Goal: Task Accomplishment & Management: Complete application form

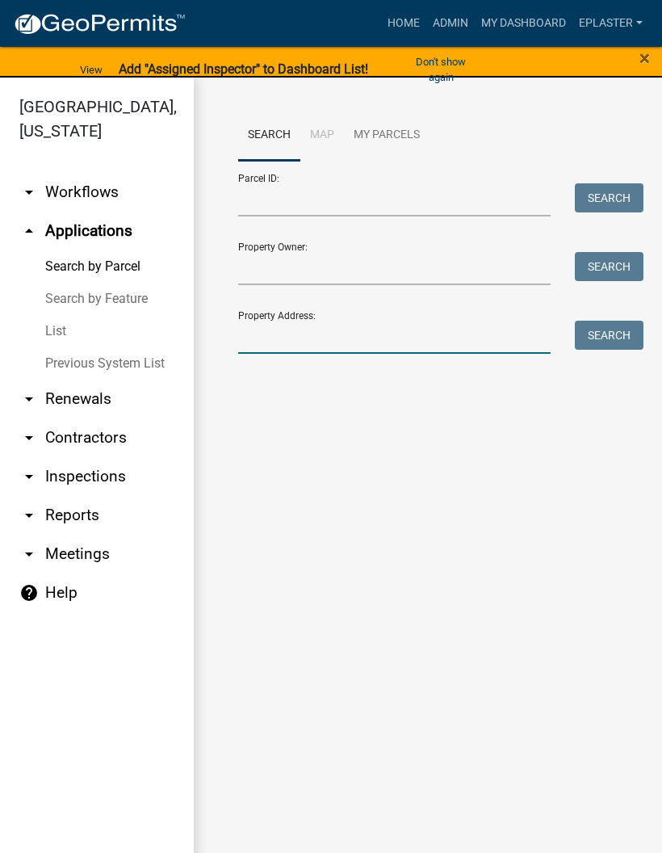
click at [350, 339] on input "Property Address:" at bounding box center [394, 337] width 313 height 33
type input "21877"
click at [615, 327] on button "Search" at bounding box center [609, 335] width 69 height 29
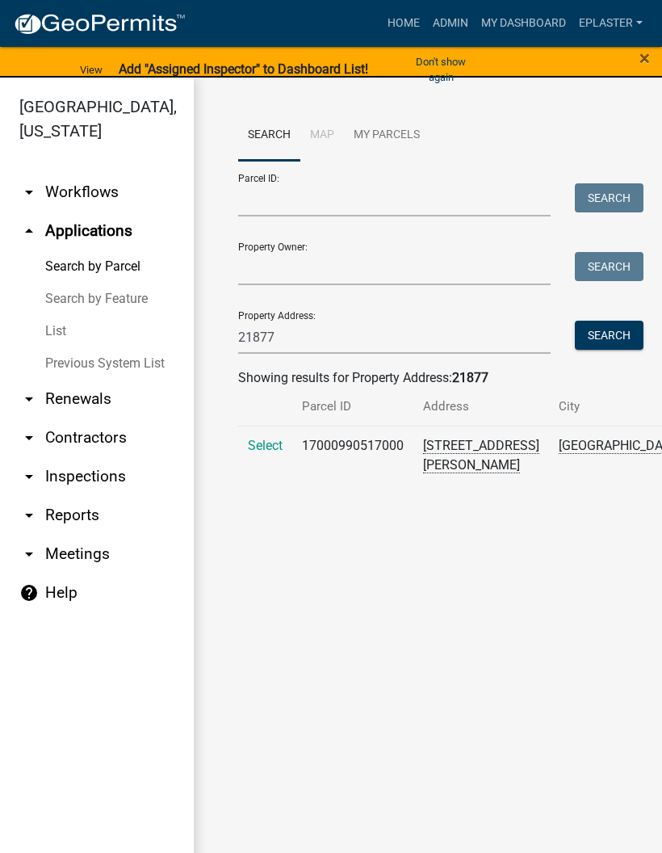
click at [266, 453] on span "Select" at bounding box center [265, 445] width 35 height 15
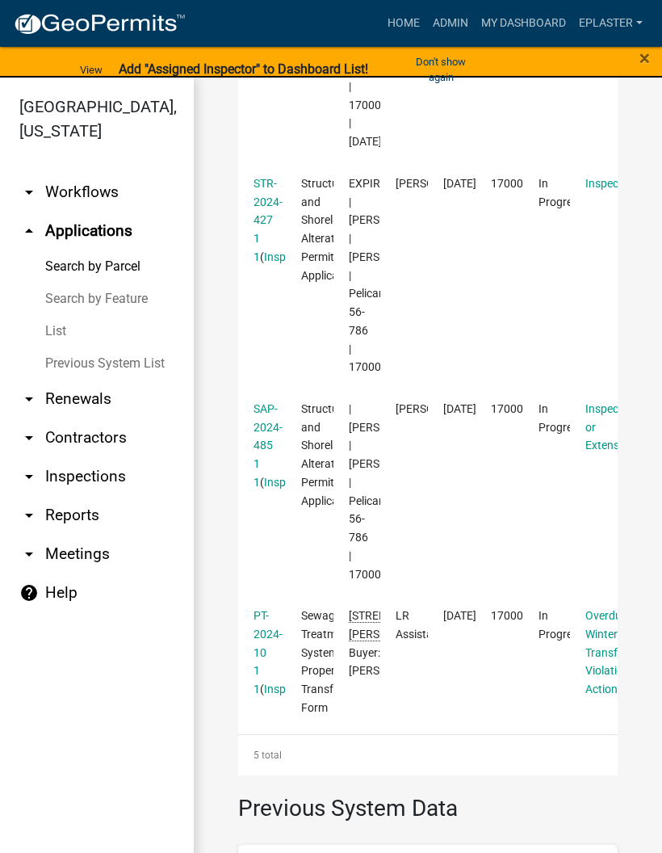
scroll to position [906, 0]
click at [273, 264] on link "STR-2024-427 1 1" at bounding box center [268, 221] width 29 height 86
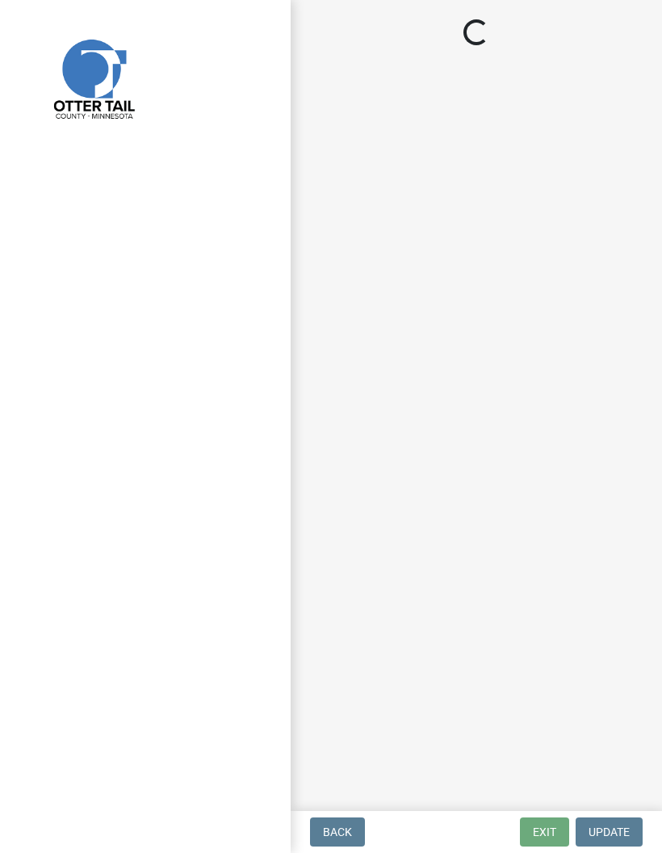
click at [402, 844] on div "Back Exit Update" at bounding box center [477, 832] width 346 height 29
select select "710d5f49-2663-4e73-9718-d0c4e189f5ed"
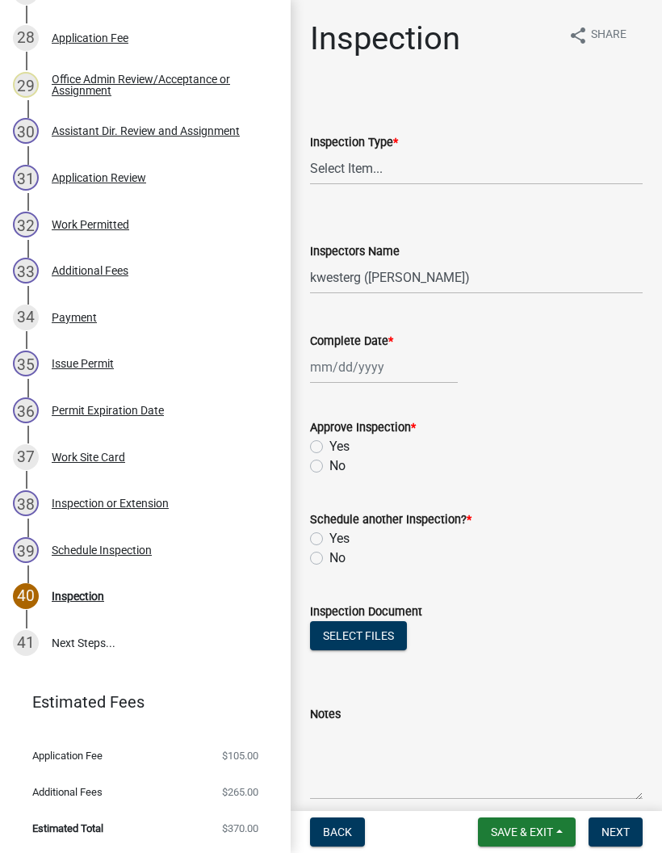
scroll to position [1575, 0]
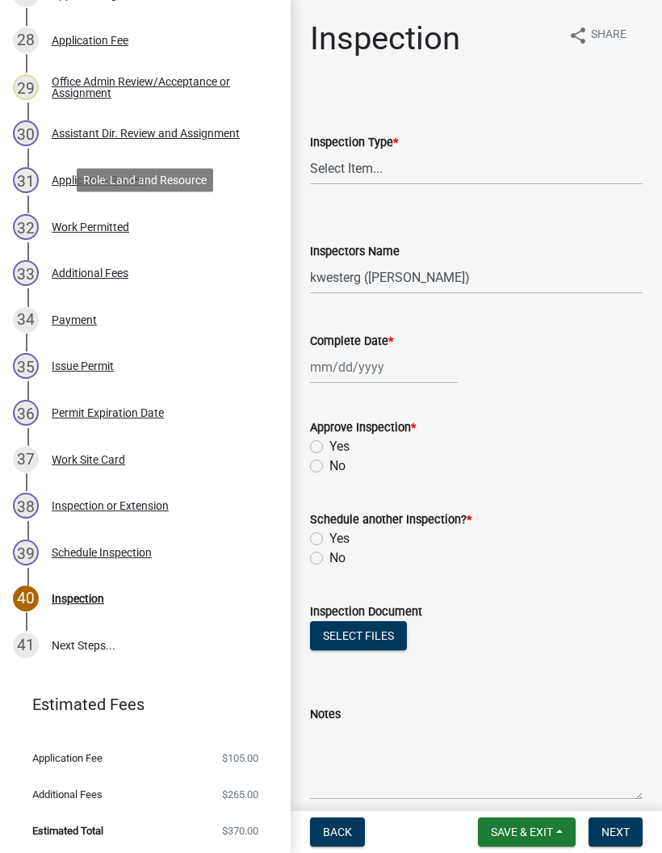
click at [212, 207] on link "32 Work Permitted" at bounding box center [145, 227] width 291 height 47
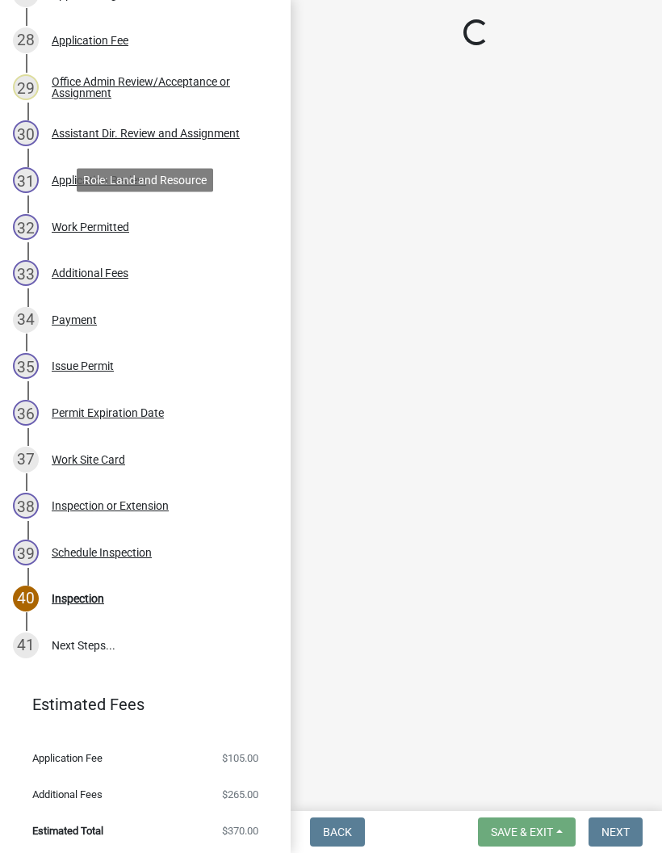
select select "ab2e7446-72a0-49c6-a36a-5181bad2fe68"
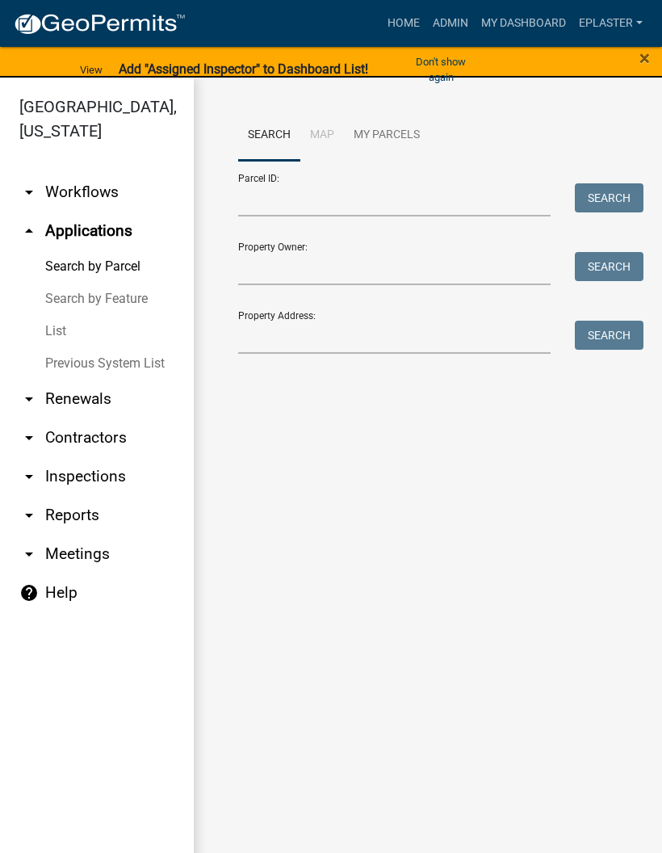
click at [405, 312] on div "Property Address: Search" at bounding box center [428, 326] width 380 height 56
click at [442, 324] on input "Property Address:" at bounding box center [394, 337] width 313 height 33
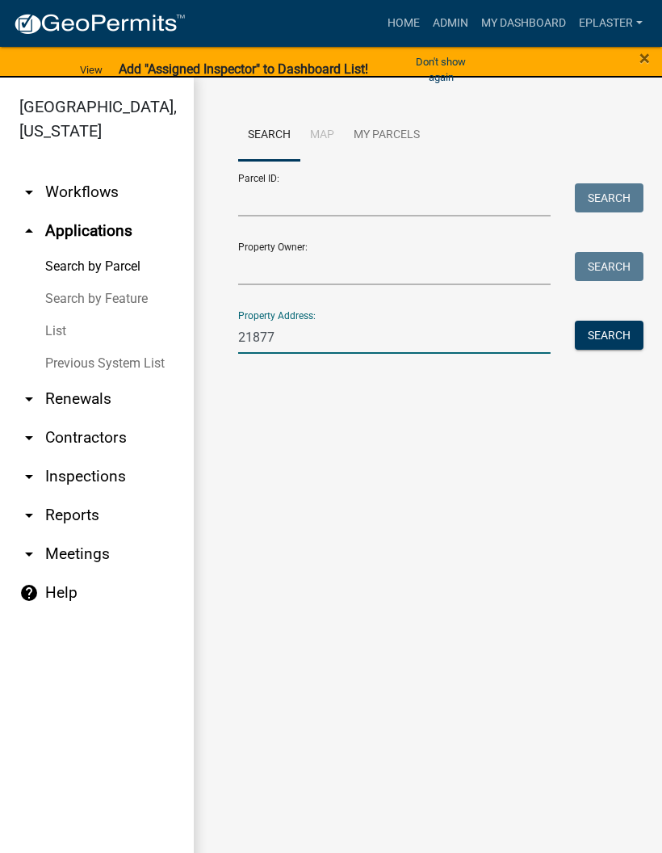
click at [621, 326] on button "Search" at bounding box center [609, 335] width 69 height 29
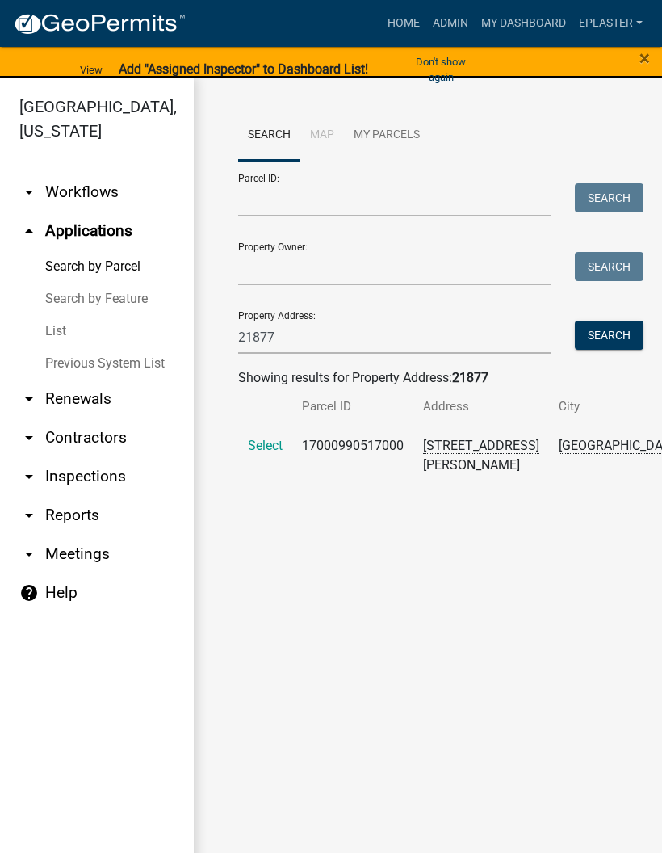
click at [268, 453] on span "Select" at bounding box center [265, 445] width 35 height 15
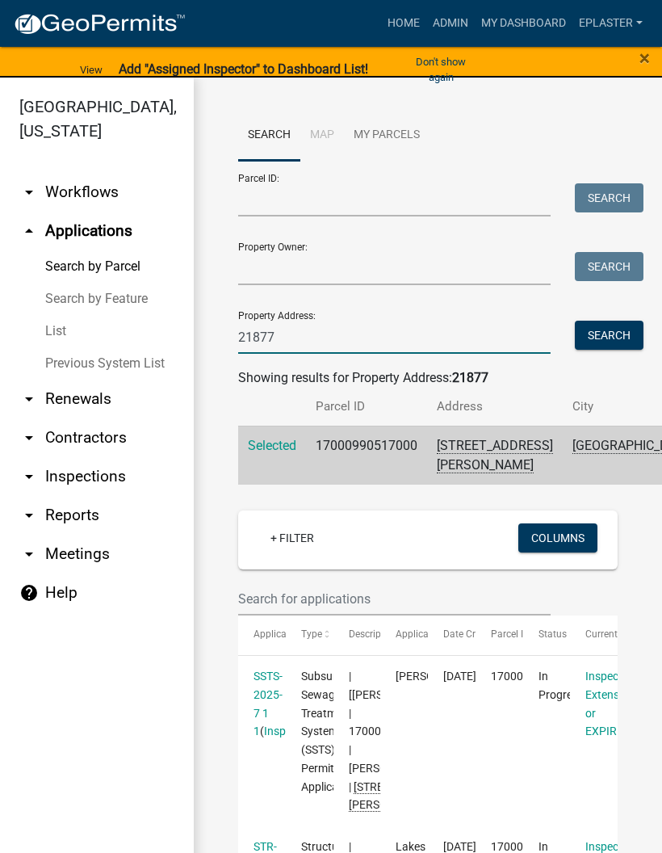
click at [393, 342] on input "21877" at bounding box center [394, 337] width 313 height 33
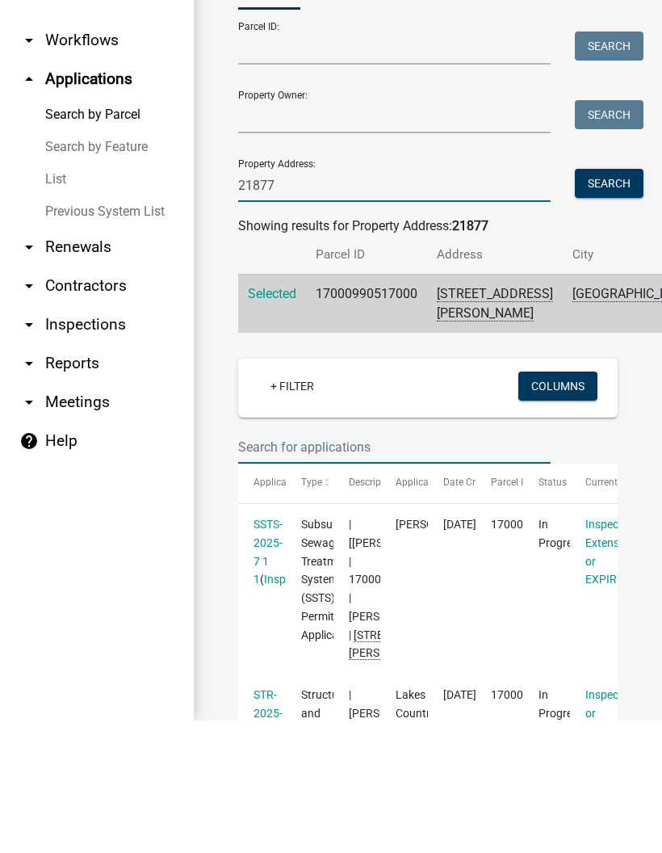
click at [340, 301] on input "21877" at bounding box center [394, 317] width 313 height 33
type input "2"
type input "26079"
click at [610, 301] on button "Search" at bounding box center [609, 315] width 69 height 29
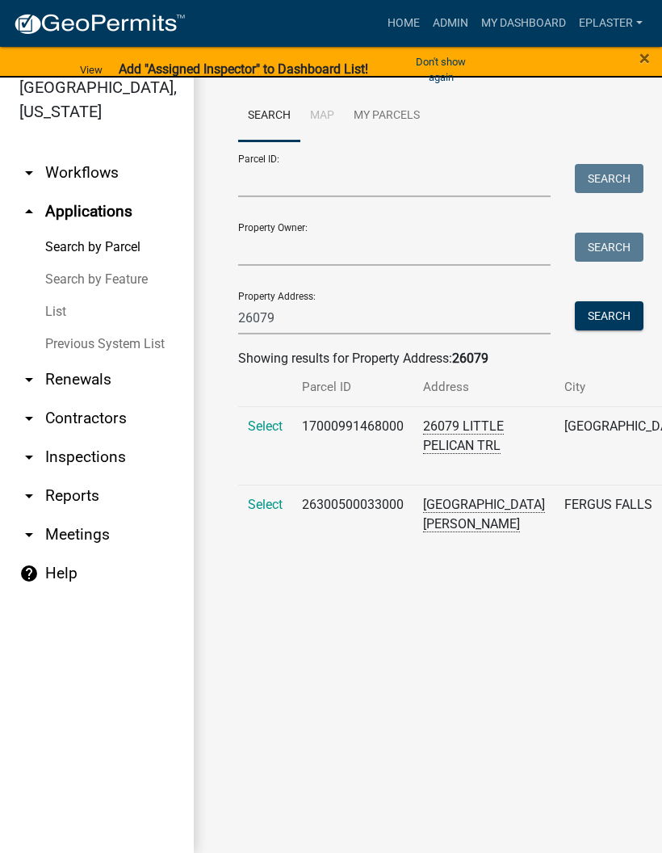
click at [277, 430] on td "Select" at bounding box center [265, 445] width 54 height 78
click at [282, 434] on span "Select" at bounding box center [265, 425] width 35 height 15
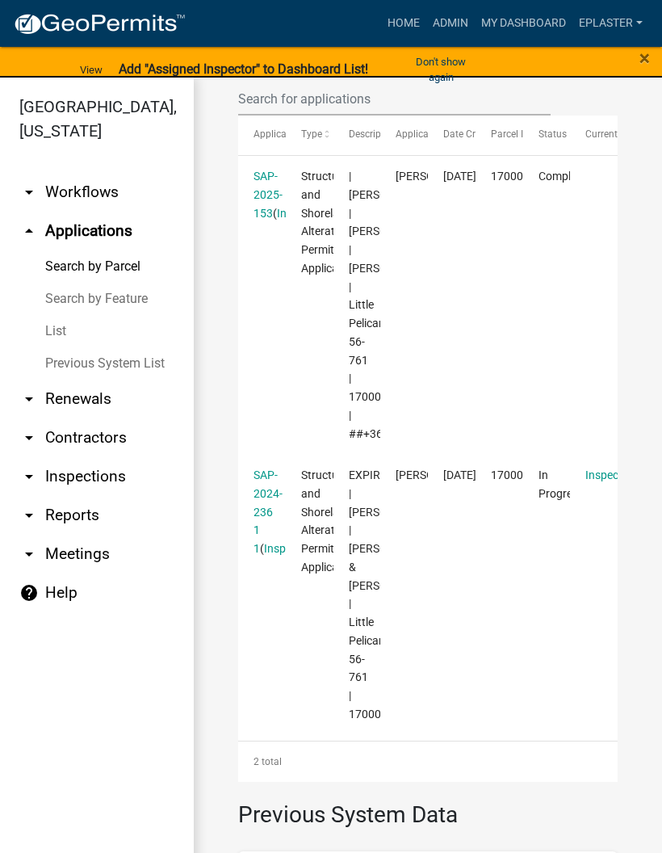
scroll to position [543, 0]
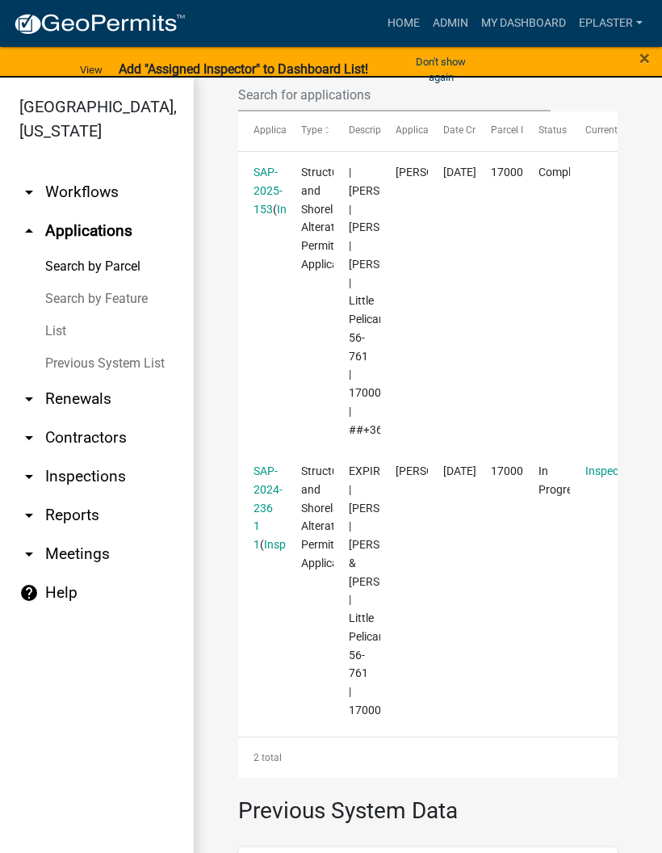
click at [273, 192] on link "SAP-2025-153" at bounding box center [268, 191] width 29 height 50
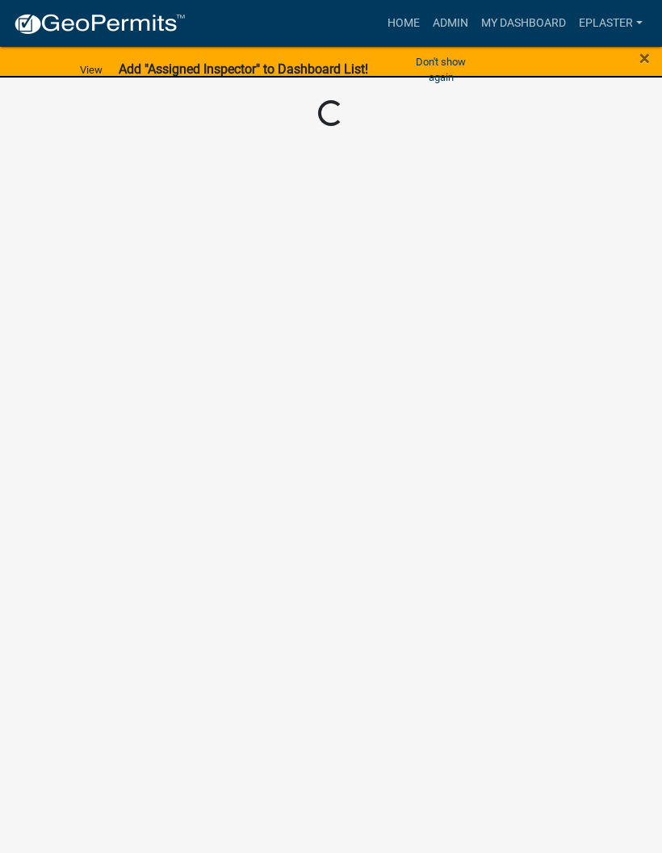
click at [440, 61] on button "Don't show again" at bounding box center [441, 69] width 86 height 42
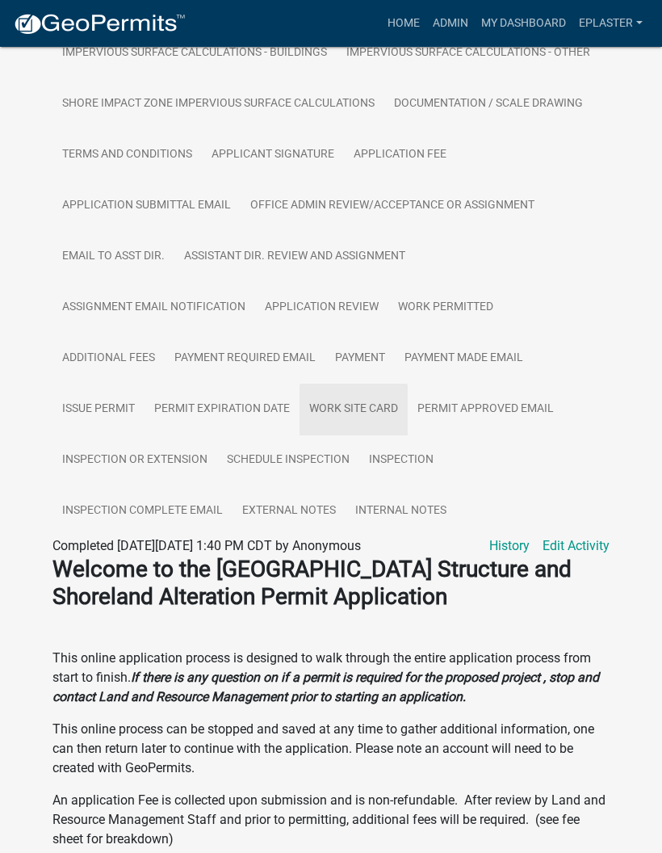
scroll to position [858, 0]
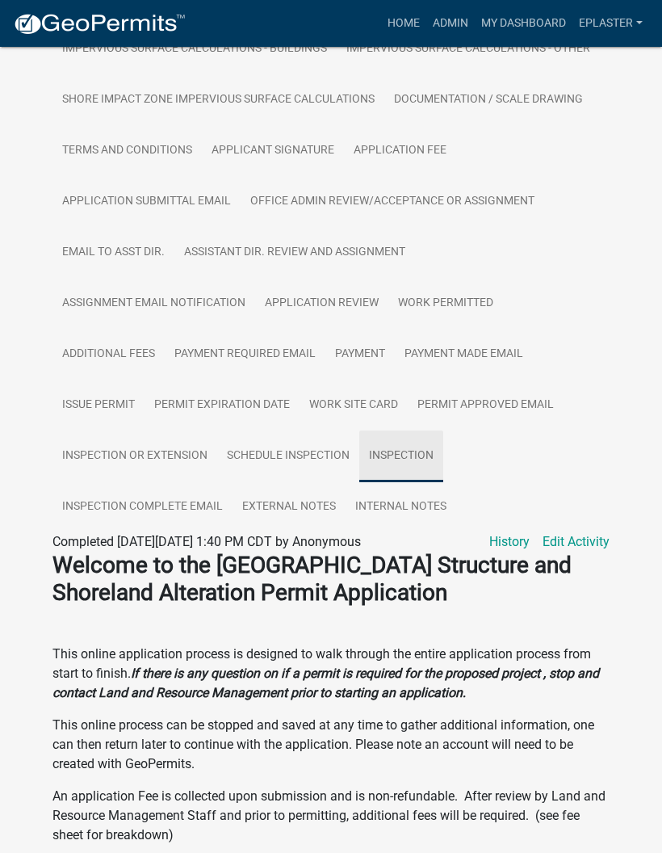
click at [409, 462] on link "Inspection" at bounding box center [402, 457] width 84 height 52
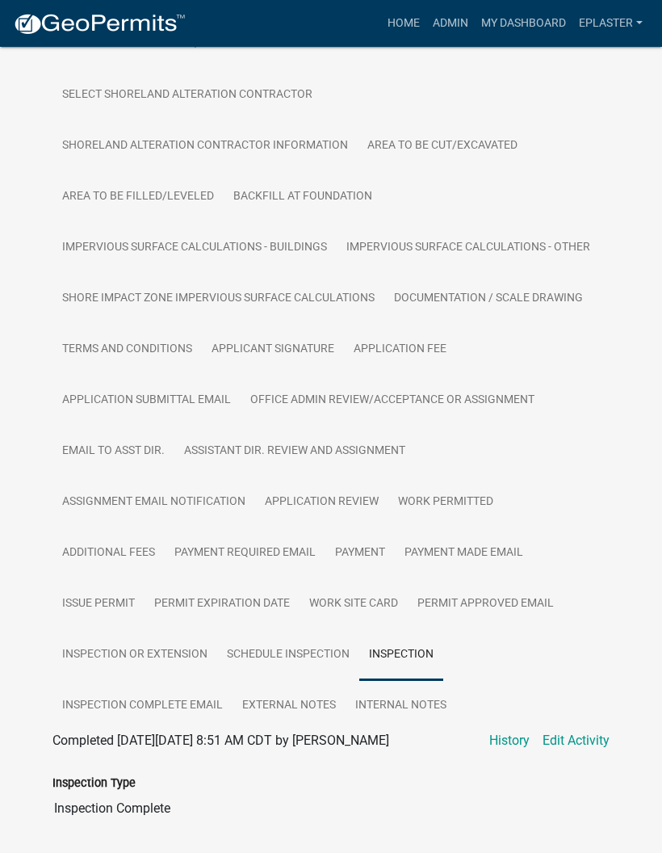
scroll to position [659, 0]
click at [458, 511] on link "Work Permitted" at bounding box center [446, 502] width 115 height 52
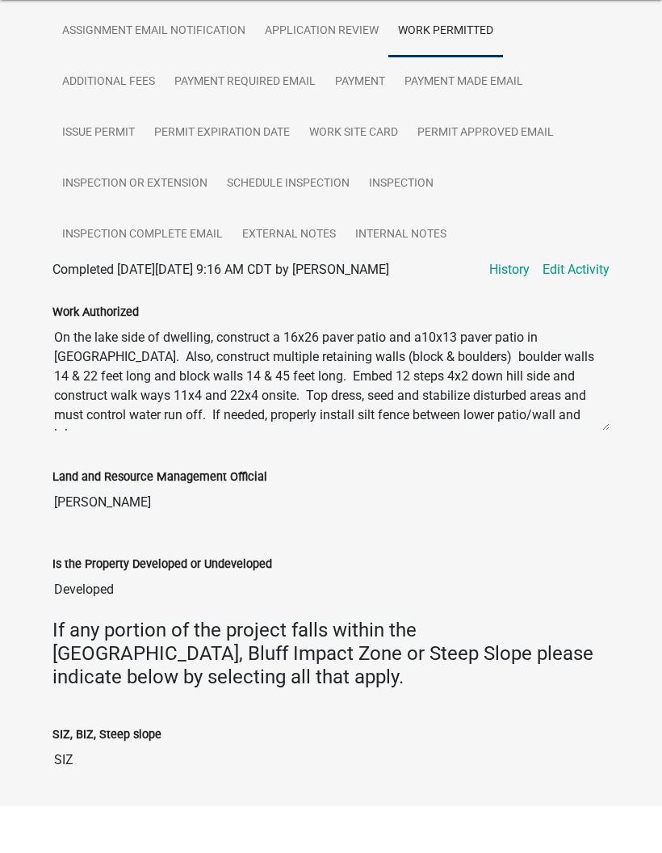
scroll to position [1148, 0]
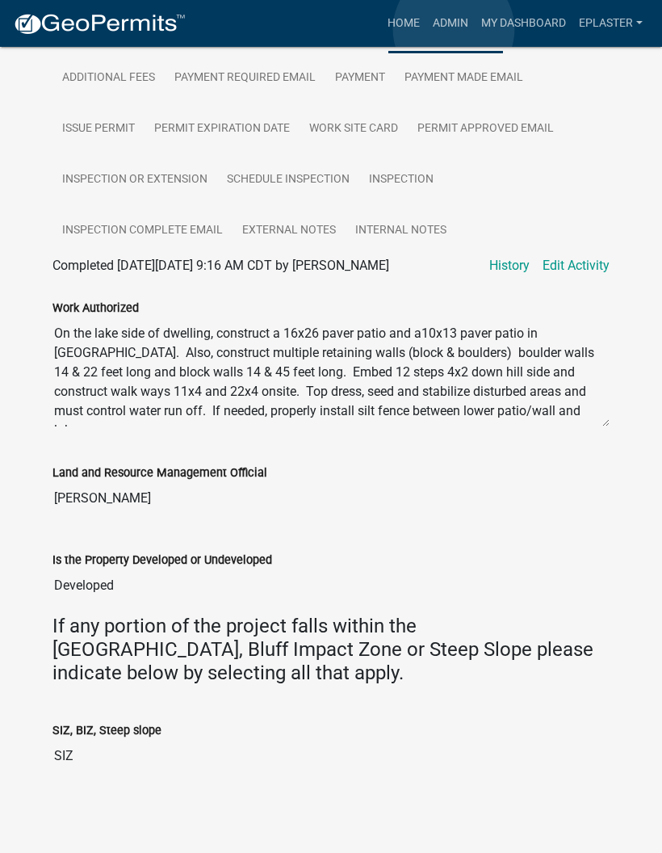
click at [455, 29] on link "Admin" at bounding box center [451, 23] width 48 height 31
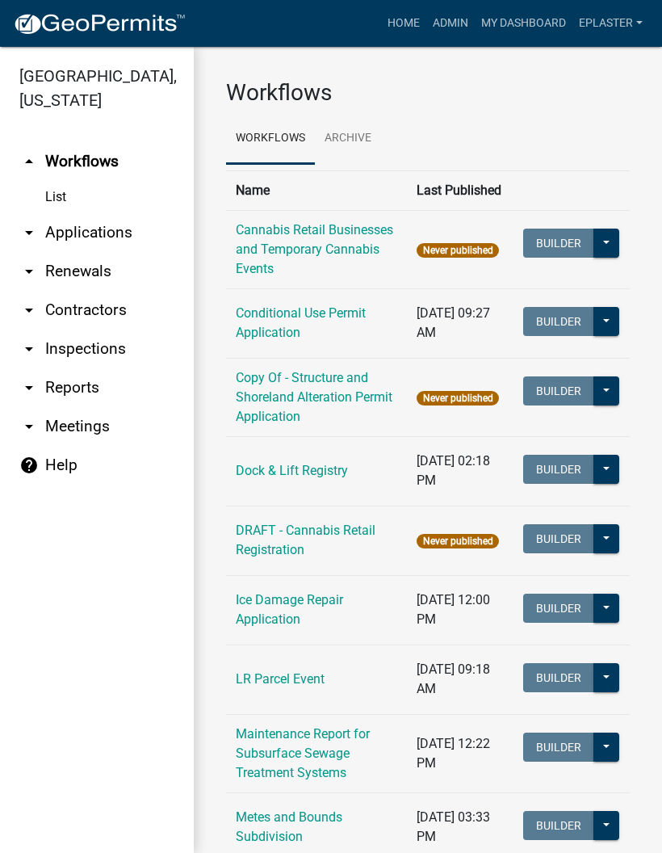
click at [111, 230] on link "arrow_drop_down Applications" at bounding box center [97, 232] width 194 height 39
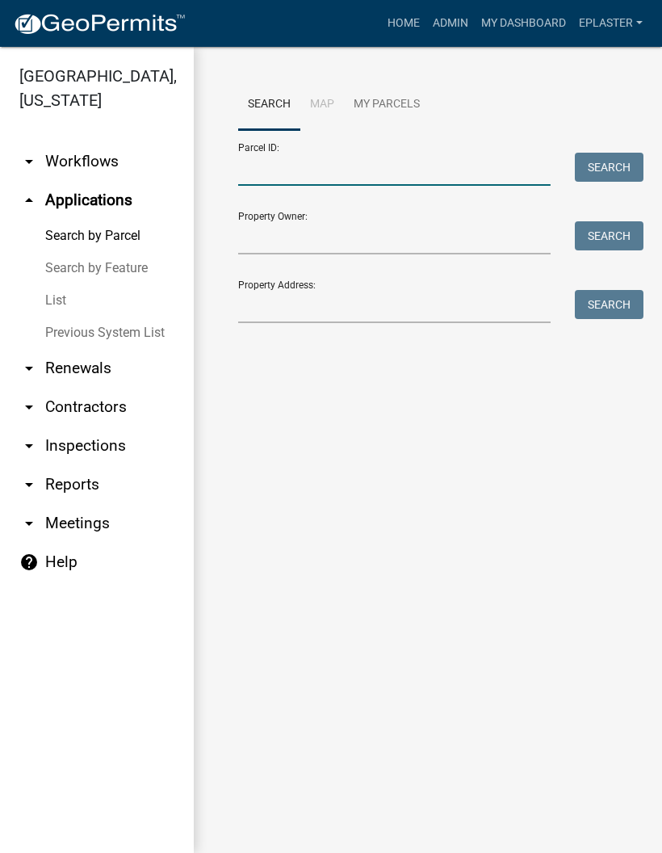
click at [356, 170] on input "Parcel ID:" at bounding box center [394, 169] width 313 height 33
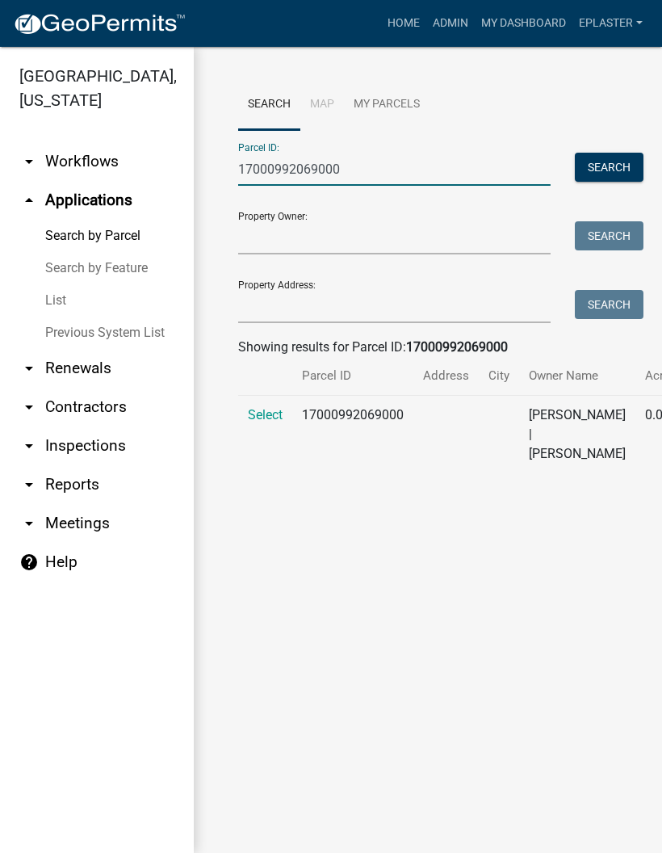
click at [248, 423] on span "Select" at bounding box center [265, 414] width 35 height 15
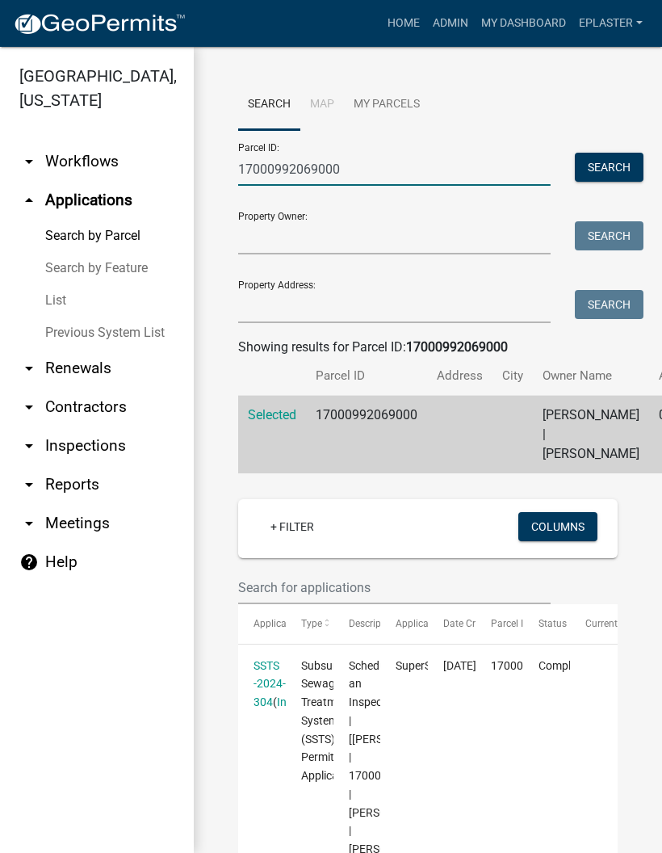
click at [393, 171] on input "17000992069000" at bounding box center [394, 169] width 313 height 33
type input "1"
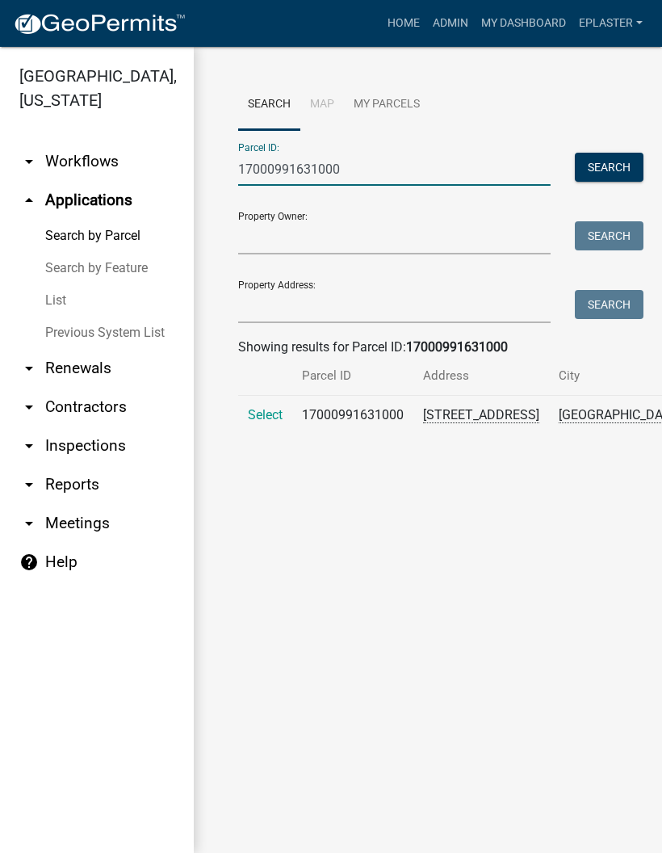
type input "17000991631000"
click at [267, 423] on span "Select" at bounding box center [265, 414] width 35 height 15
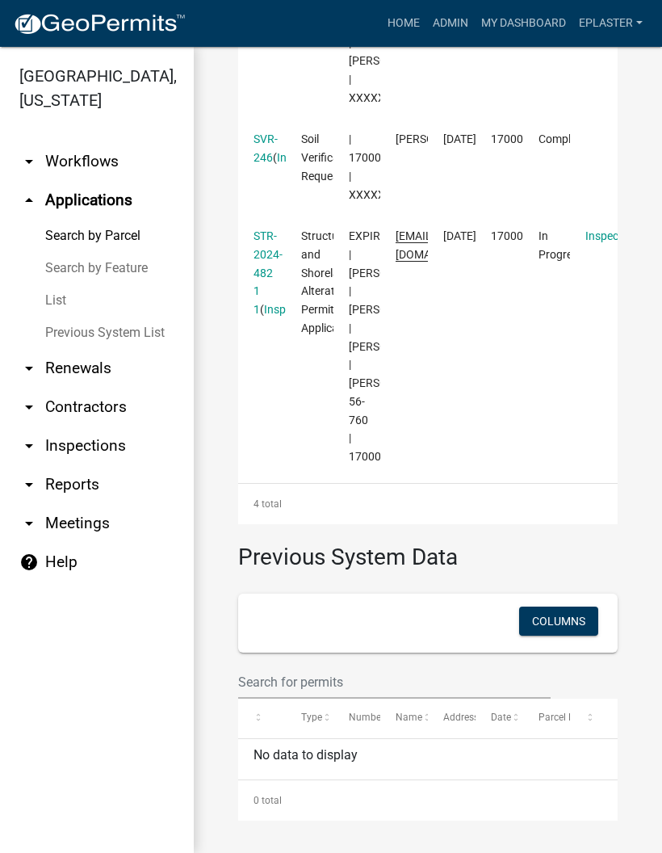
scroll to position [1159, 0]
click at [272, 316] on link "STR-2024-482 1 1" at bounding box center [268, 272] width 29 height 86
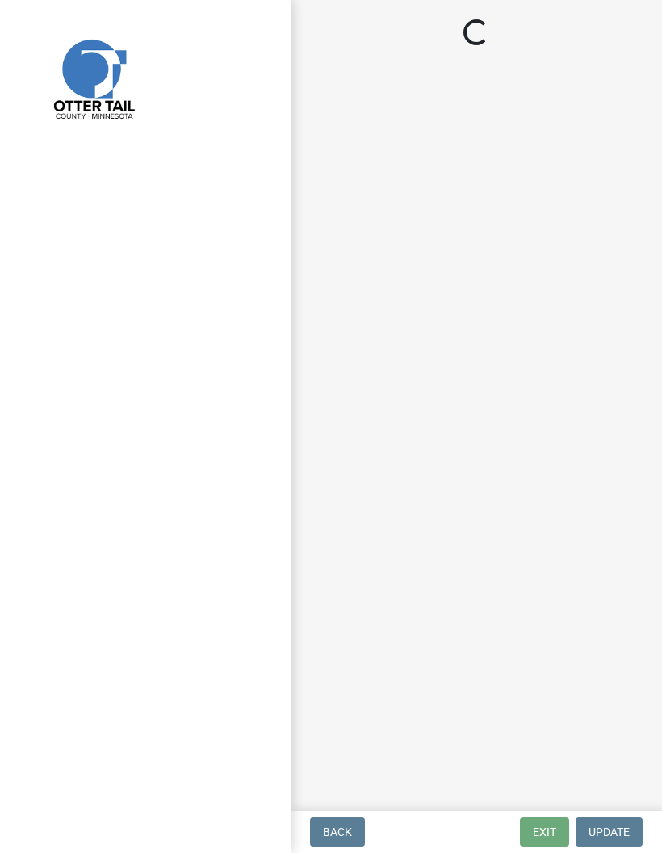
click at [275, 351] on div at bounding box center [145, 426] width 291 height 853
select select "710d5f49-2663-4e73-9718-d0c4e189f5ed"
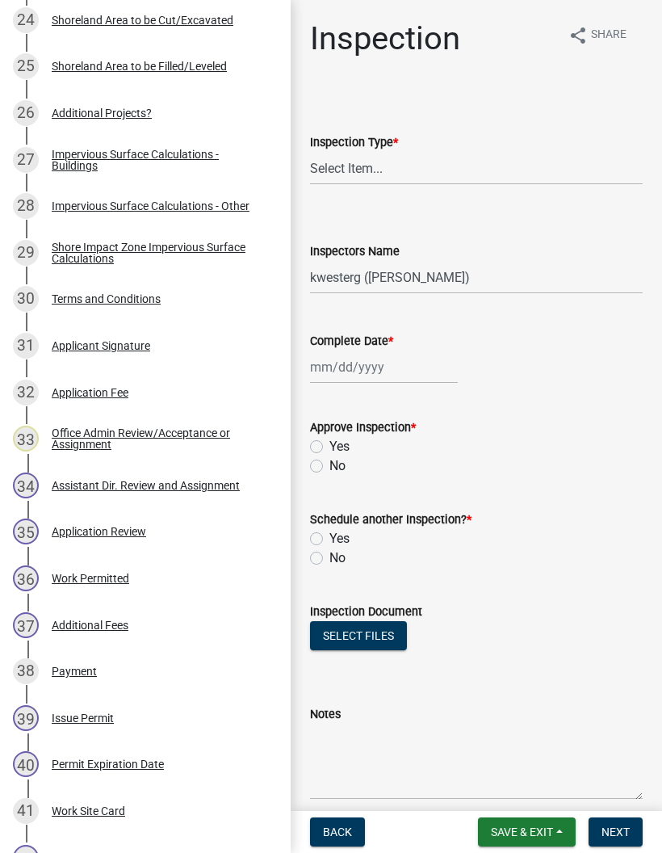
scroll to position [1407, 0]
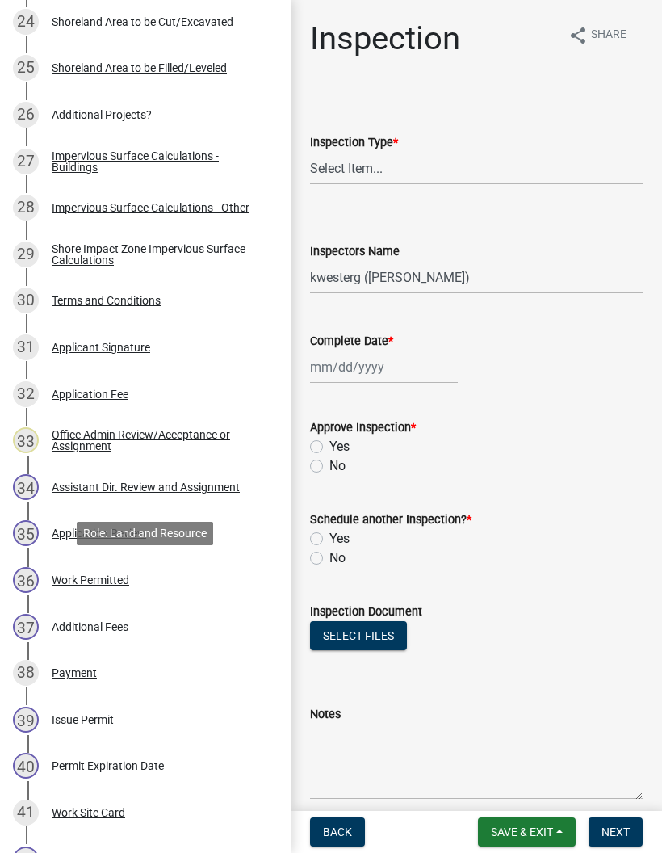
click at [199, 578] on div "36 Work Permitted" at bounding box center [139, 580] width 252 height 26
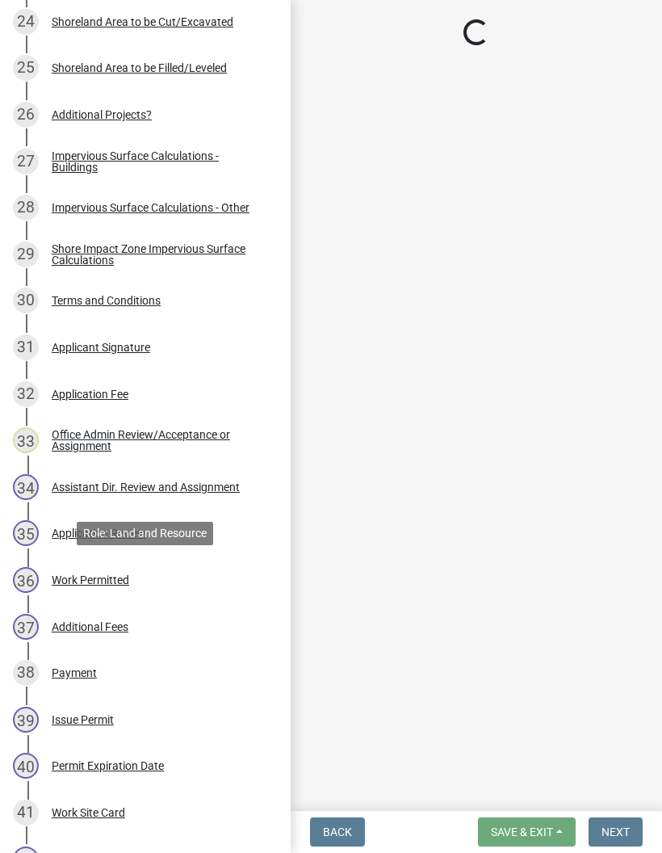
select select "f66be788-4dd6-459d-a9ec-6d83f4dfb709"
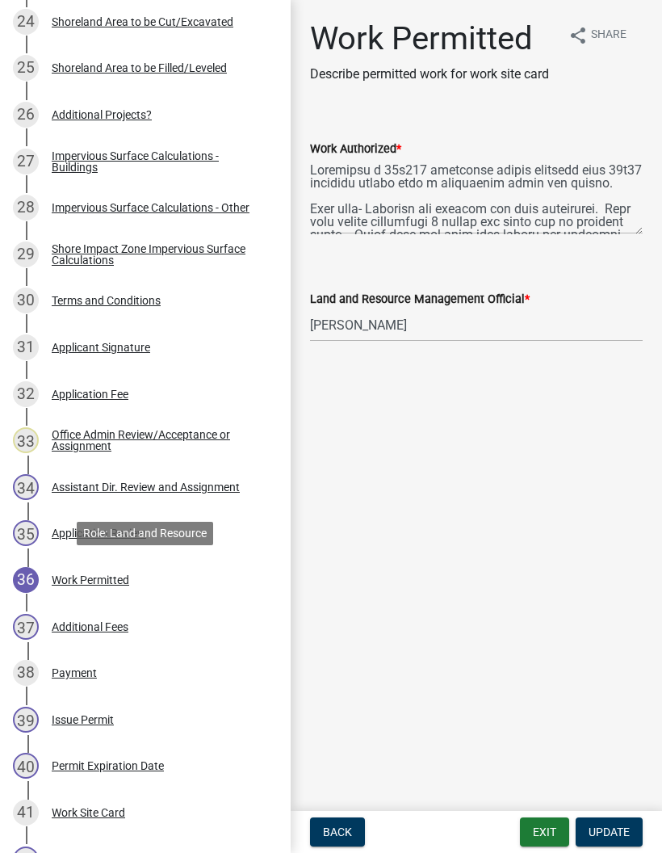
click at [543, 839] on button "Exit" at bounding box center [544, 832] width 49 height 29
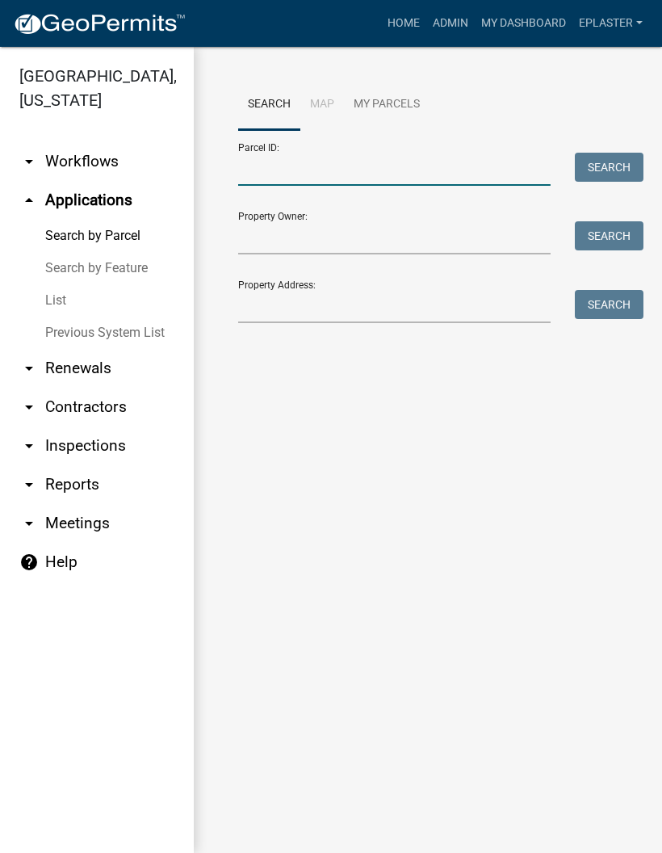
click at [385, 173] on input "Parcel ID:" at bounding box center [394, 169] width 313 height 33
click at [360, 280] on div "Property Address: Search" at bounding box center [428, 295] width 380 height 56
click at [385, 314] on input "Property Address:" at bounding box center [394, 306] width 313 height 33
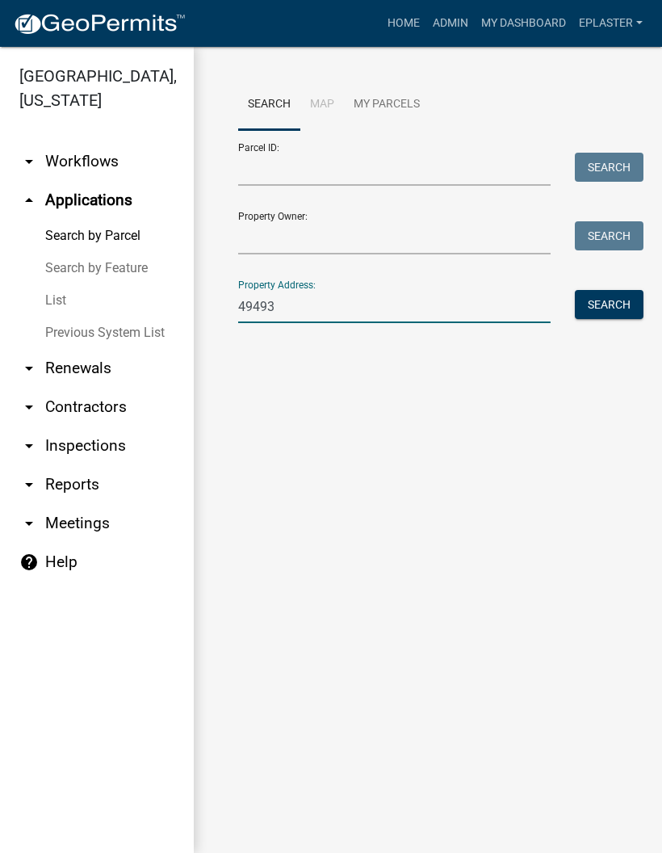
type input "49493"
click at [614, 309] on button "Search" at bounding box center [609, 304] width 69 height 29
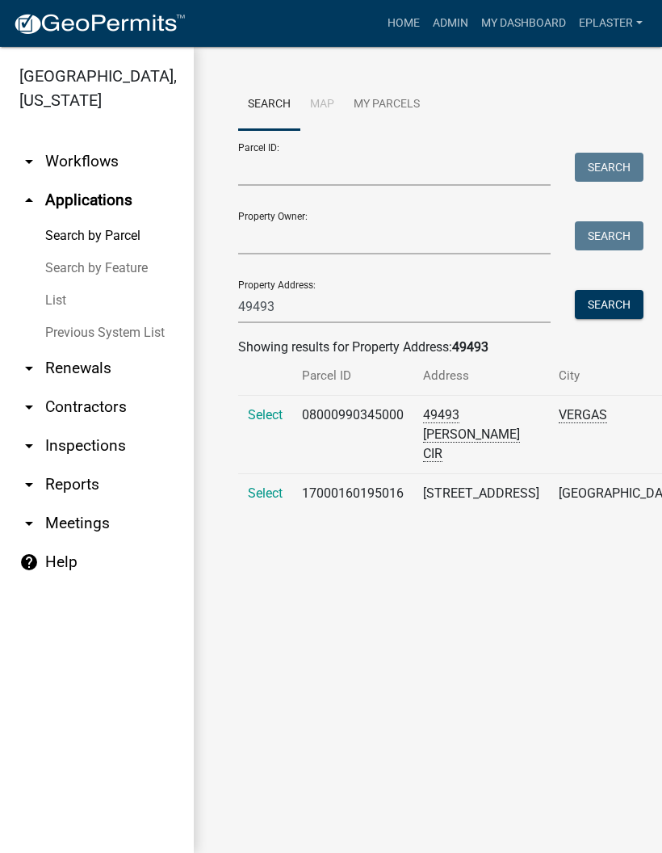
click at [280, 420] on td "Select" at bounding box center [265, 435] width 54 height 78
click at [254, 423] on span "Select" at bounding box center [265, 414] width 35 height 15
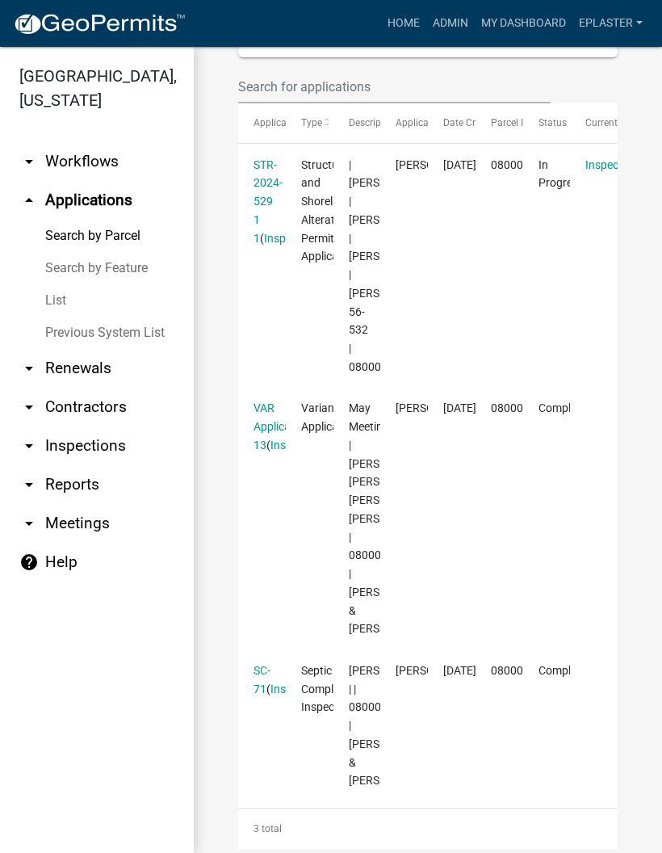
scroll to position [496, 0]
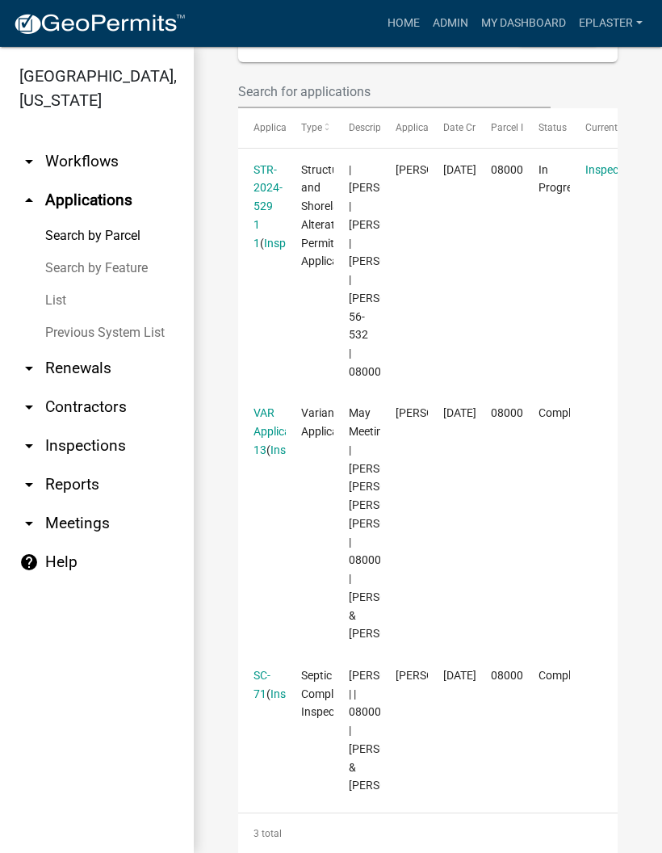
click at [267, 245] on link "STR-2024-529 1 1" at bounding box center [268, 206] width 29 height 86
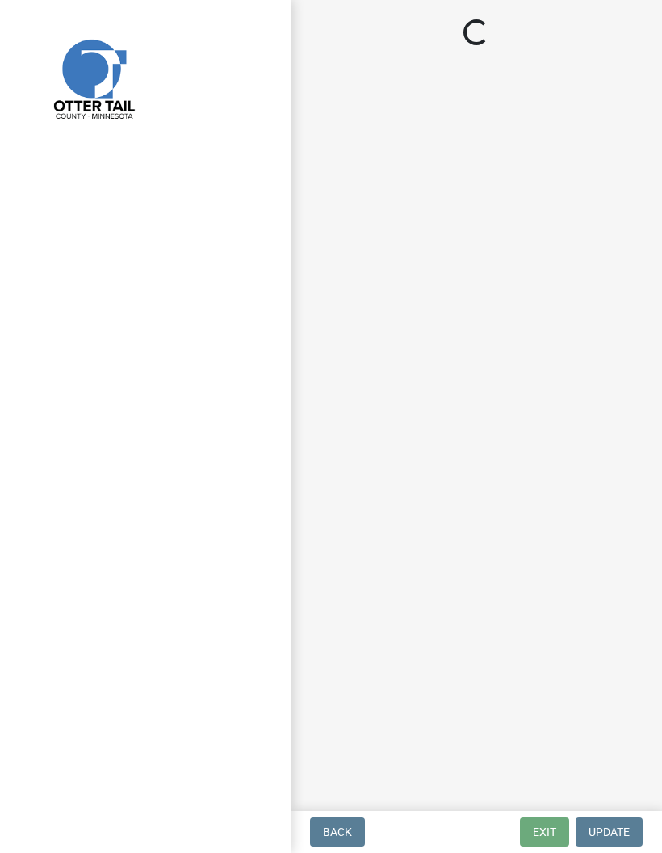
select select "710d5f49-2663-4e73-9718-d0c4e189f5ed"
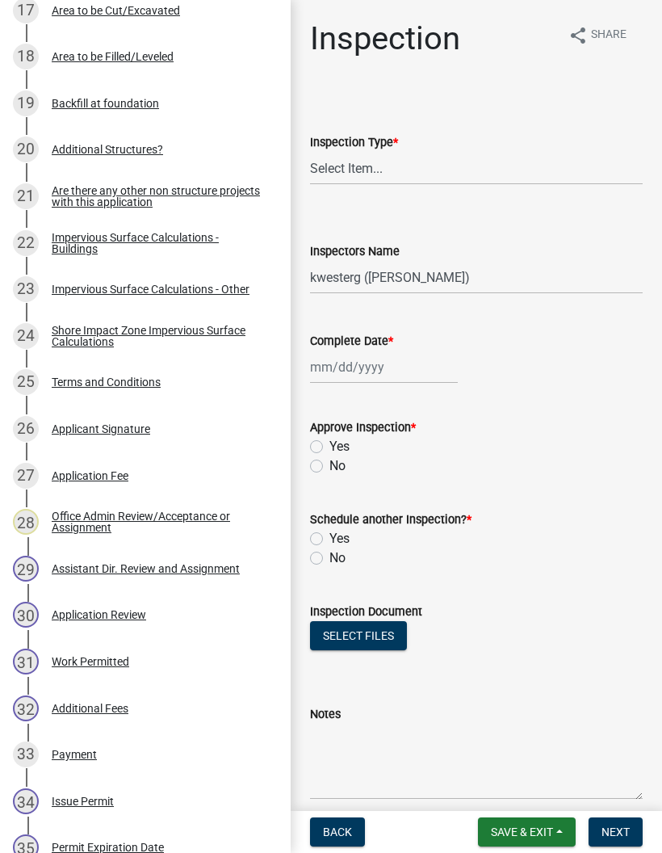
scroll to position [1092, 0]
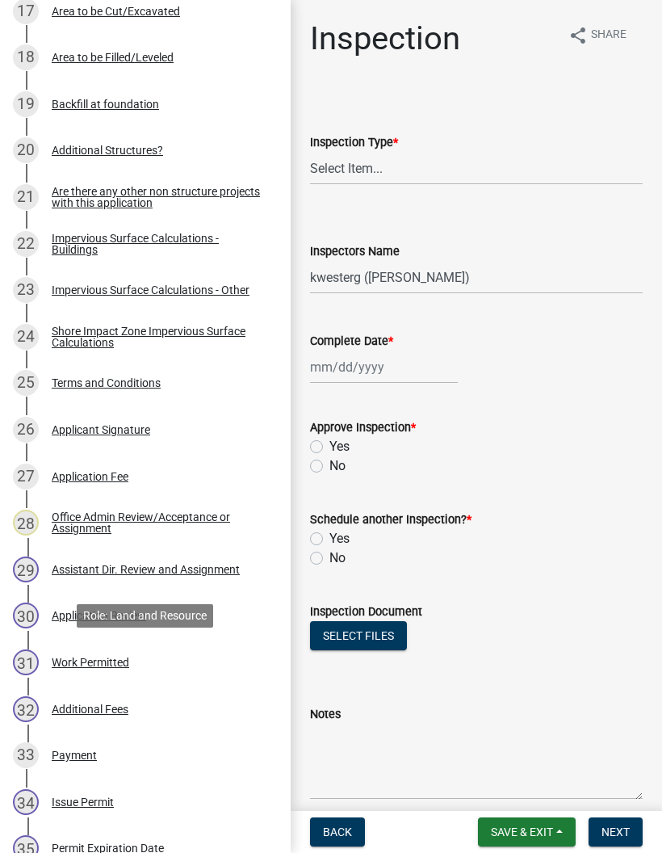
click at [196, 658] on div "31 Work Permitted" at bounding box center [139, 663] width 252 height 26
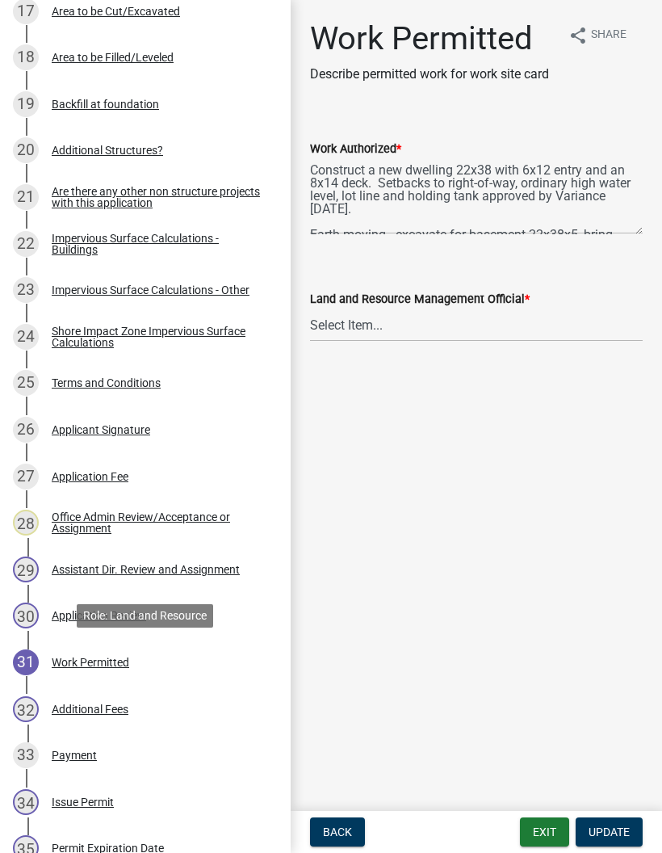
click at [538, 839] on button "Exit" at bounding box center [544, 832] width 49 height 29
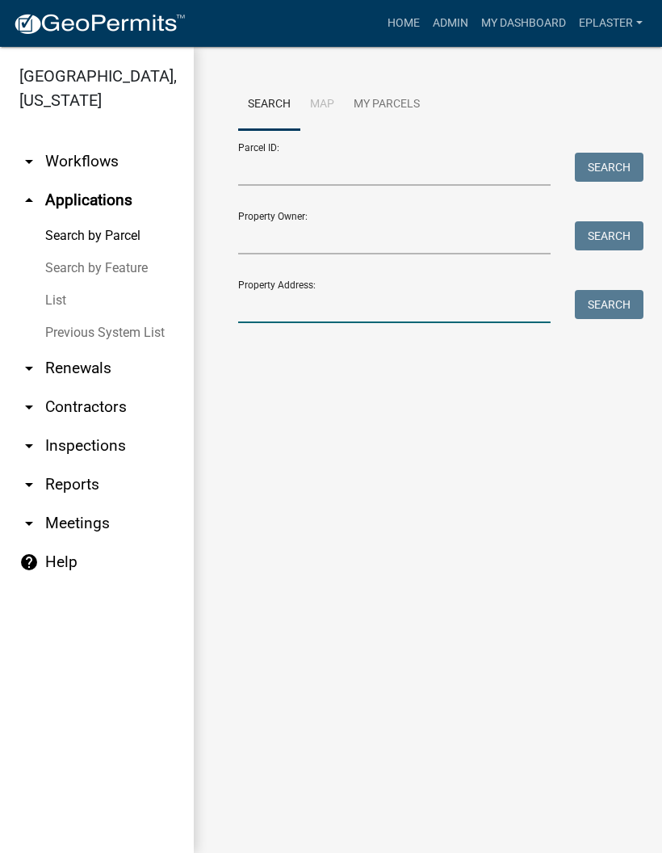
click at [344, 313] on input "Property Address:" at bounding box center [394, 306] width 313 height 33
type input "30339"
click at [599, 319] on button "Search" at bounding box center [609, 304] width 69 height 29
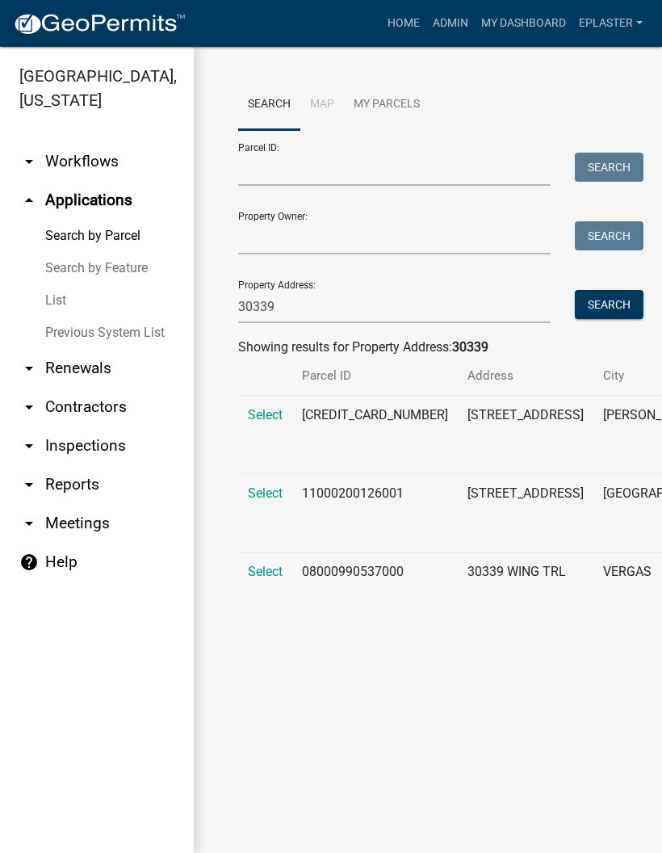
click at [254, 579] on span "Select" at bounding box center [265, 571] width 35 height 15
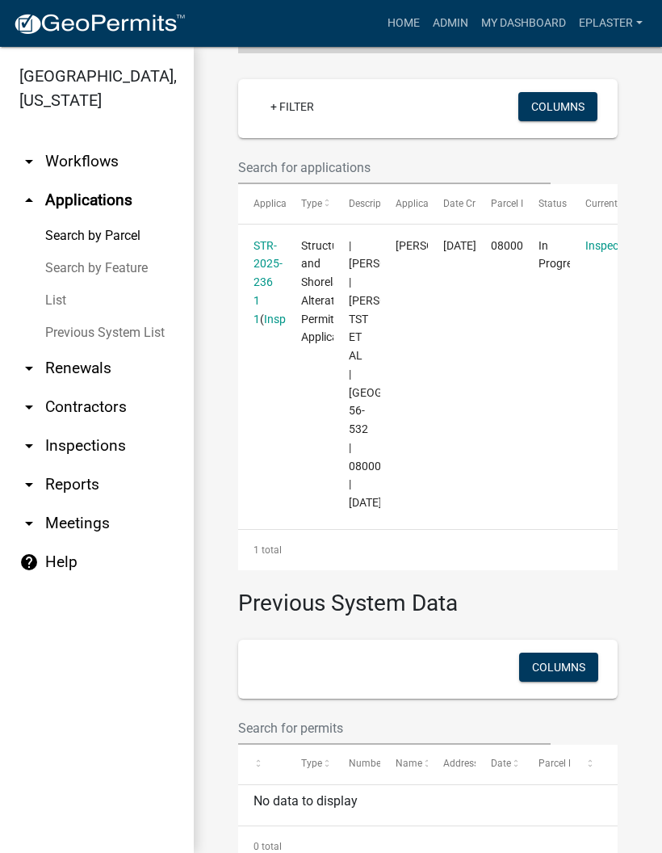
scroll to position [422, 0]
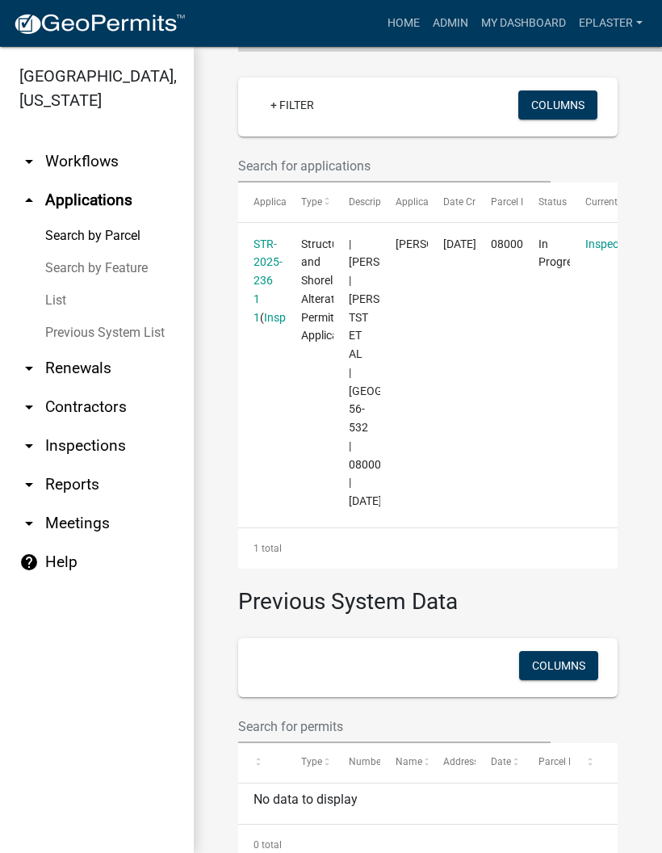
click at [270, 281] on link "STR-2025-236 1 1" at bounding box center [268, 281] width 29 height 86
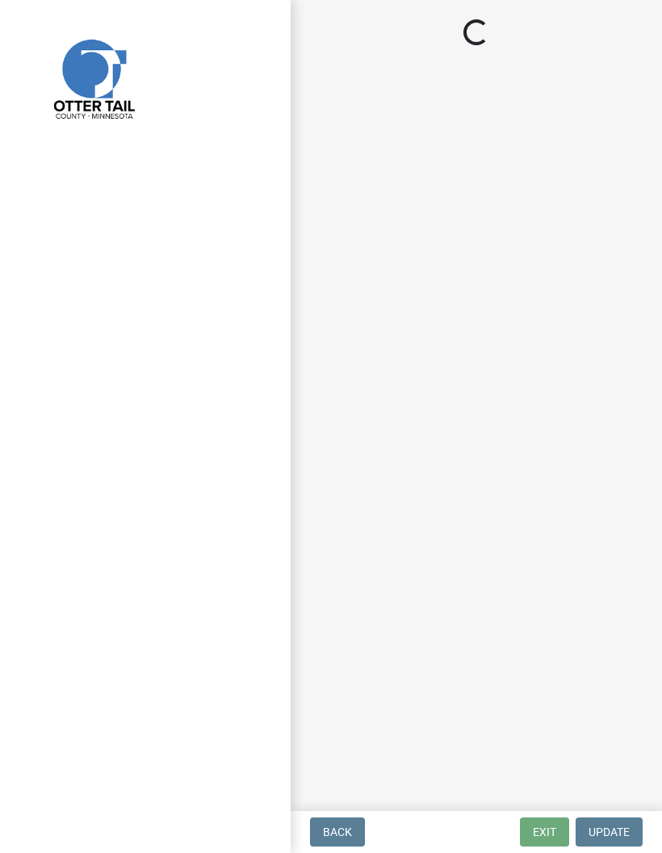
select select "710d5f49-2663-4e73-9718-d0c4e189f5ed"
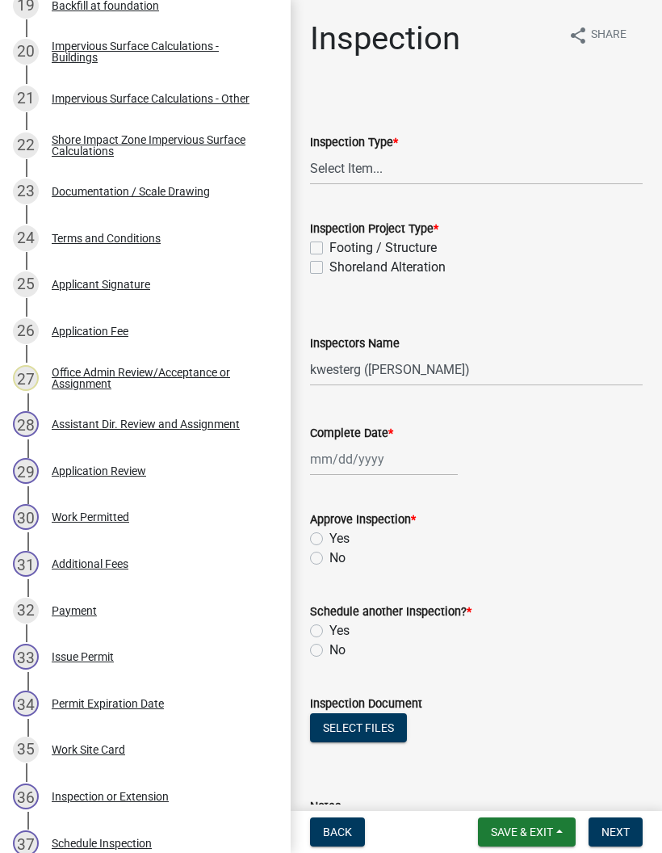
scroll to position [1445, 0]
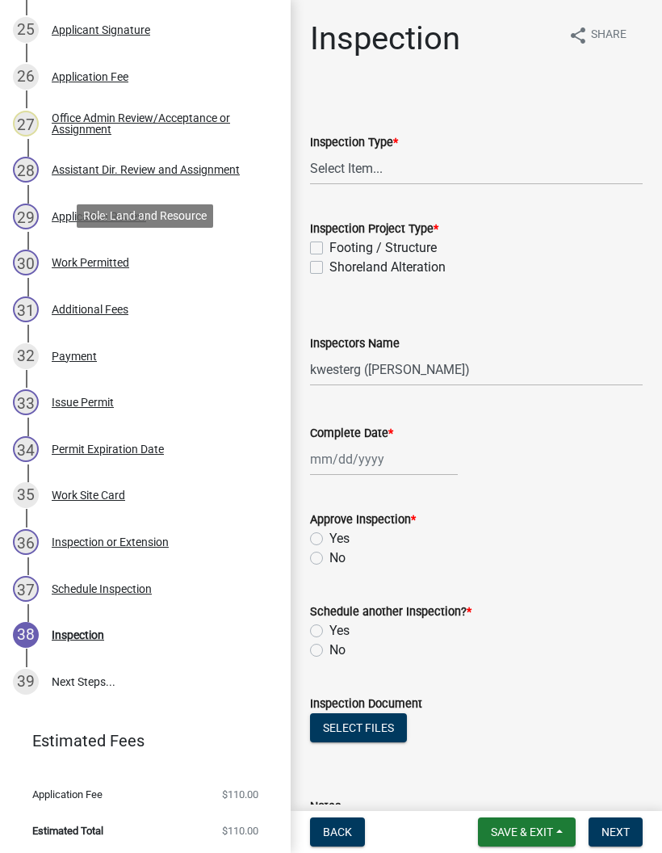
click at [202, 261] on div "30 Work Permitted" at bounding box center [139, 263] width 252 height 26
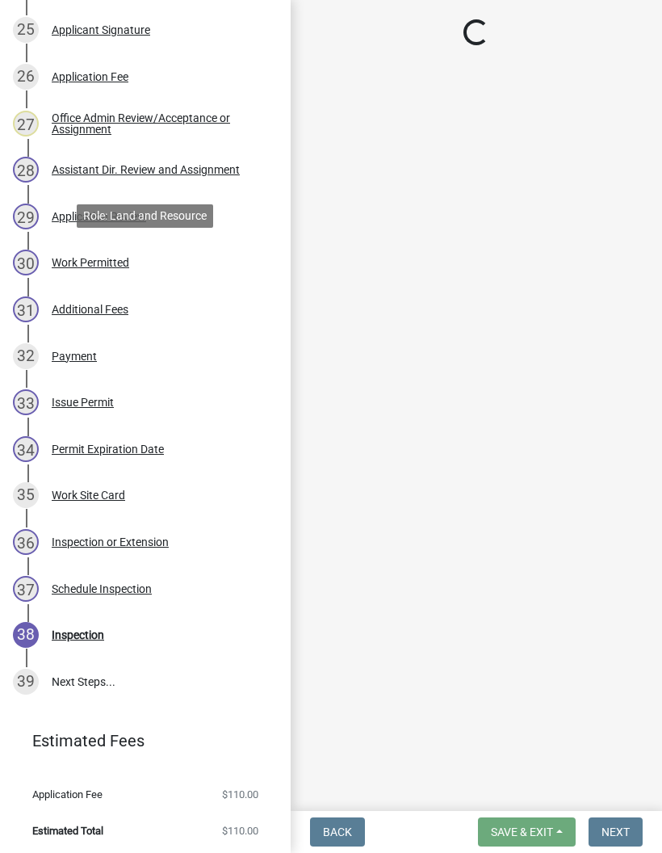
select select "f66be788-4dd6-459d-a9ec-6d83f4dfb709"
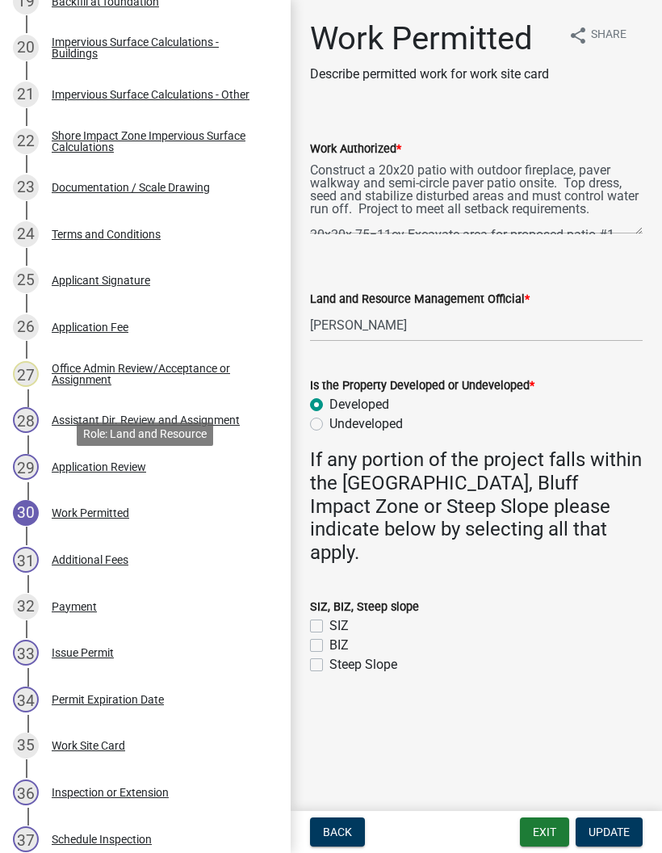
scroll to position [1192, 0]
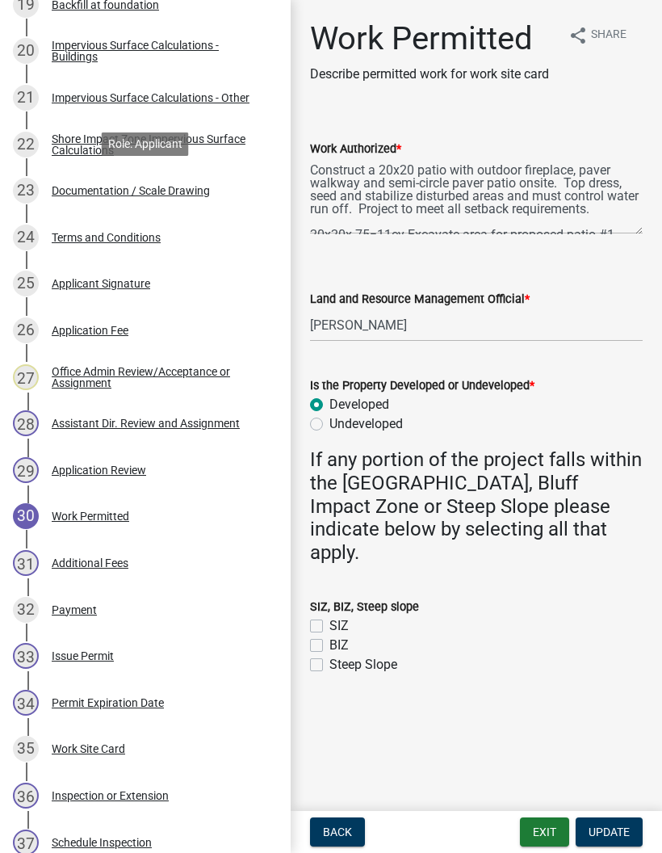
click at [221, 187] on div "23 Documentation / Scale Drawing" at bounding box center [139, 191] width 252 height 26
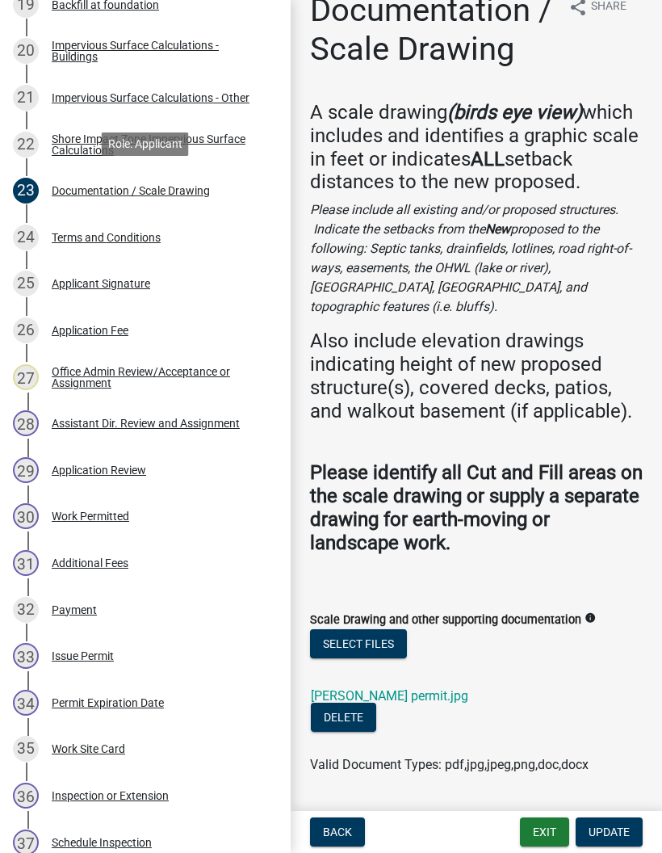
scroll to position [27, 0]
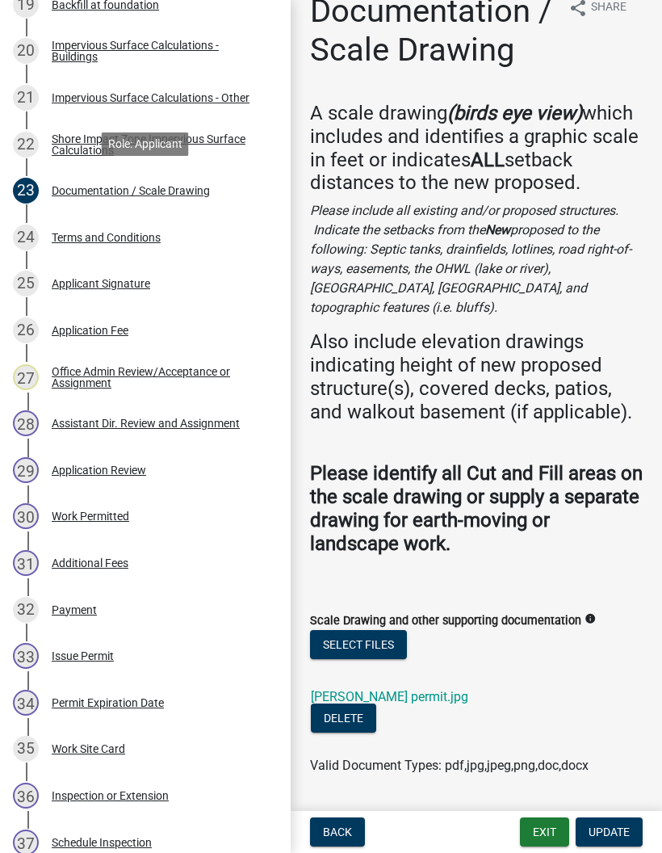
click at [397, 689] on link "[PERSON_NAME] permit.jpg" at bounding box center [390, 696] width 158 height 15
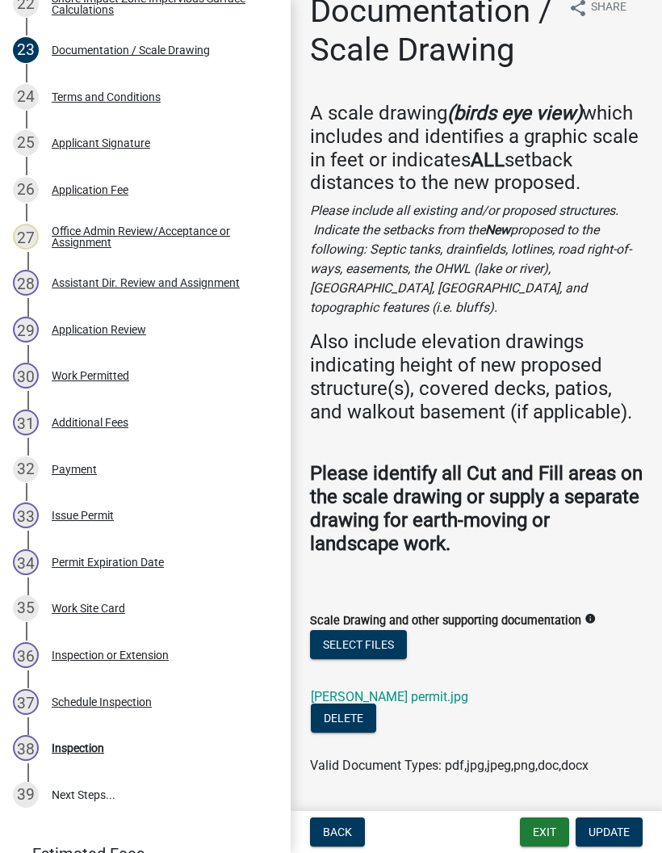
scroll to position [1333, 0]
click at [195, 367] on div "30 Work Permitted" at bounding box center [139, 375] width 252 height 26
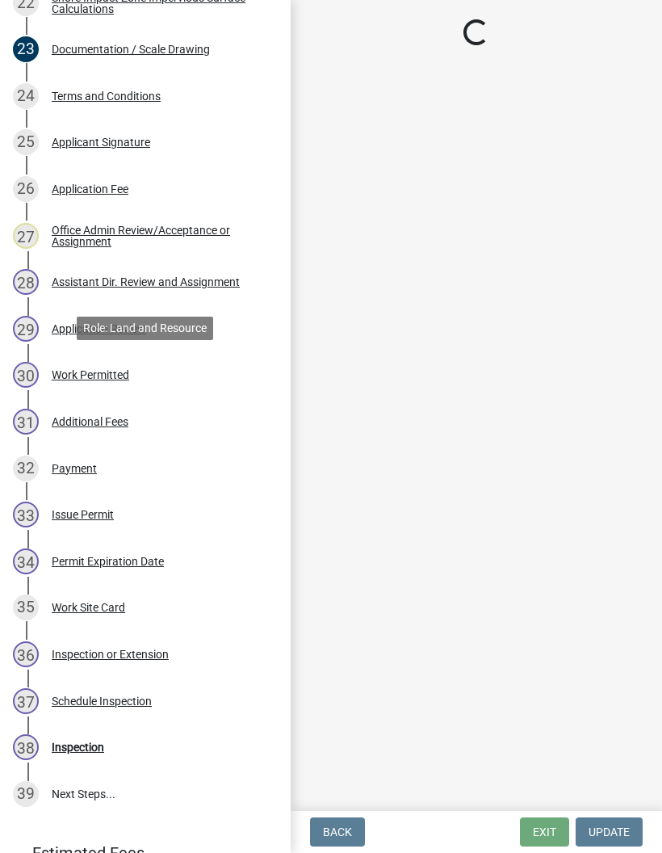
scroll to position [0, 0]
select select "f66be788-4dd6-459d-a9ec-6d83f4dfb709"
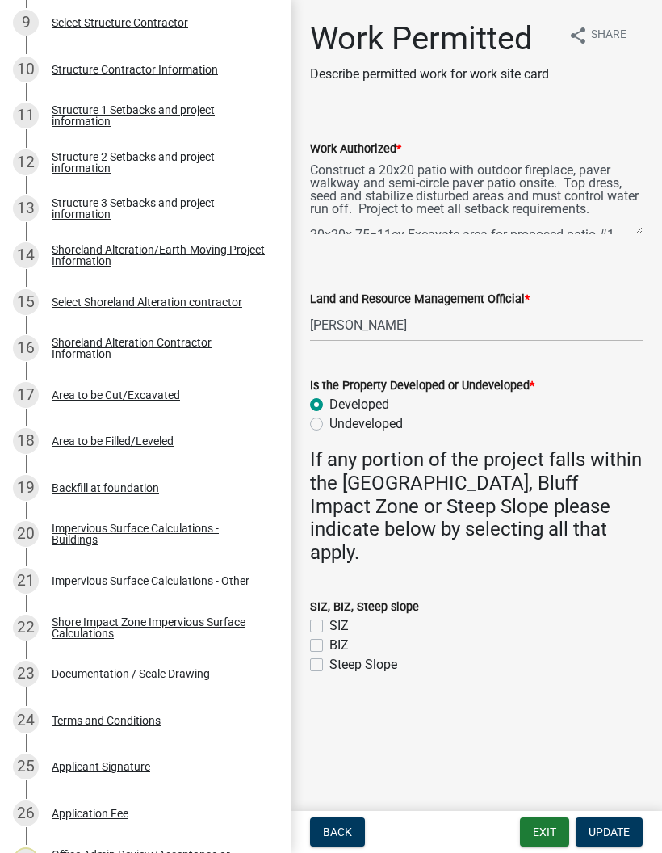
scroll to position [708, 0]
click at [191, 109] on div "Structure 1 Setbacks and project information" at bounding box center [158, 116] width 213 height 23
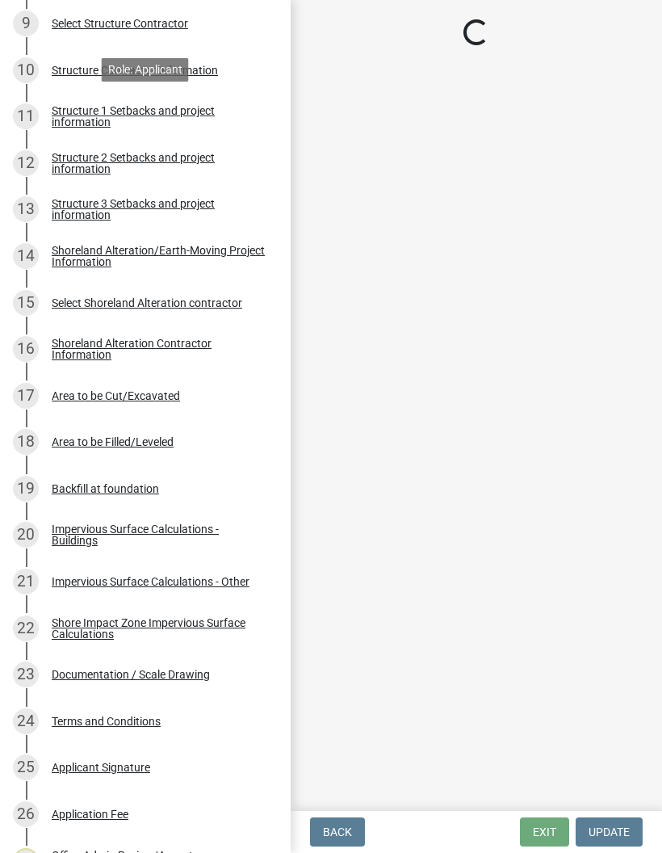
select select "c185e313-3403-4239-bd61-bb563c58a77a"
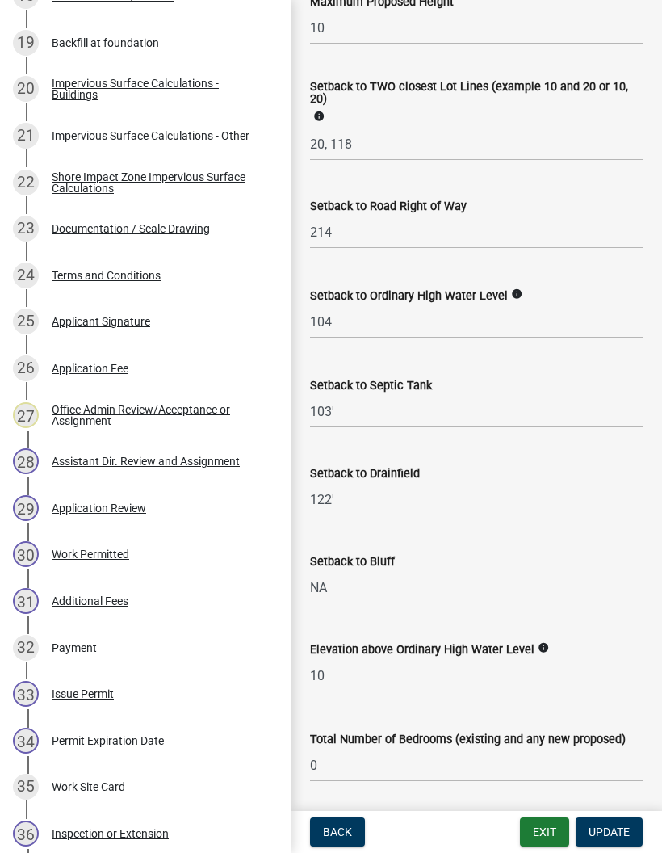
scroll to position [1151, 0]
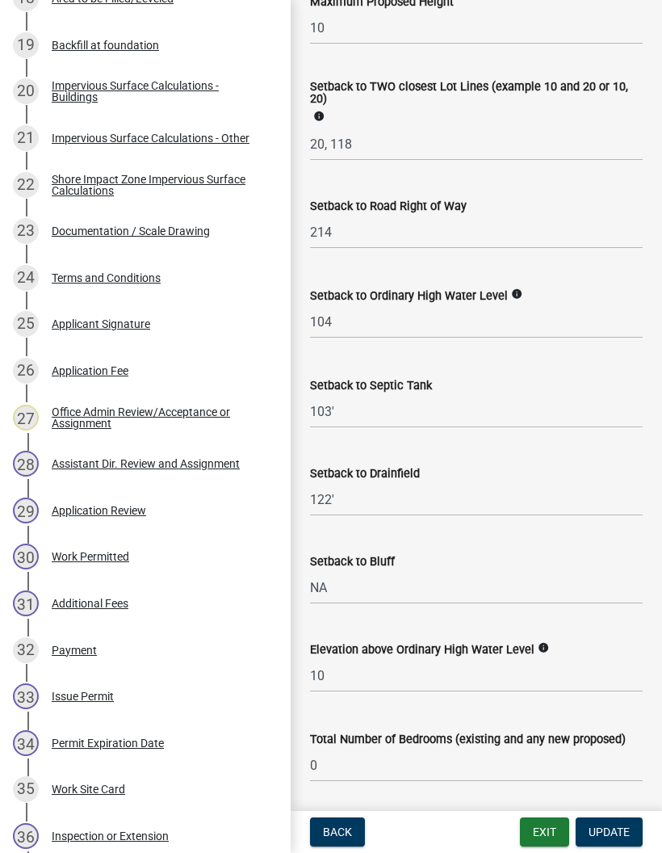
click at [211, 232] on div "23 Documentation / Scale Drawing" at bounding box center [139, 231] width 252 height 26
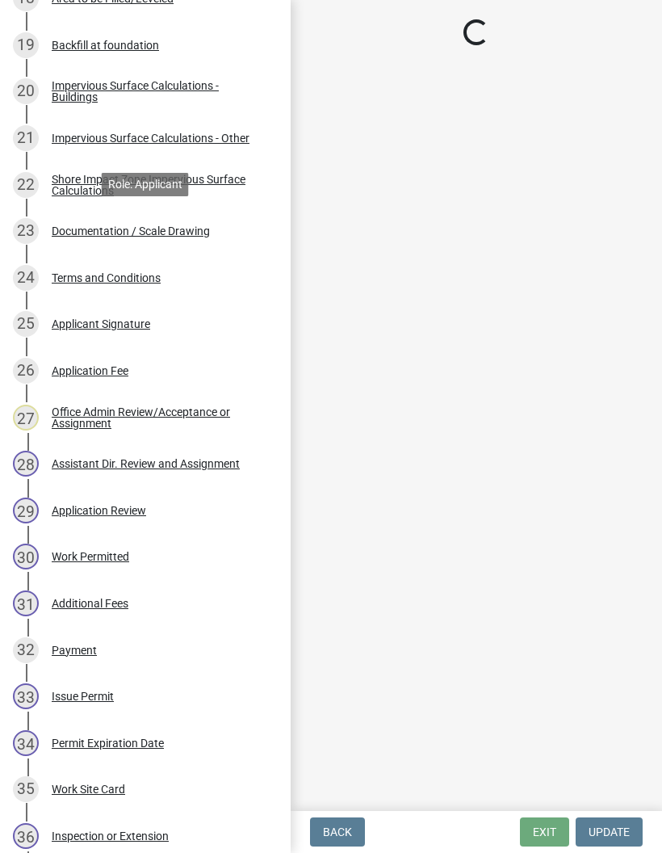
scroll to position [0, 0]
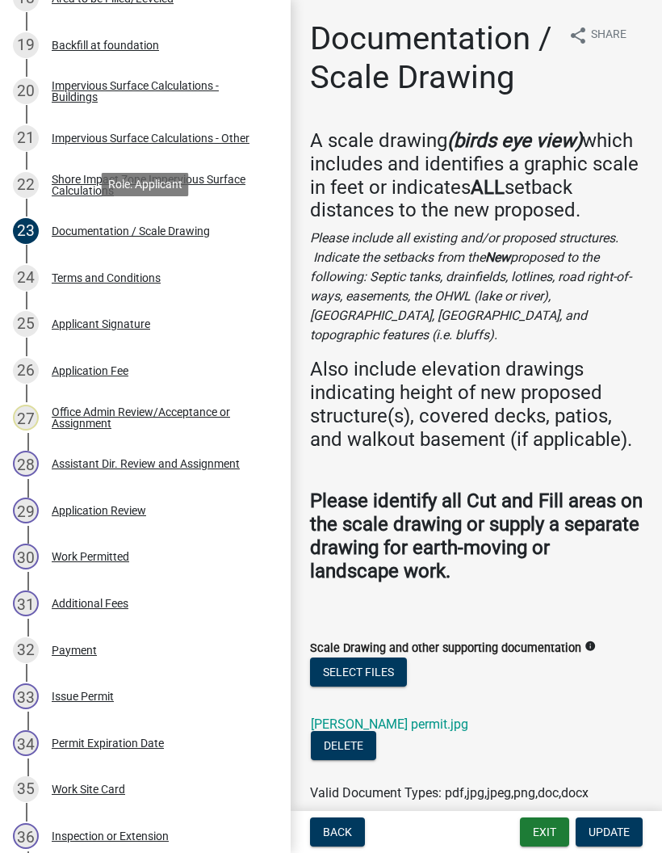
click at [402, 717] on link "[PERSON_NAME] permit.jpg" at bounding box center [390, 724] width 158 height 15
click at [538, 837] on button "Exit" at bounding box center [544, 832] width 49 height 29
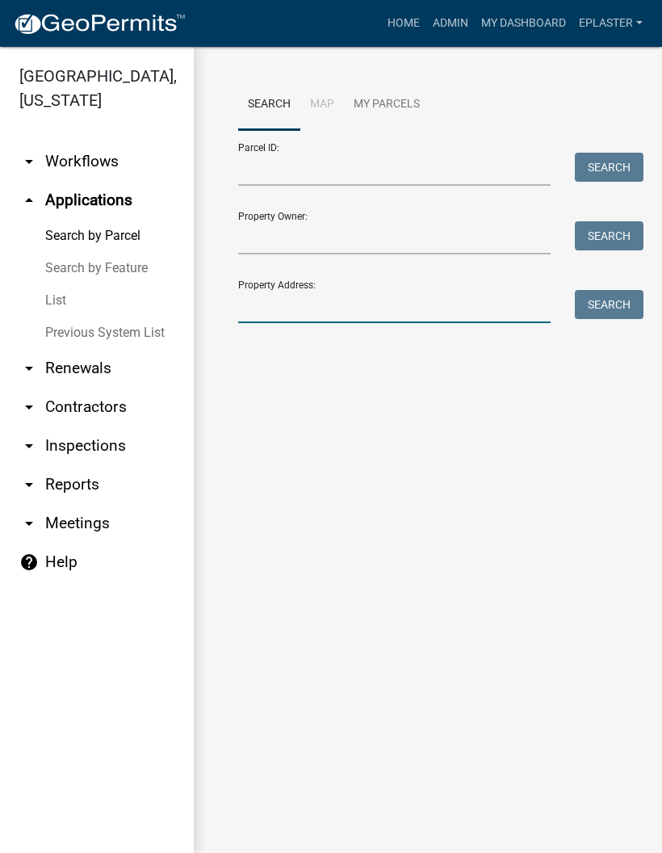
click at [360, 306] on input "Property Address:" at bounding box center [394, 306] width 313 height 33
click at [608, 309] on button "Search" at bounding box center [609, 304] width 69 height 29
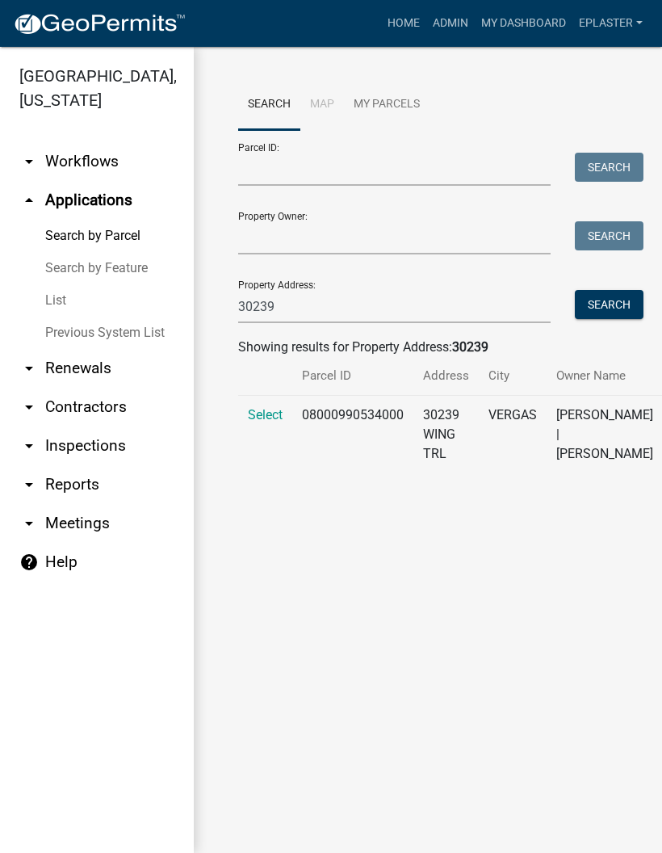
click at [258, 423] on span "Select" at bounding box center [265, 414] width 35 height 15
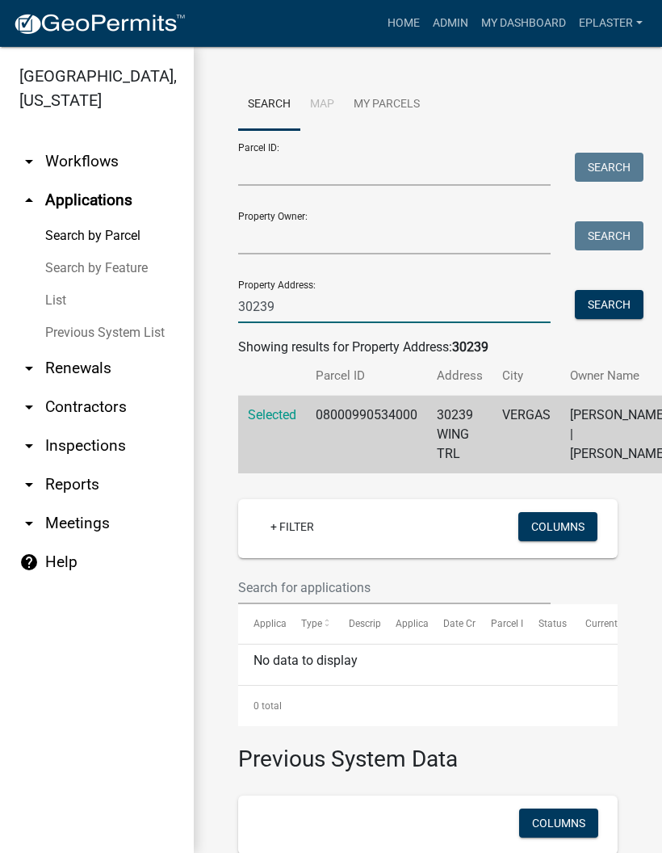
click at [351, 310] on input "30239" at bounding box center [394, 306] width 313 height 33
click at [599, 315] on button "Search" at bounding box center [609, 304] width 69 height 29
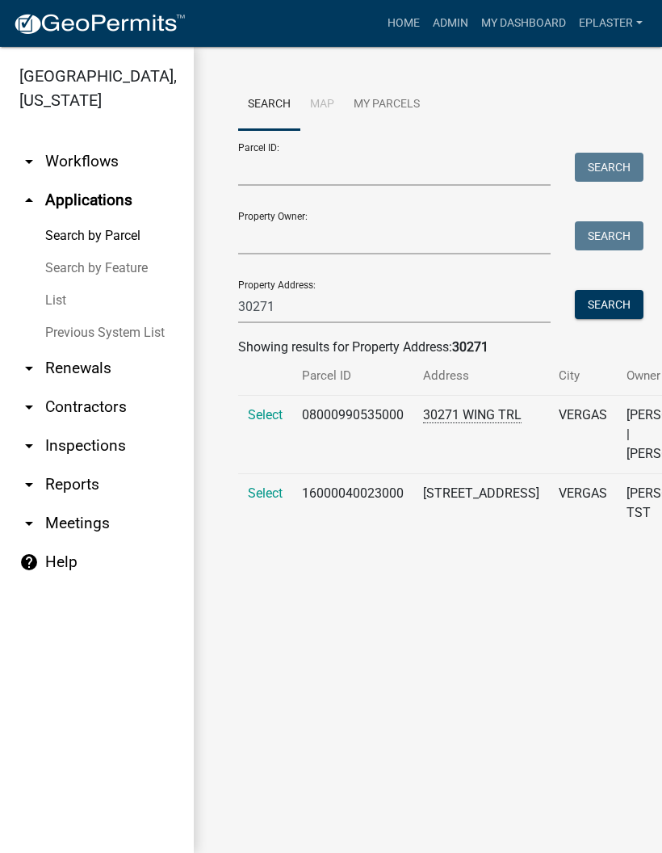
click at [260, 423] on span "Select" at bounding box center [265, 414] width 35 height 15
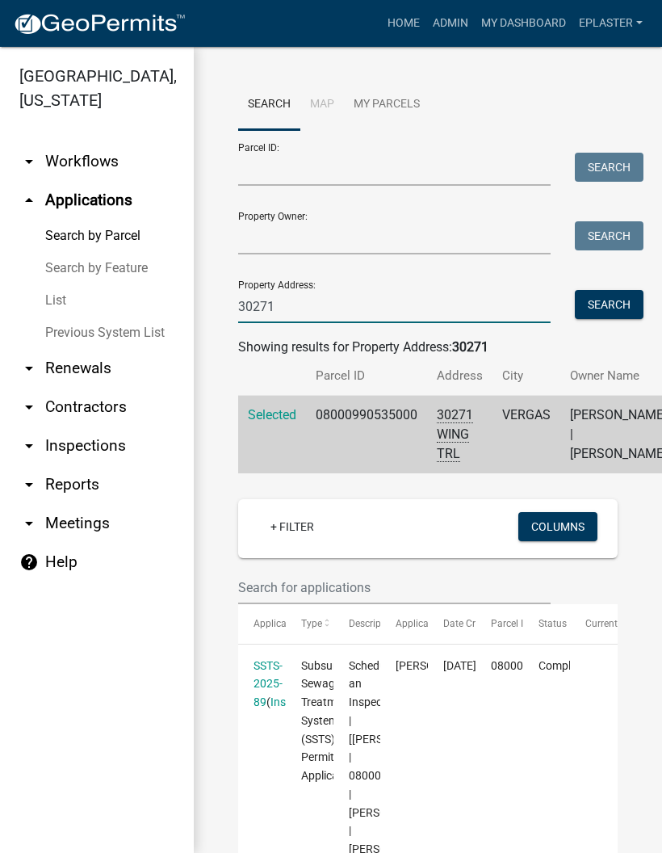
click at [405, 296] on input "30271" at bounding box center [394, 306] width 313 height 33
click at [447, 301] on input "30271" at bounding box center [394, 306] width 313 height 33
type input "3"
type input "49493"
click at [615, 308] on button "Search" at bounding box center [609, 304] width 69 height 29
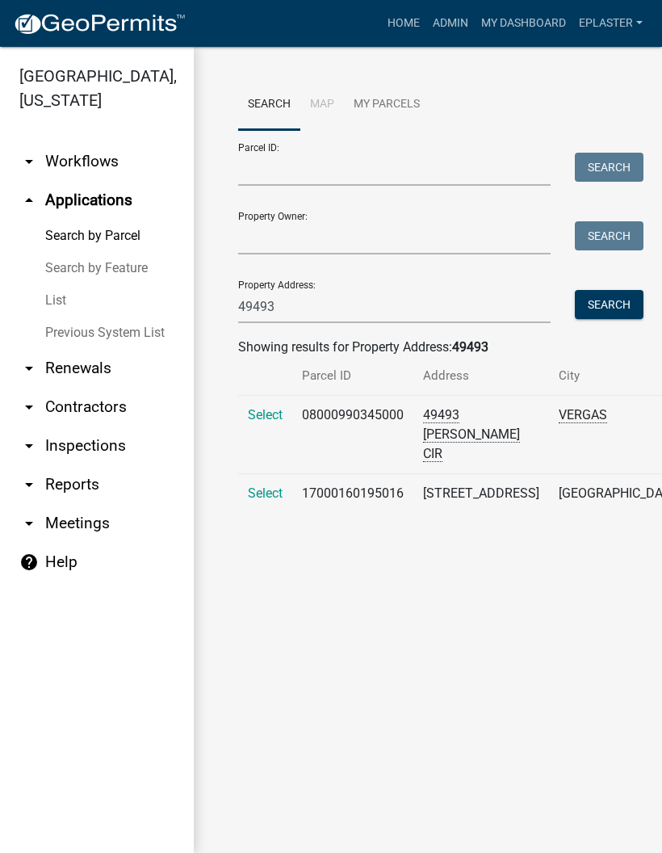
click at [267, 423] on span "Select" at bounding box center [265, 414] width 35 height 15
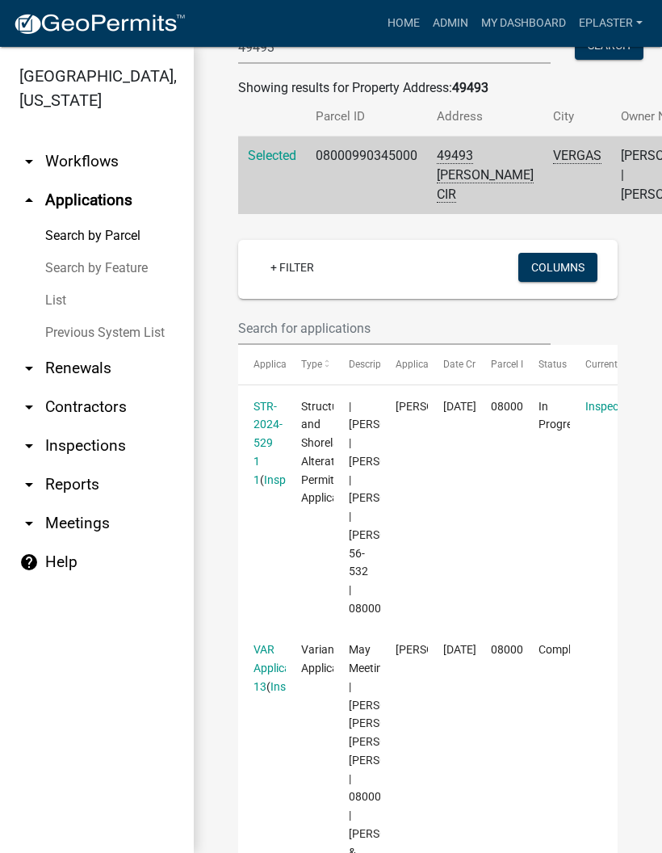
scroll to position [260, 0]
click at [256, 486] on link "STR-2024-529 1 1" at bounding box center [268, 442] width 29 height 86
click at [255, 486] on link "STR-2024-529 1 1" at bounding box center [268, 442] width 29 height 86
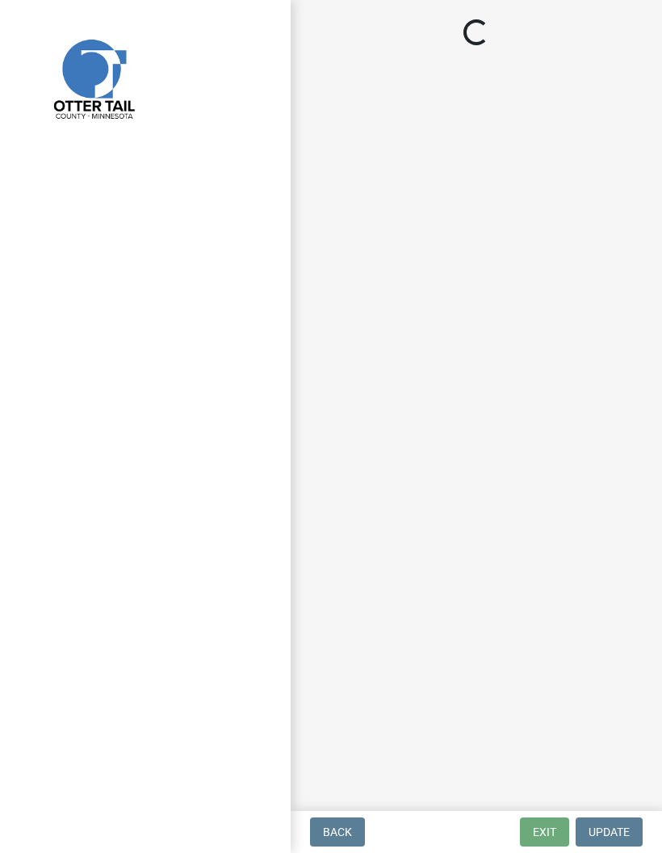
select select "710d5f49-2663-4e73-9718-d0c4e189f5ed"
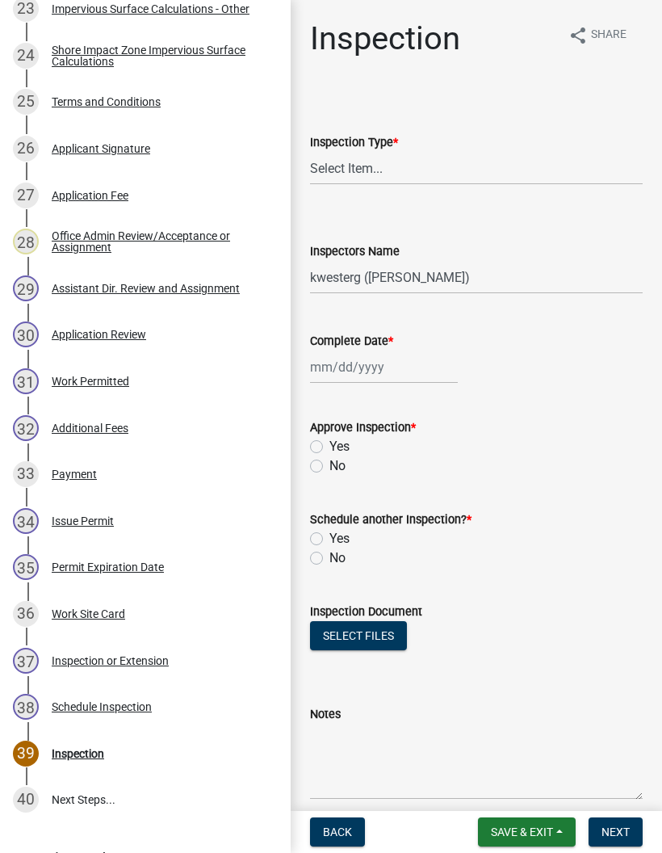
scroll to position [1379, 0]
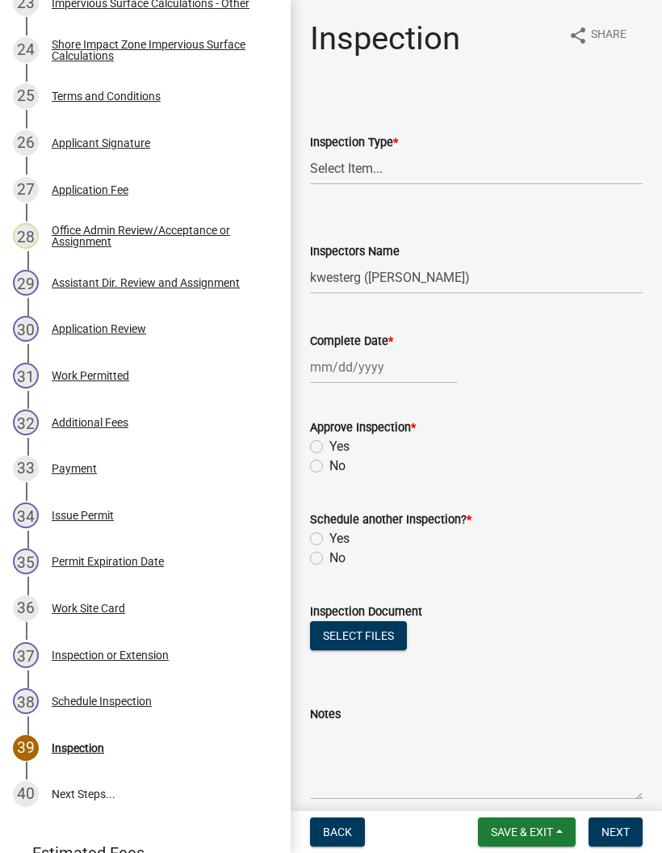
click at [210, 368] on div "31 Work Permitted" at bounding box center [139, 376] width 252 height 26
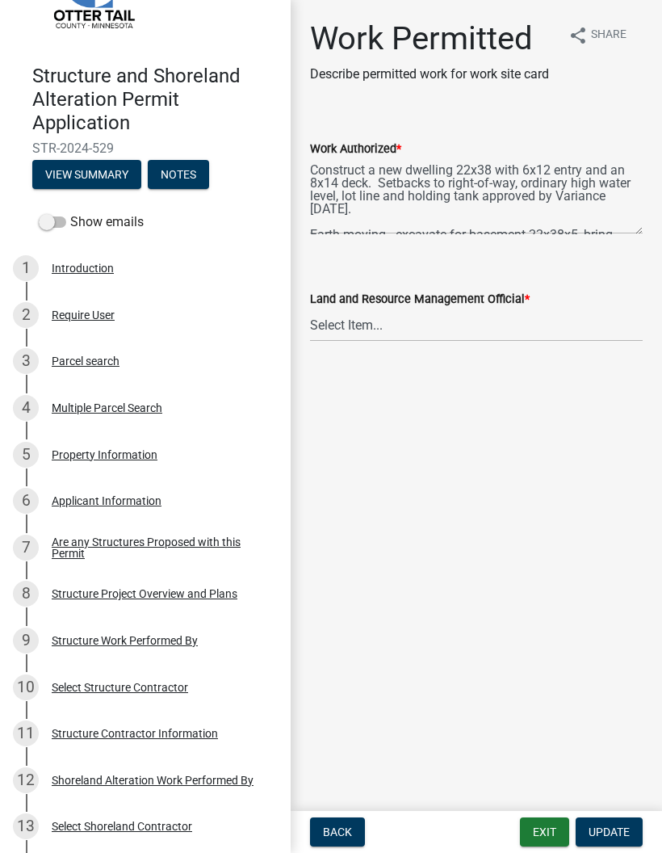
scroll to position [93, 0]
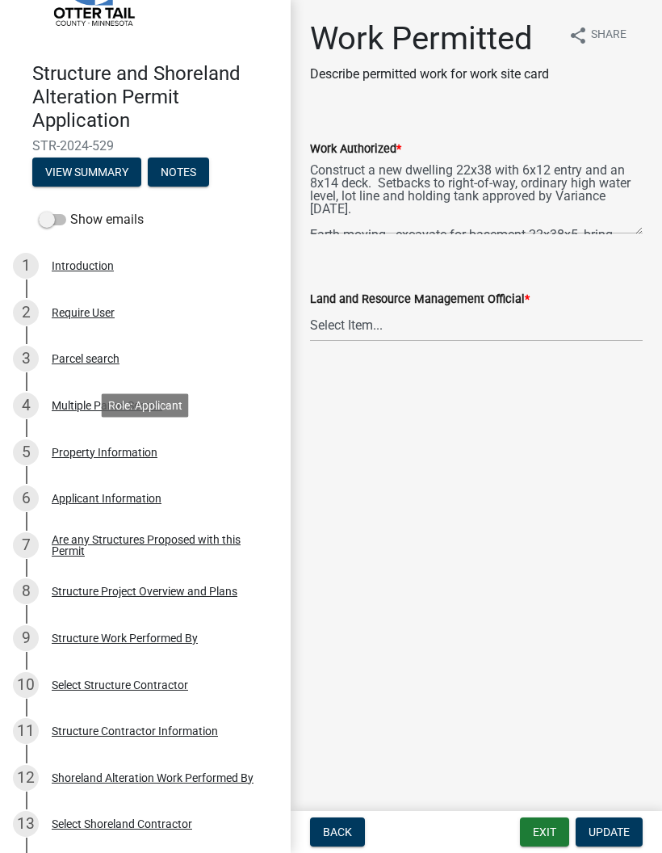
click at [198, 447] on div "5 Property Information" at bounding box center [139, 452] width 252 height 26
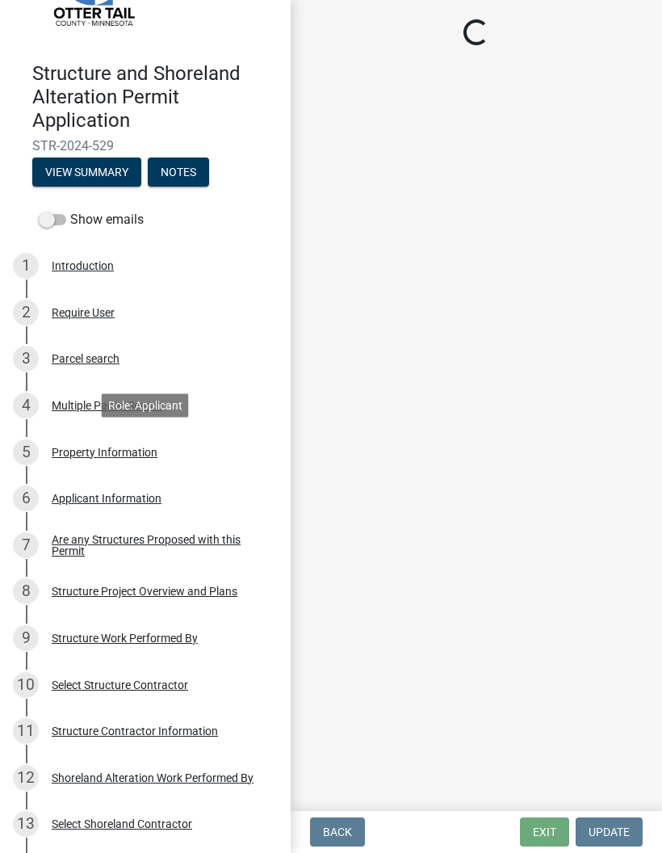
select select "d6f0aae9-b9bc-4b0e-8816-52f761f51d91"
select select "9f52d7c9-96dd-4370-b810-ce091165f7c2"
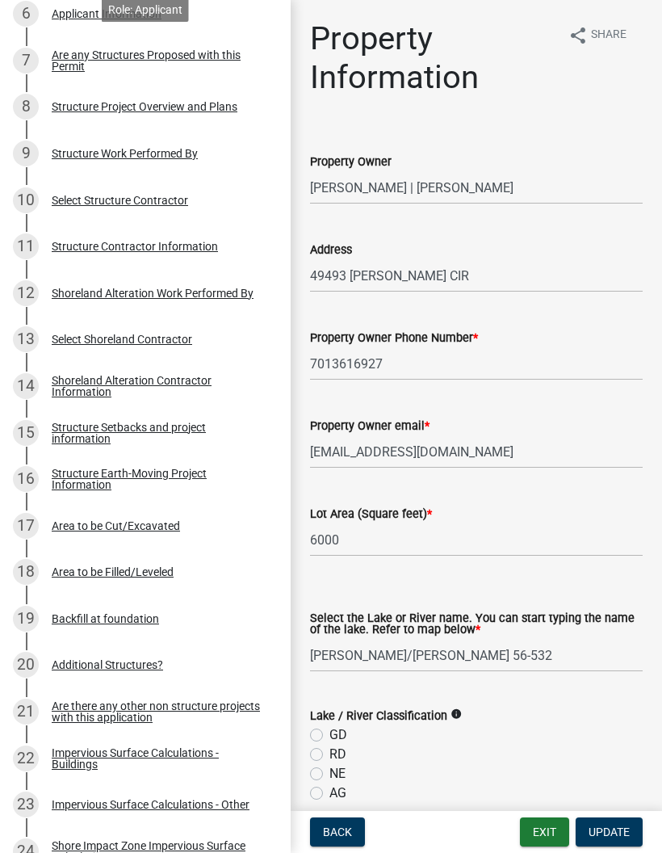
scroll to position [578, 0]
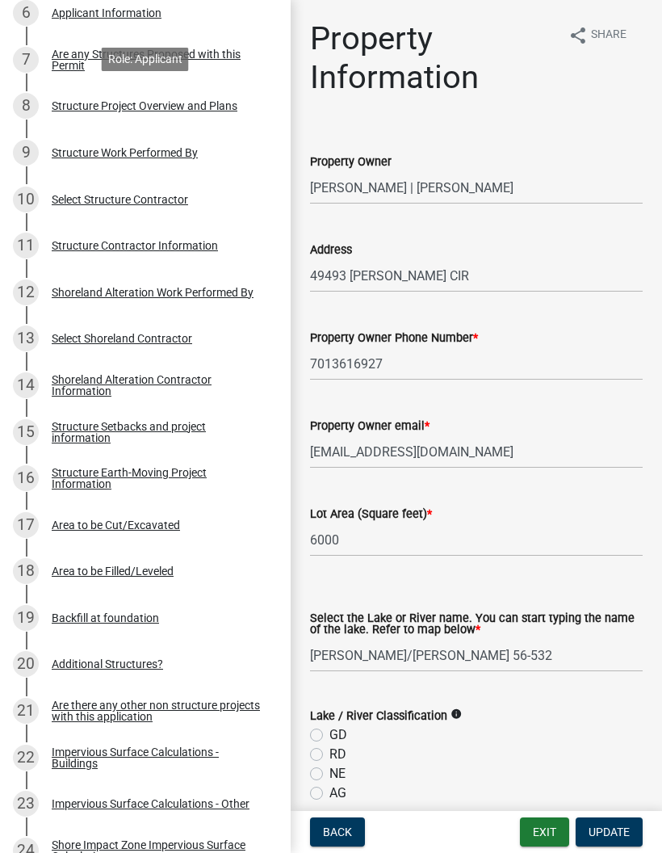
click at [224, 100] on div "Structure Project Overview and Plans" at bounding box center [145, 105] width 186 height 11
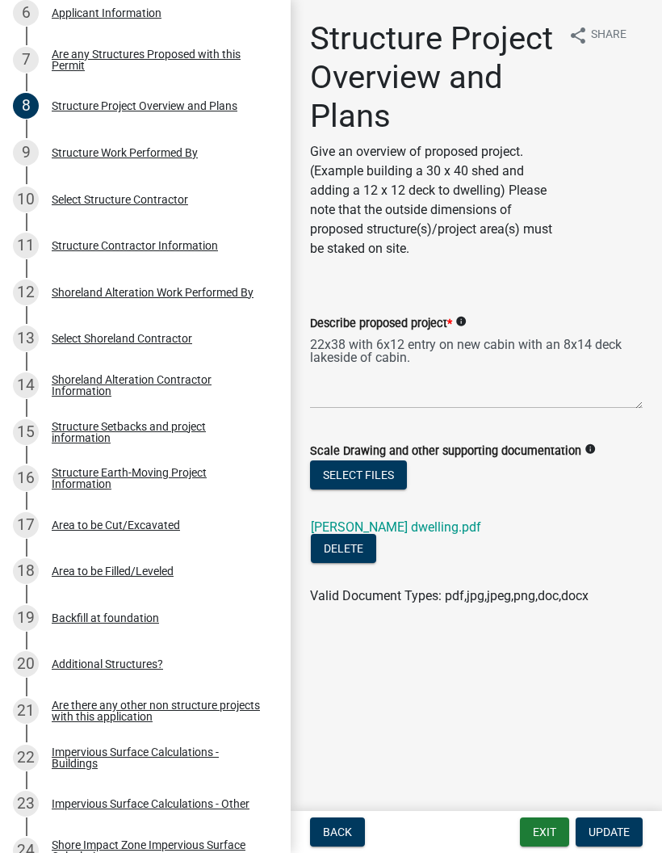
click at [444, 534] on link "[PERSON_NAME] dwelling.pdf" at bounding box center [396, 526] width 170 height 15
click at [228, 433] on div "Structure Setbacks and project information" at bounding box center [158, 432] width 213 height 23
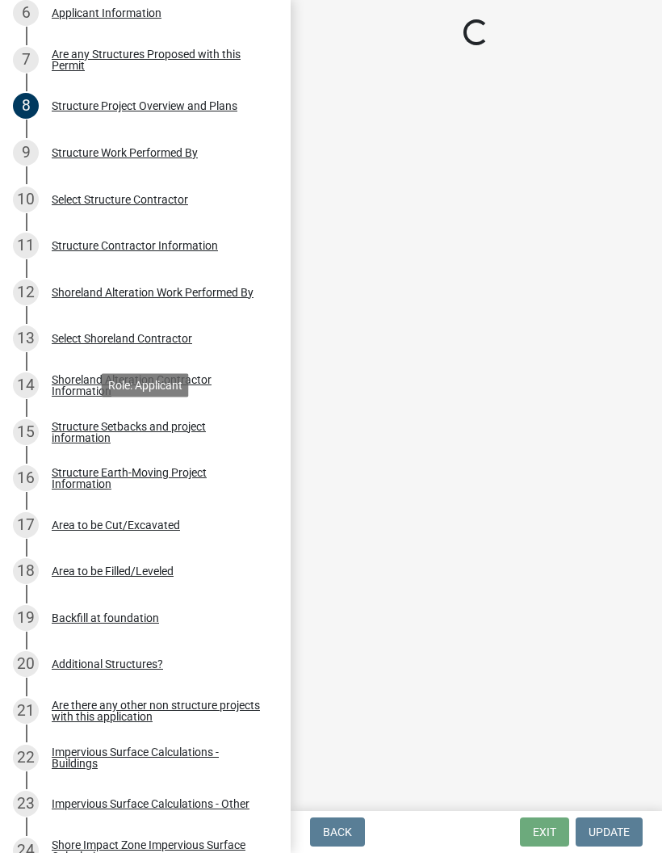
select select "4d8c0477-3507-4c3b-8a2b-7e3e8de33f20"
select select "c185e313-3403-4239-bd61-bb563c58a77a"
select select "c7270083-09ab-45a0-8e99-c599348f4627"
select select "e94f393b-1144-4024-97b6-2dafccd58aea"
select select "e80e3e2c-e9d0-4b64-95b5-c0b12854bba2"
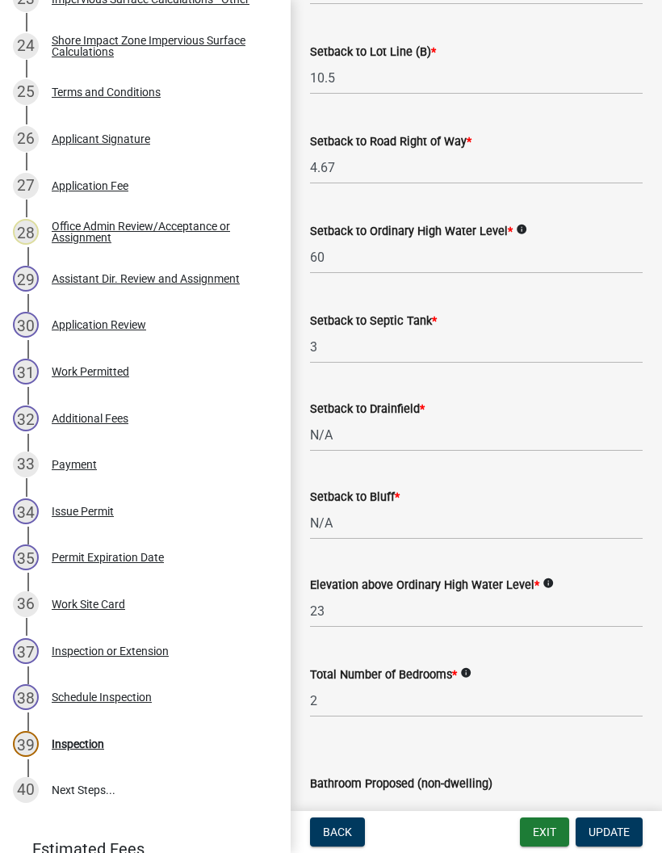
scroll to position [1513, 0]
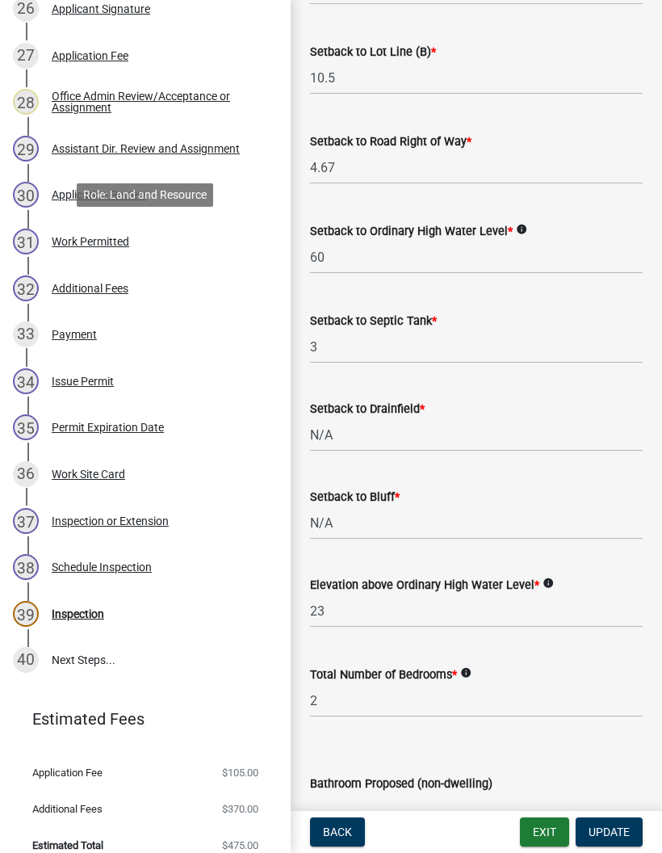
click at [206, 241] on div "31 Work Permitted" at bounding box center [139, 242] width 252 height 26
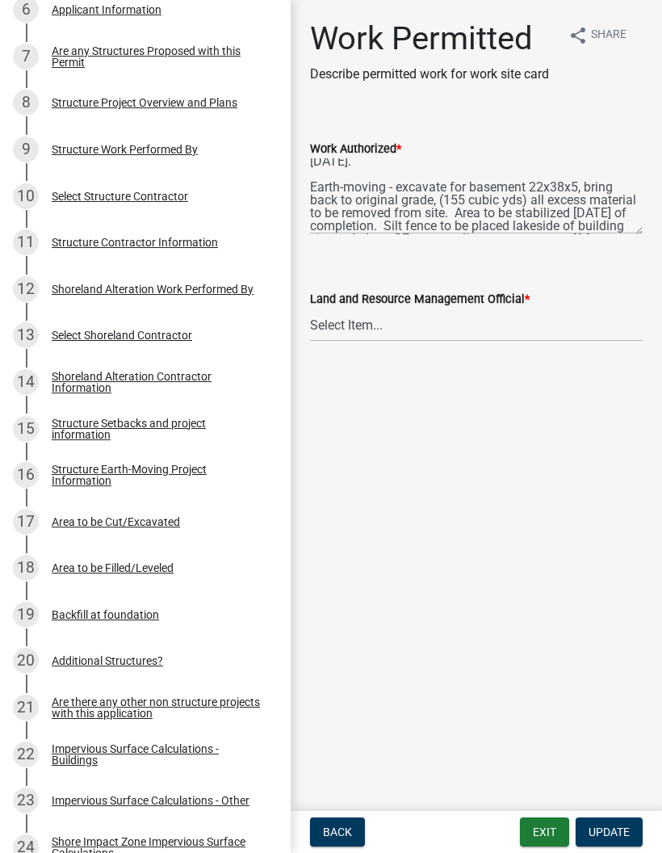
scroll to position [583, 0]
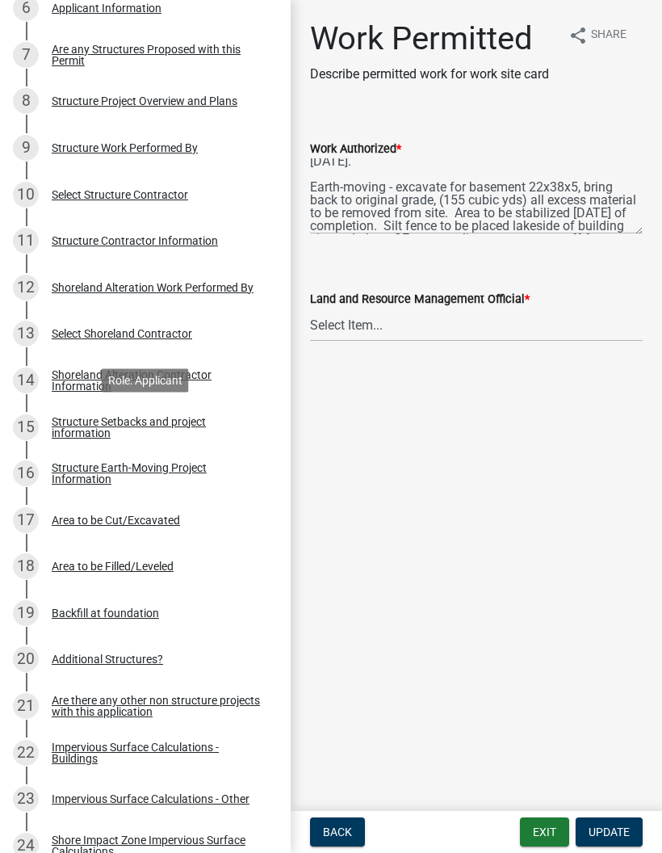
click at [215, 435] on div "Structure Setbacks and project information" at bounding box center [158, 427] width 213 height 23
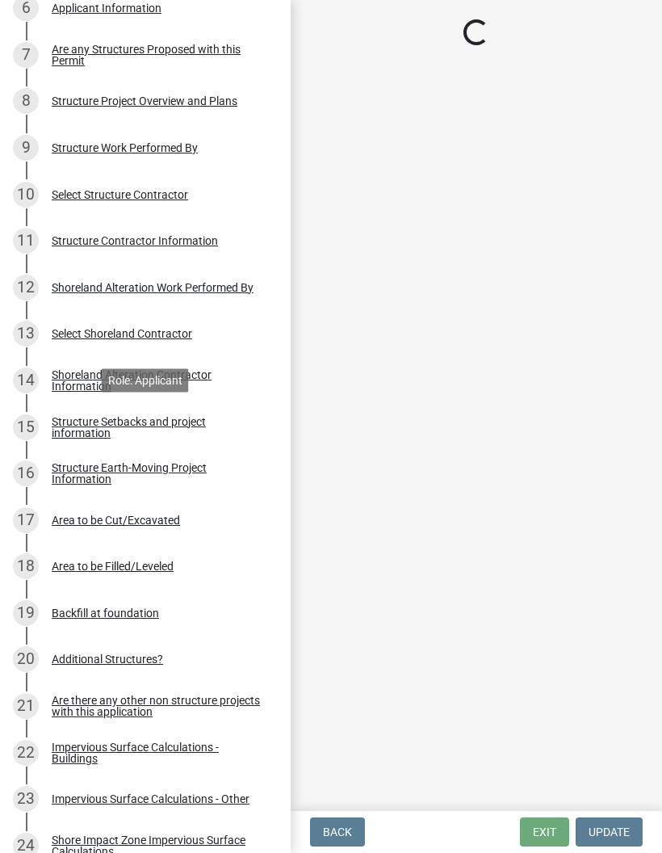
select select "4d8c0477-3507-4c3b-8a2b-7e3e8de33f20"
select select "c185e313-3403-4239-bd61-bb563c58a77a"
select select "c7270083-09ab-45a0-8e99-c599348f4627"
select select "e94f393b-1144-4024-97b6-2dafccd58aea"
select select "e80e3e2c-e9d0-4b64-95b5-c0b12854bba2"
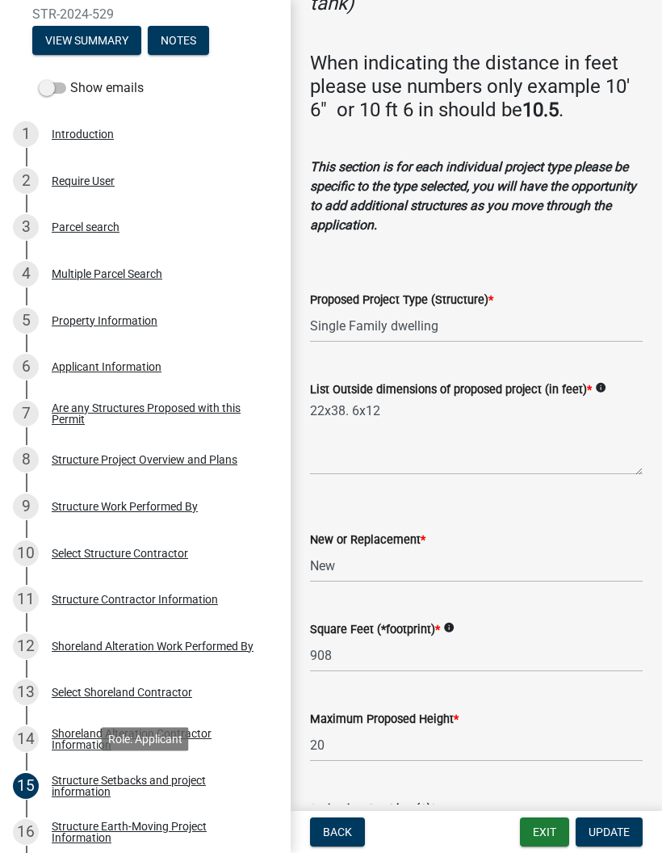
scroll to position [225, 0]
click at [242, 452] on div "8 Structure Project Overview and Plans" at bounding box center [139, 460] width 252 height 26
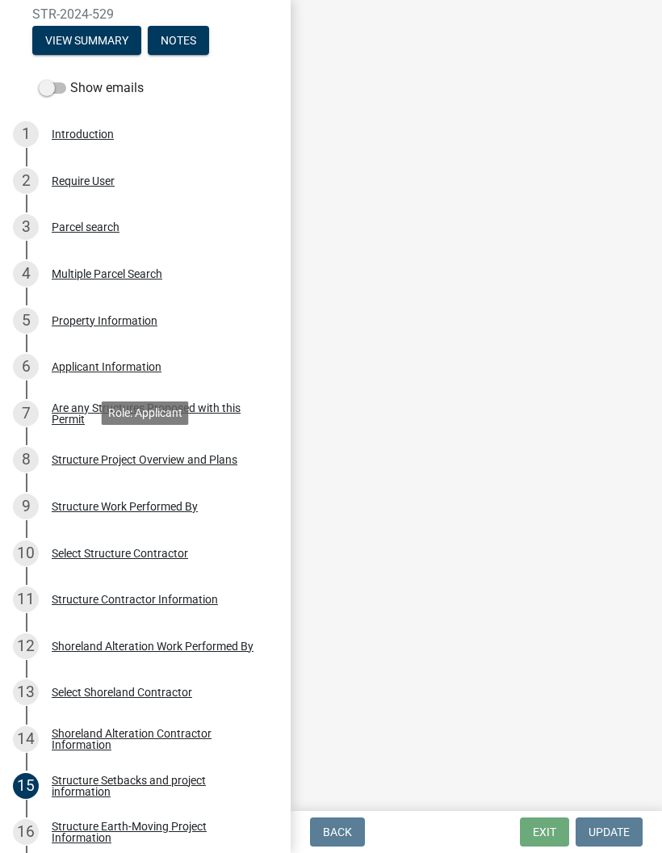
scroll to position [0, 0]
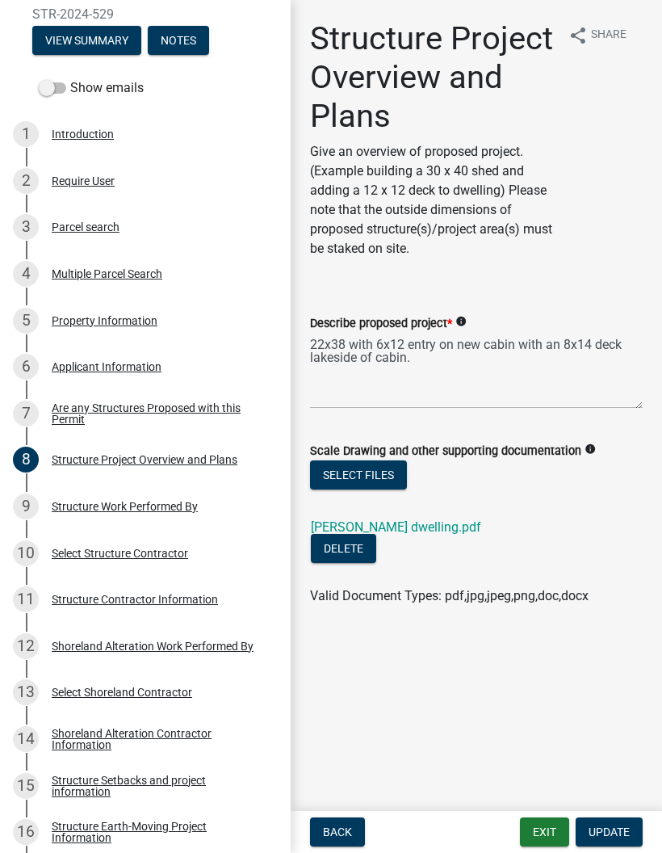
click at [452, 532] on link "[PERSON_NAME] dwelling.pdf" at bounding box center [396, 526] width 170 height 15
click at [549, 829] on button "Exit" at bounding box center [544, 832] width 49 height 29
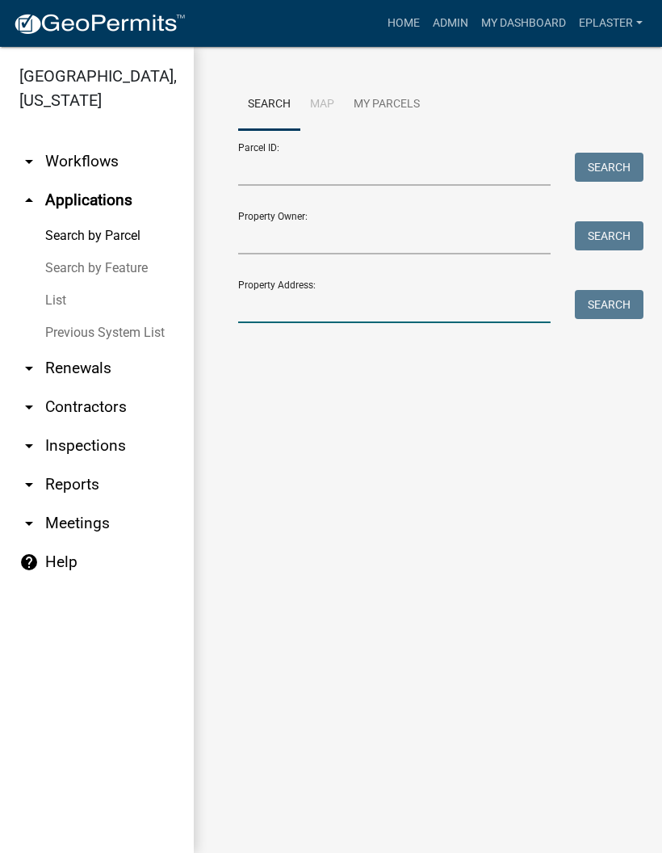
click at [381, 305] on input "Property Address:" at bounding box center [394, 306] width 313 height 33
type input "49631"
click at [622, 312] on button "Search" at bounding box center [609, 304] width 69 height 29
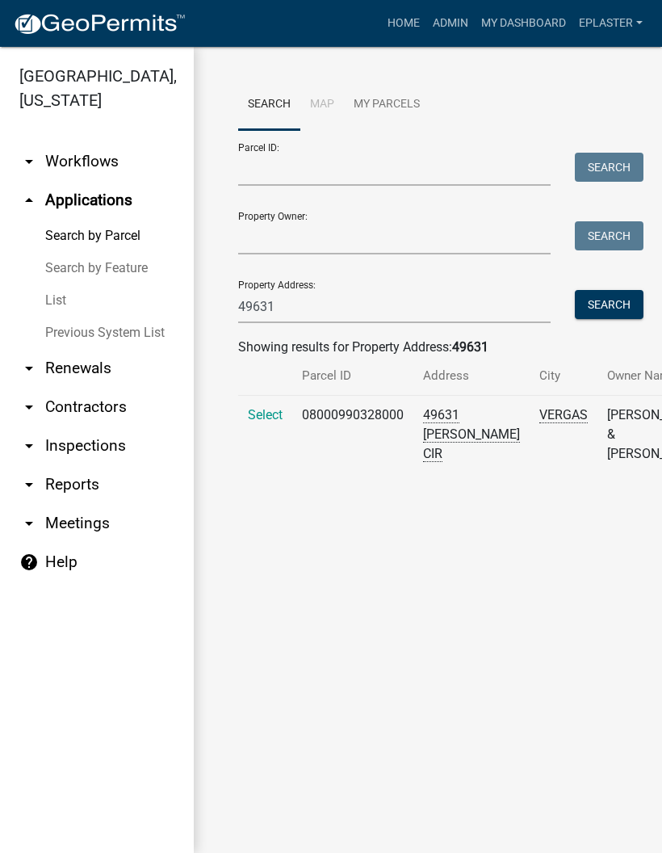
click at [254, 423] on span "Select" at bounding box center [265, 414] width 35 height 15
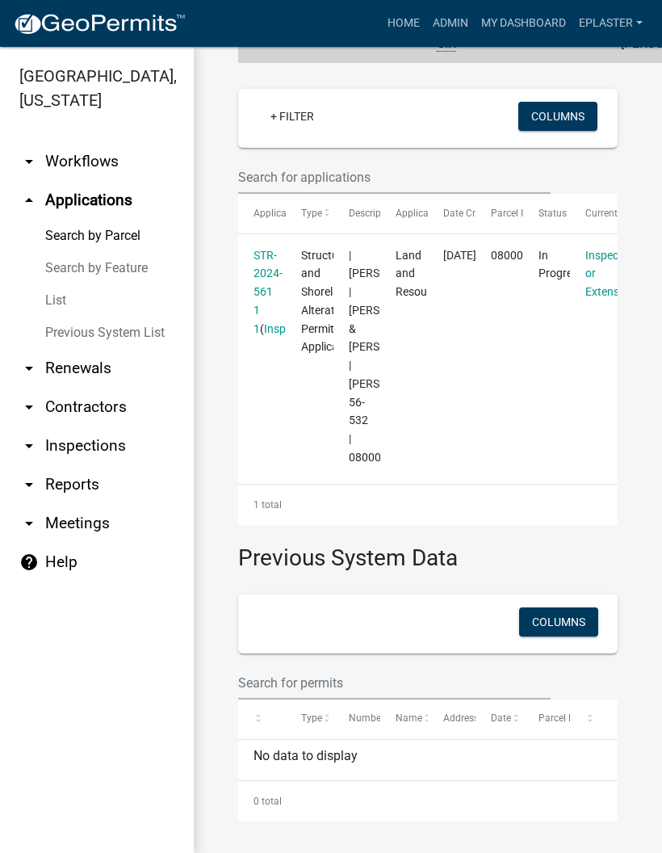
scroll to position [459, 0]
click at [263, 272] on link "STR-2024-561 1 1" at bounding box center [268, 292] width 29 height 86
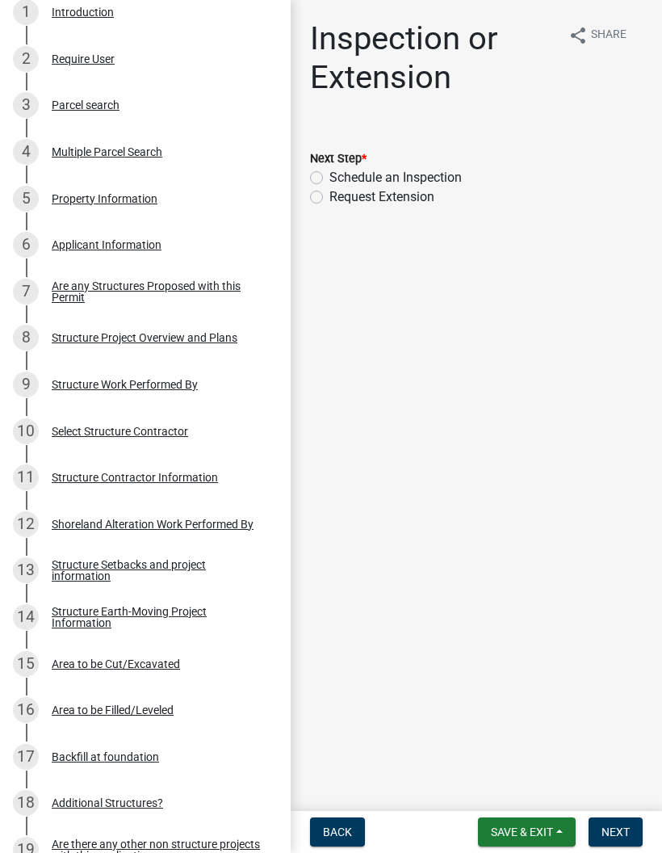
scroll to position [352, 0]
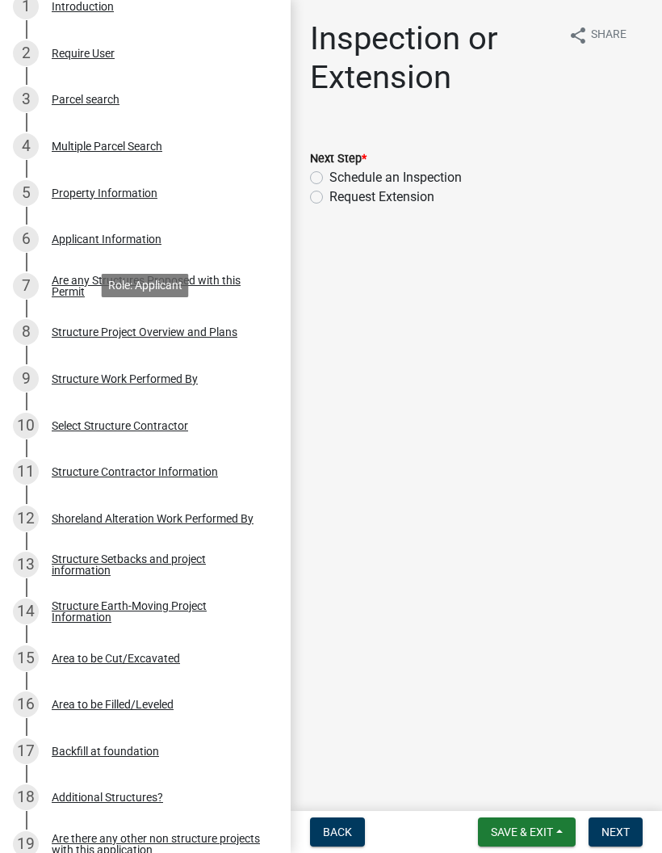
click at [239, 327] on div "8 Structure Project Overview and Plans" at bounding box center [139, 332] width 252 height 26
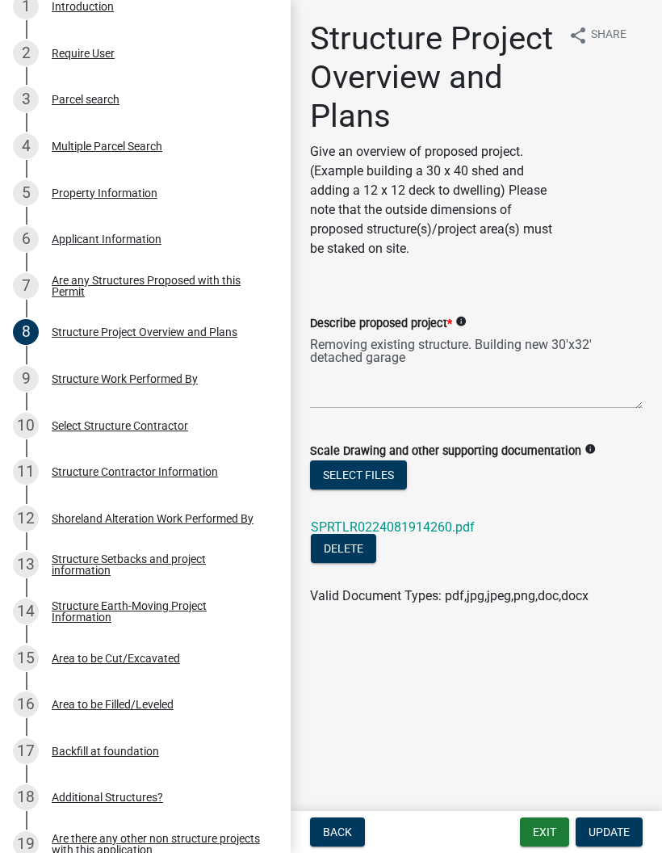
click at [439, 528] on link "SPRTLR0224081914260.pdf" at bounding box center [393, 526] width 164 height 15
click at [229, 566] on div "Structure Setbacks and project information" at bounding box center [158, 564] width 213 height 23
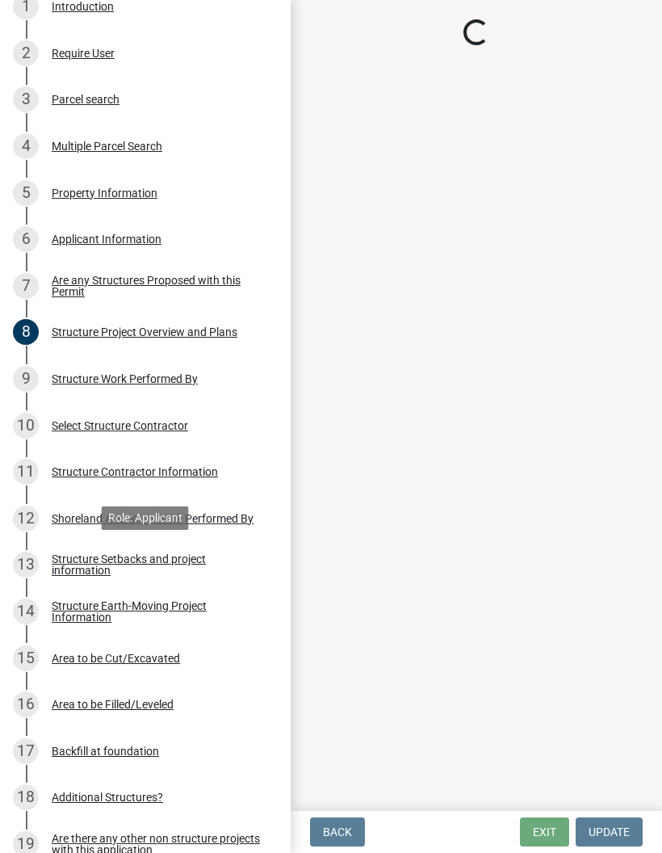
select select "367ae464-a00a-4d51-b12c-ecfde9206520"
select select "a3cc236c-43aa-406a-8353-e0398d57c407"
select select "e560a688-e561-477d-b756-2b3ad714d8bd"
select select "b13ed3f6-1f73-490c-b6b9-92dfa0212ca3"
select select "e80e3e2c-e9d0-4b64-95b5-c0b12854bba2"
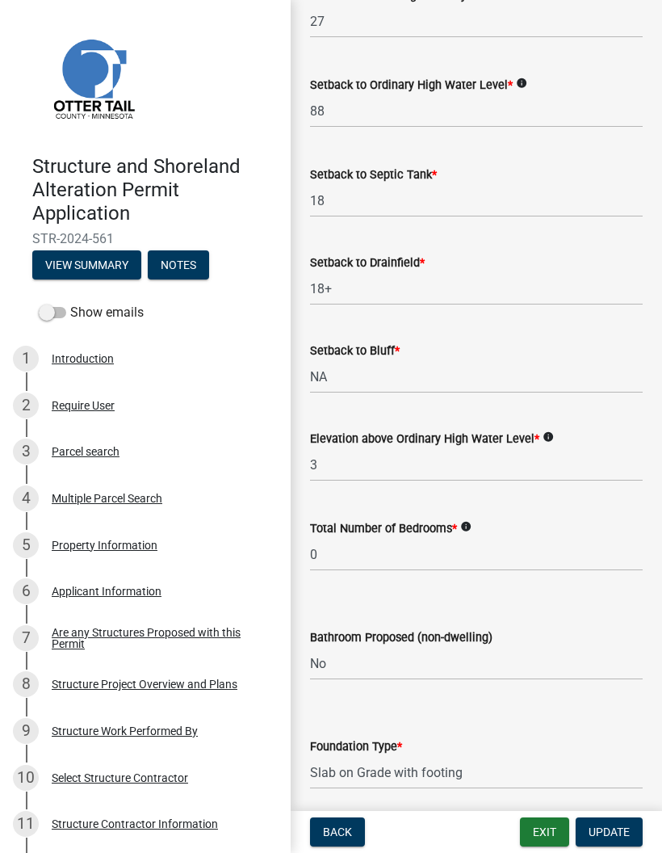
scroll to position [0, 0]
click at [542, 833] on button "Exit" at bounding box center [544, 832] width 49 height 29
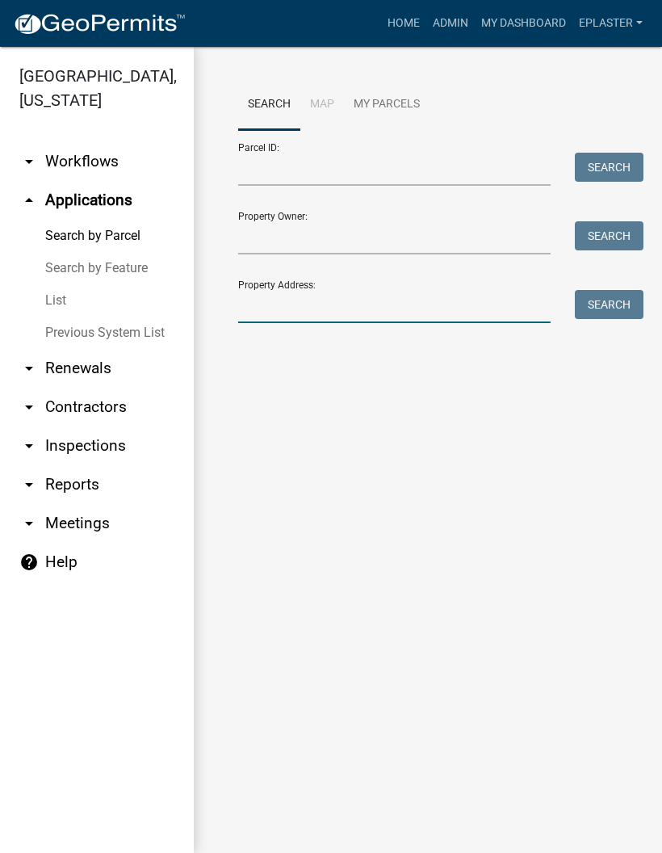
click at [399, 296] on input "Property Address:" at bounding box center [394, 306] width 313 height 33
type input "26079"
click at [605, 307] on button "Search" at bounding box center [609, 304] width 69 height 29
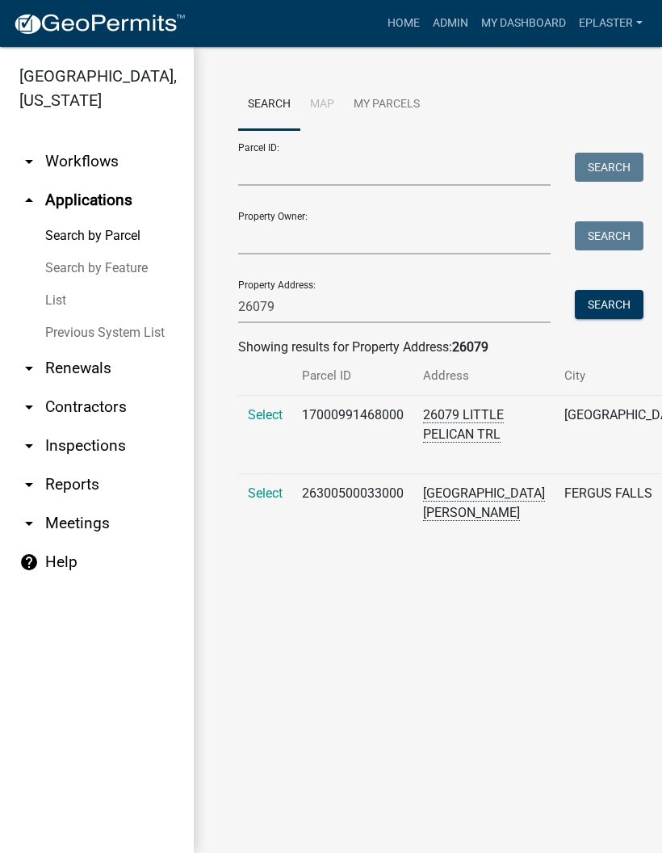
click at [244, 435] on td "Select" at bounding box center [265, 435] width 54 height 78
click at [261, 423] on span "Select" at bounding box center [265, 414] width 35 height 15
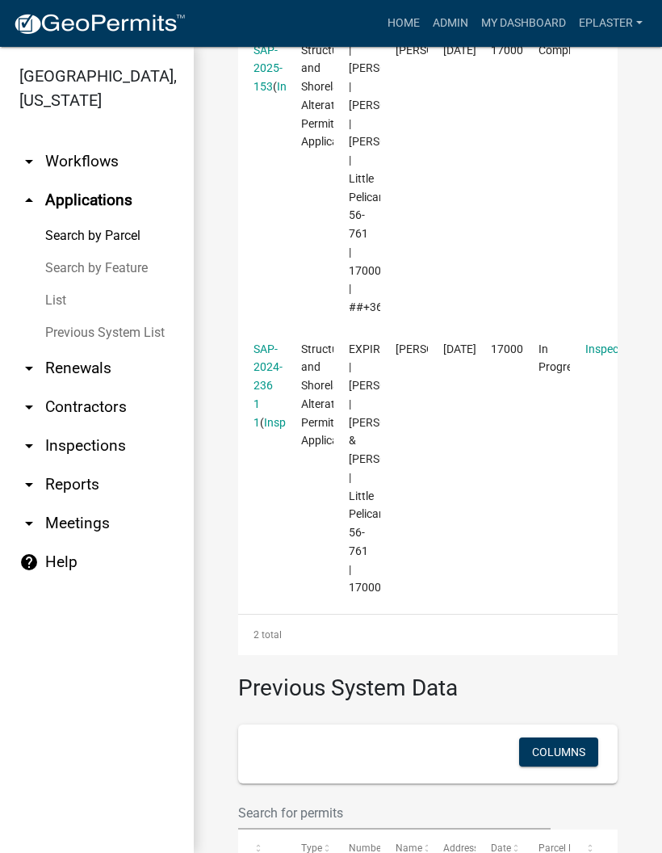
scroll to position [637, 0]
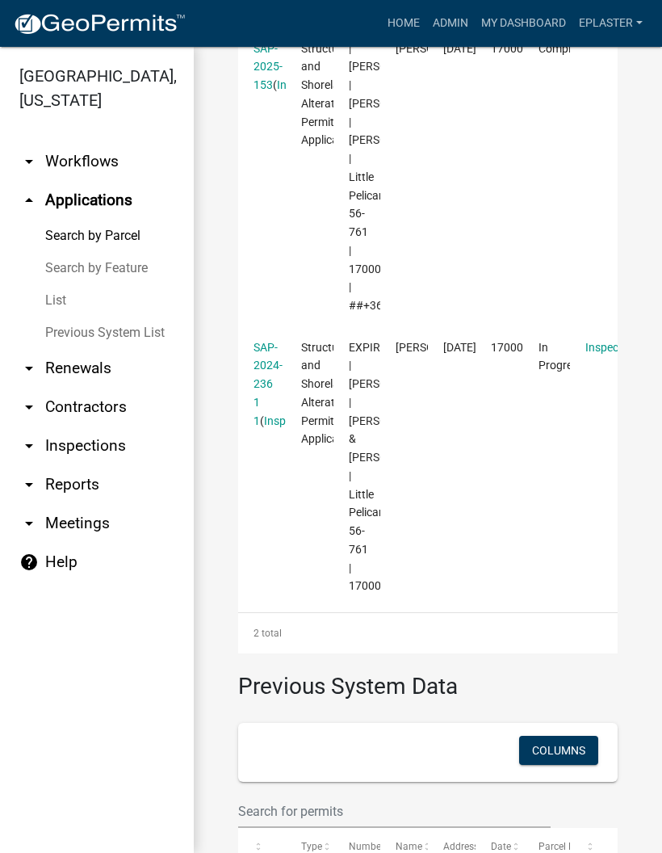
click at [262, 427] on link "SAP-2024-236 1 1" at bounding box center [268, 384] width 29 height 86
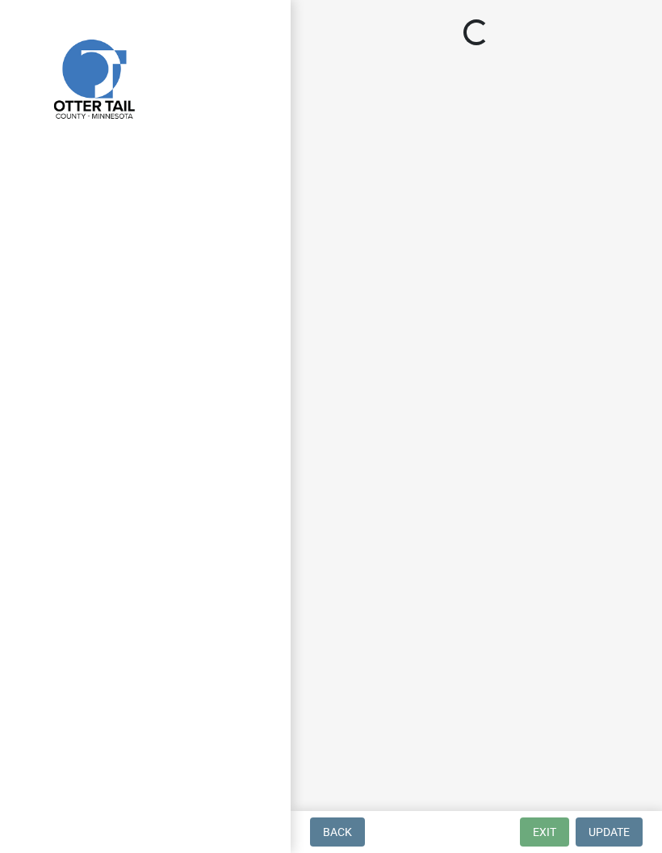
select select "710d5f49-2663-4e73-9718-d0c4e189f5ed"
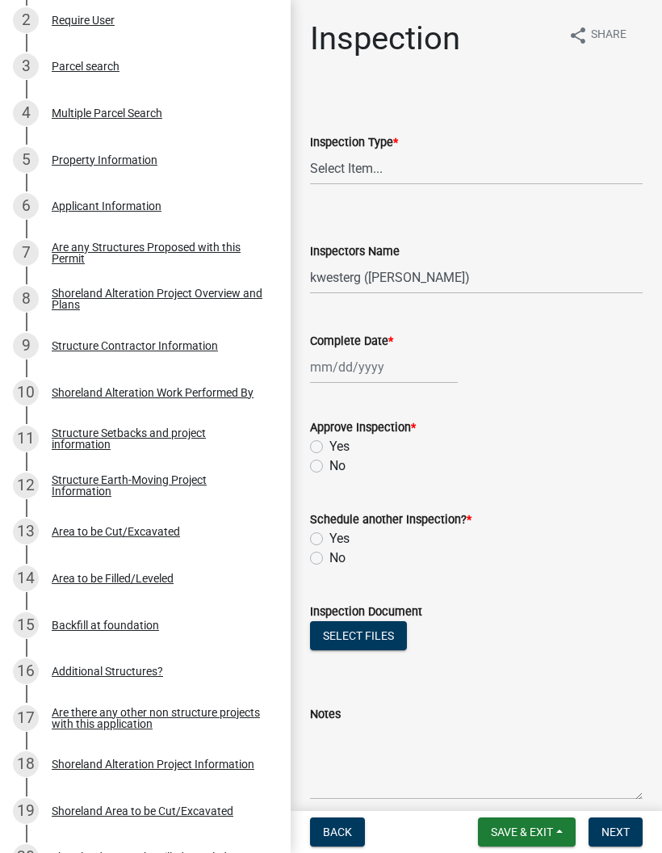
scroll to position [347, 0]
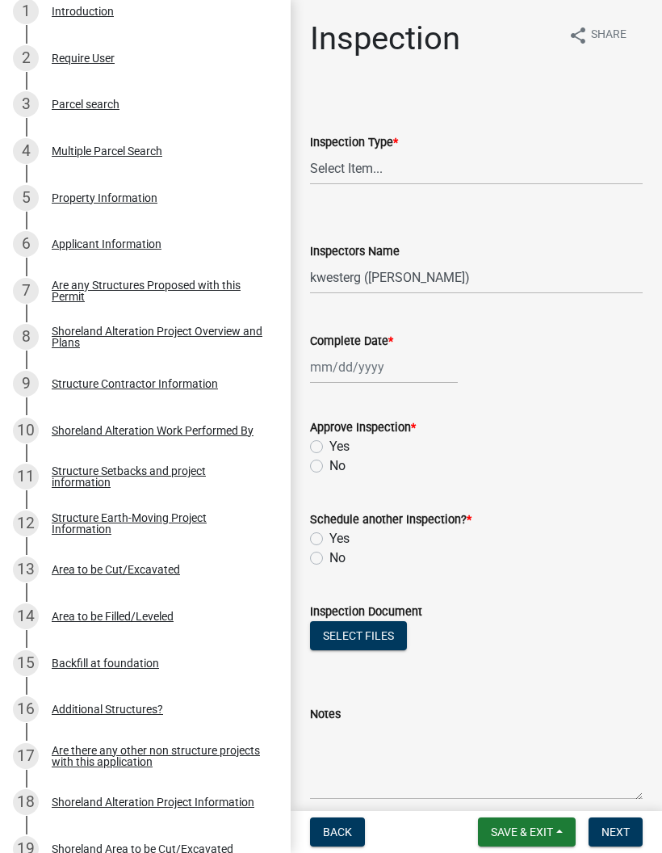
click at [231, 330] on div "Shoreland Alteration Project Overview and Plans" at bounding box center [158, 337] width 213 height 23
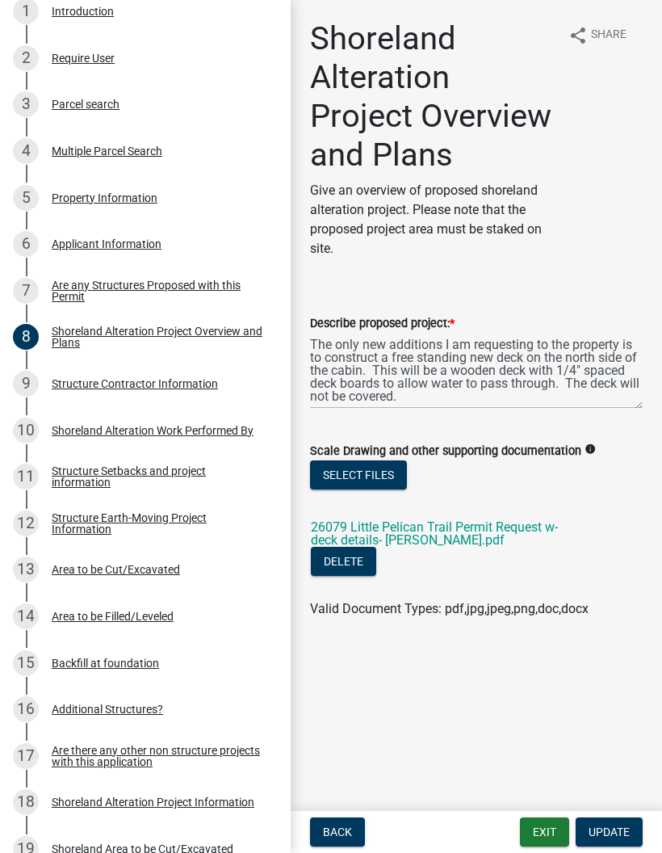
click at [473, 532] on link "26079 Little Pelican Trail Permit Request w-deck details- [PERSON_NAME].pdf" at bounding box center [434, 533] width 247 height 28
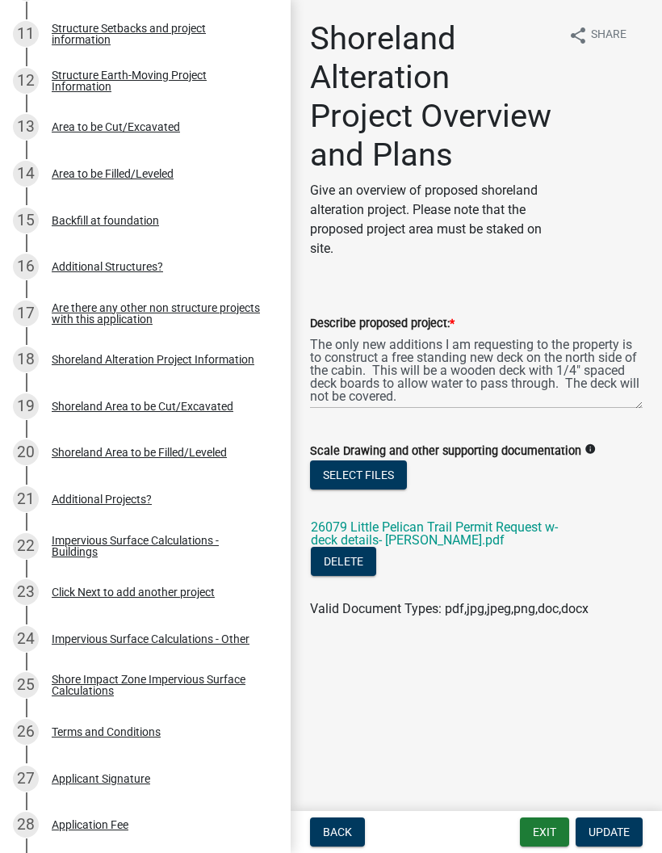
scroll to position [1123, 0]
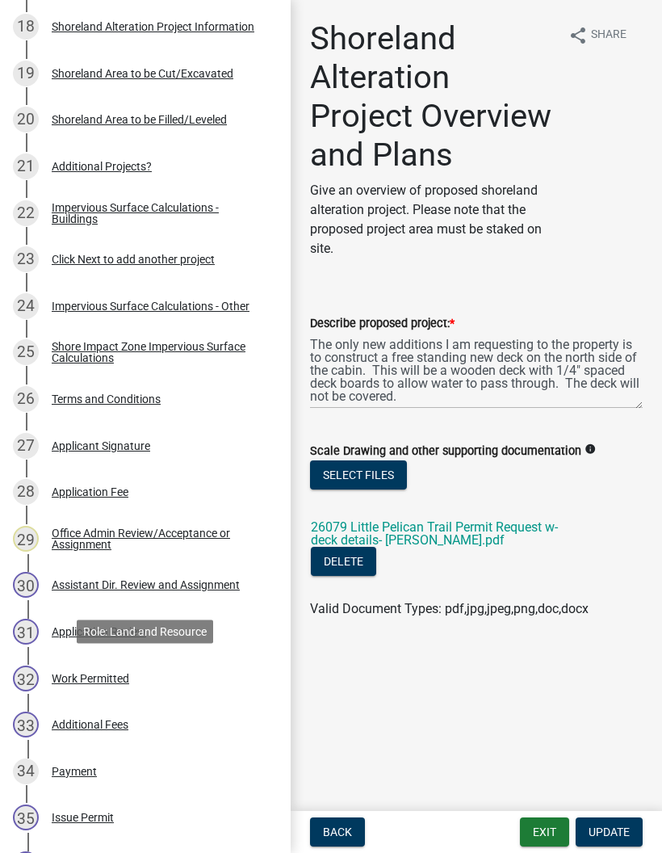
click at [200, 667] on div "32 Work Permitted" at bounding box center [139, 679] width 252 height 26
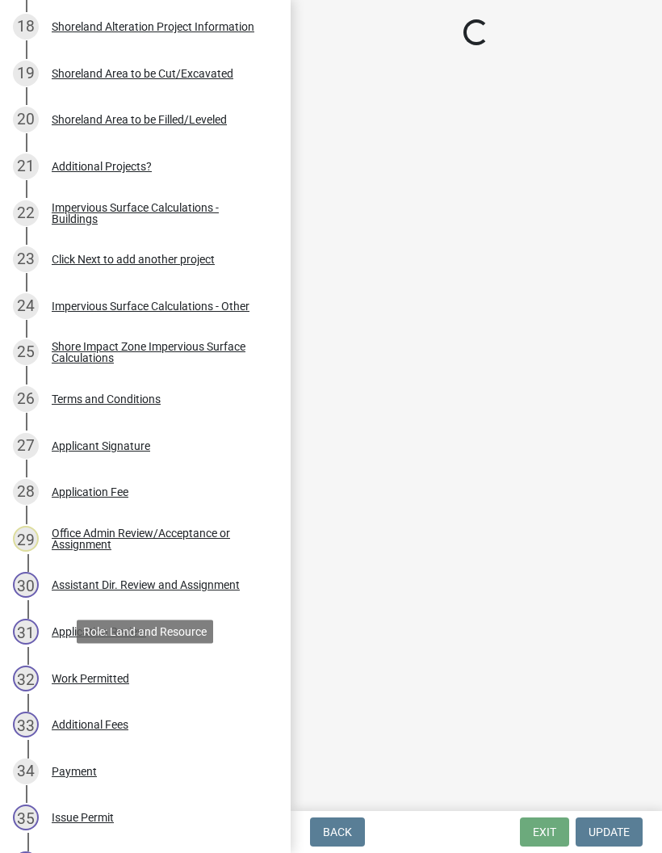
select select "67745ee8-7159-4960-80f9-a638286b467c"
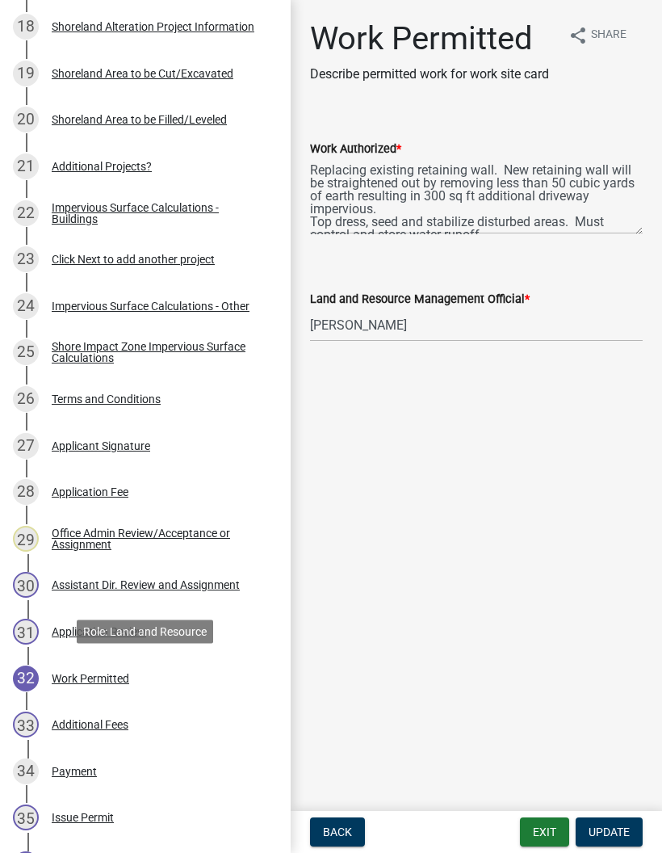
scroll to position [0, 0]
click at [554, 813] on nav "Back Exit Update" at bounding box center [477, 832] width 372 height 42
click at [540, 831] on button "Exit" at bounding box center [544, 832] width 49 height 29
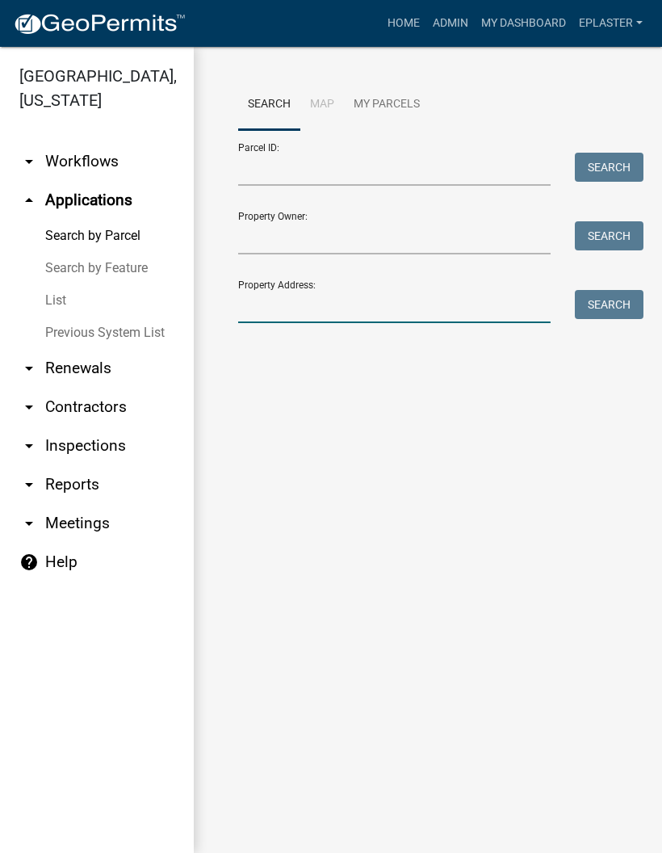
click at [330, 311] on input "Property Address:" at bounding box center [394, 306] width 313 height 33
type input "26079"
click at [616, 308] on button "Search" at bounding box center [609, 304] width 69 height 29
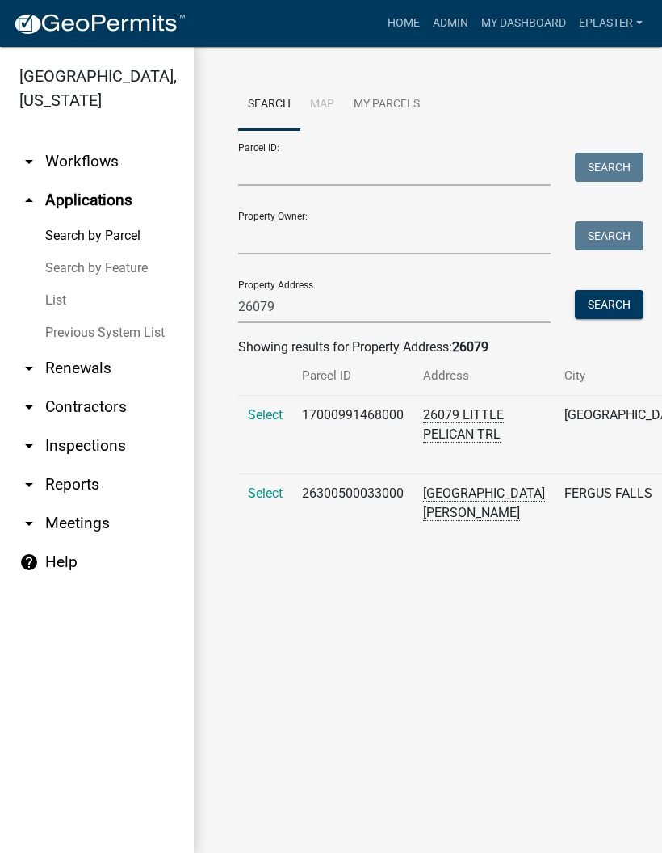
click at [260, 423] on span "Select" at bounding box center [265, 414] width 35 height 15
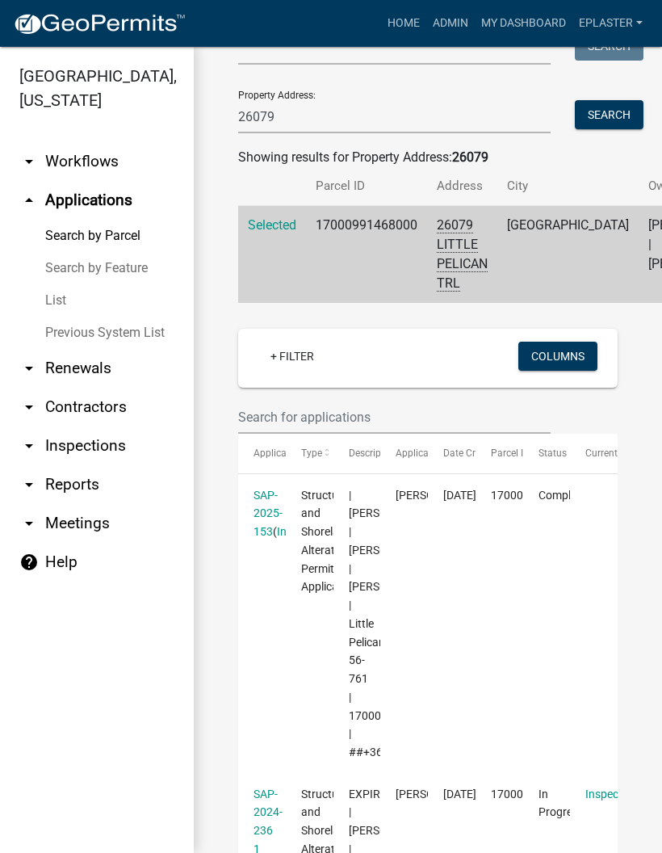
scroll to position [282, 0]
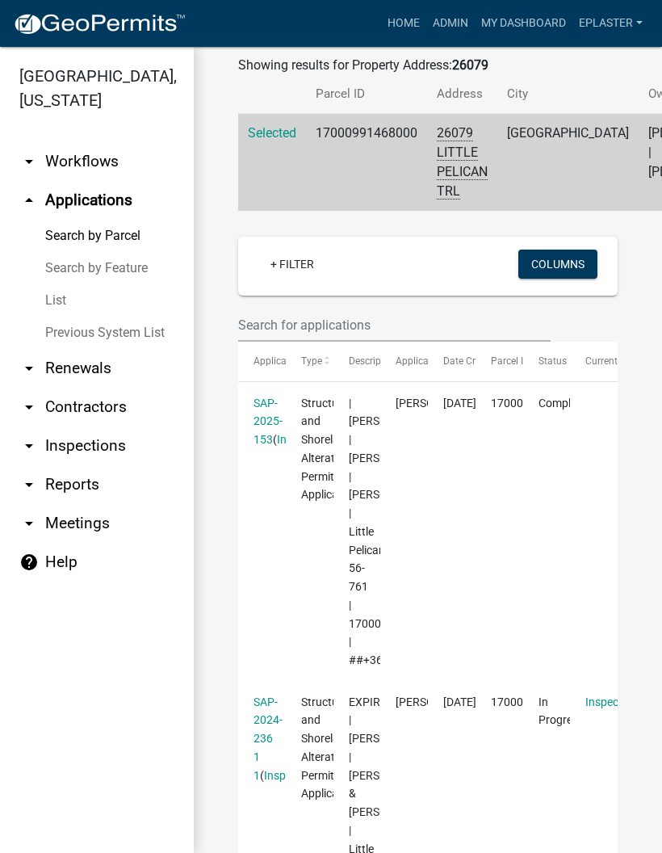
click at [280, 434] on link "SAP-2025-153" at bounding box center [268, 422] width 29 height 50
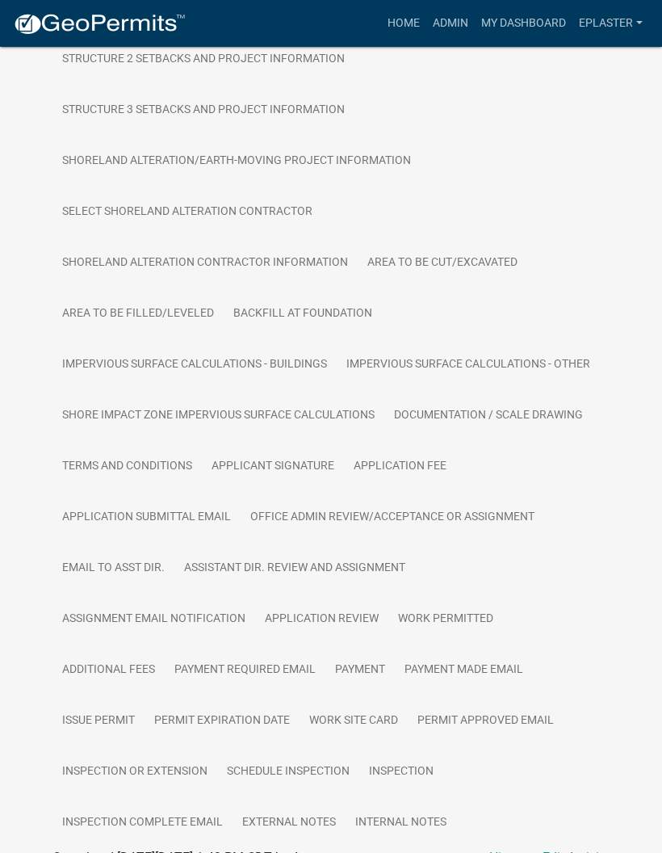
scroll to position [570, 0]
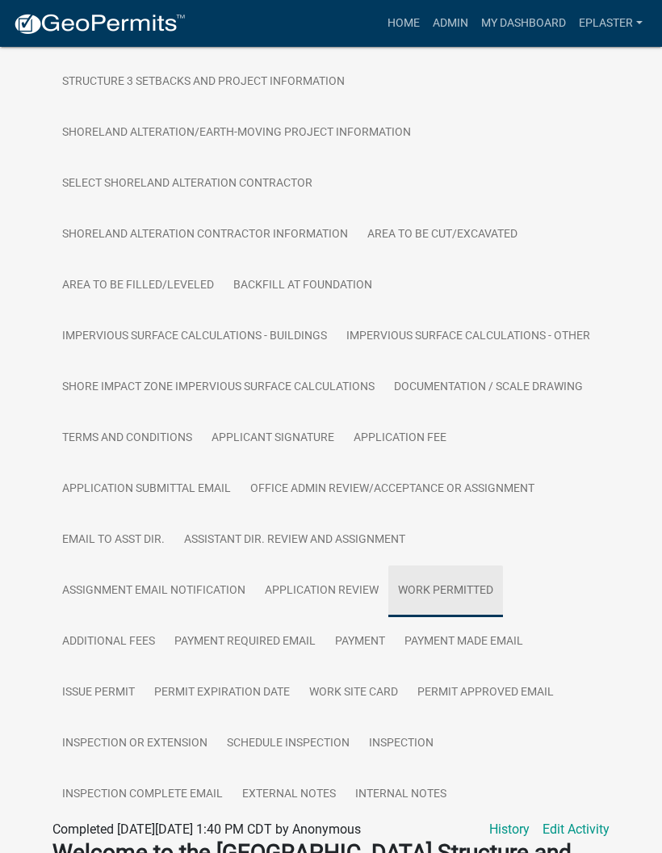
click at [457, 603] on link "Work Permitted" at bounding box center [446, 592] width 115 height 52
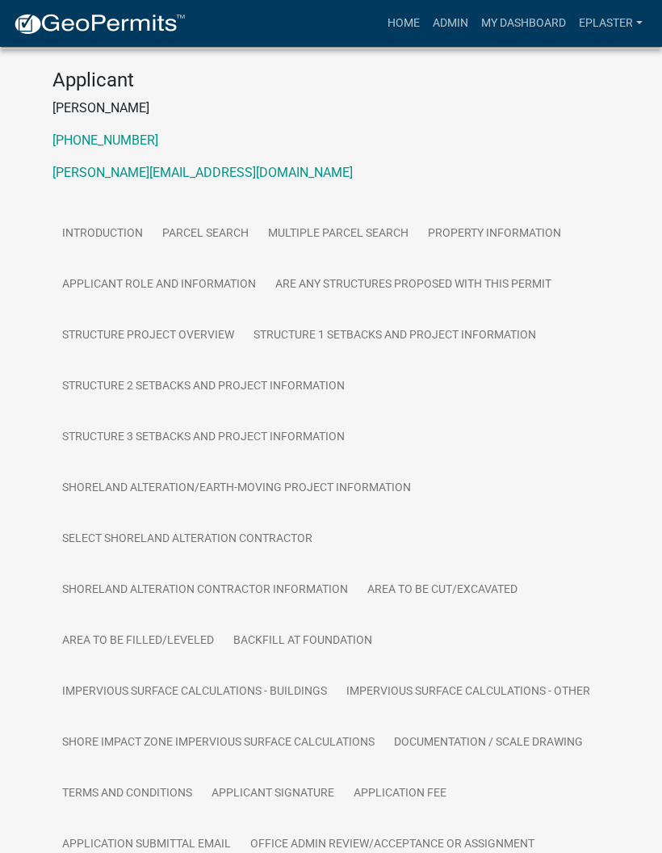
scroll to position [218, 0]
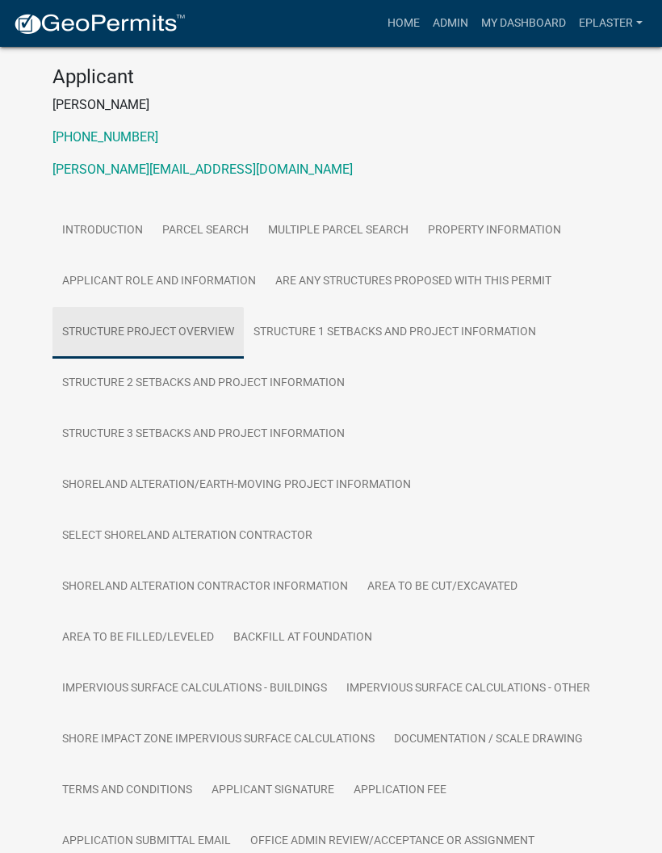
click at [182, 348] on link "Structure Project Overview" at bounding box center [148, 333] width 191 height 52
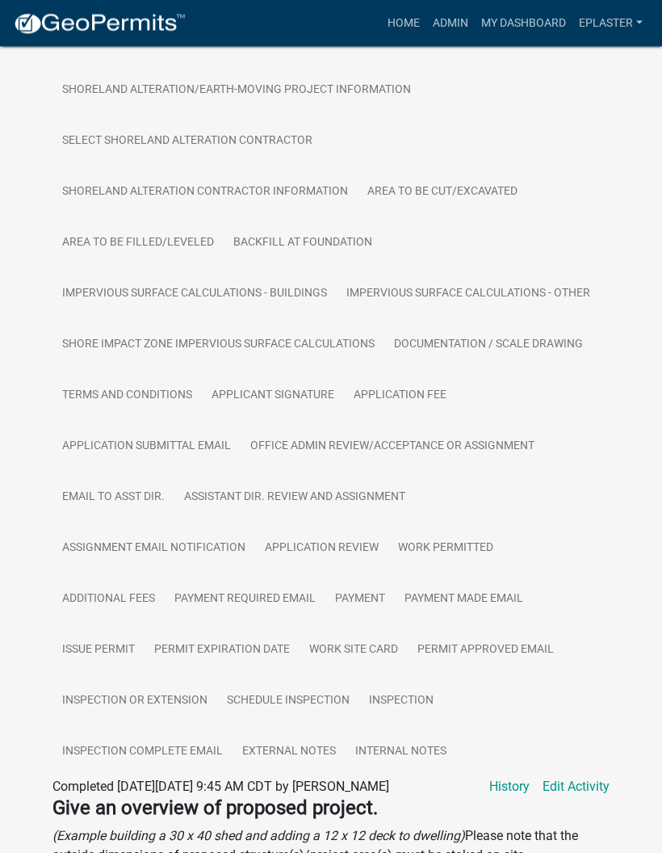
scroll to position [200, 0]
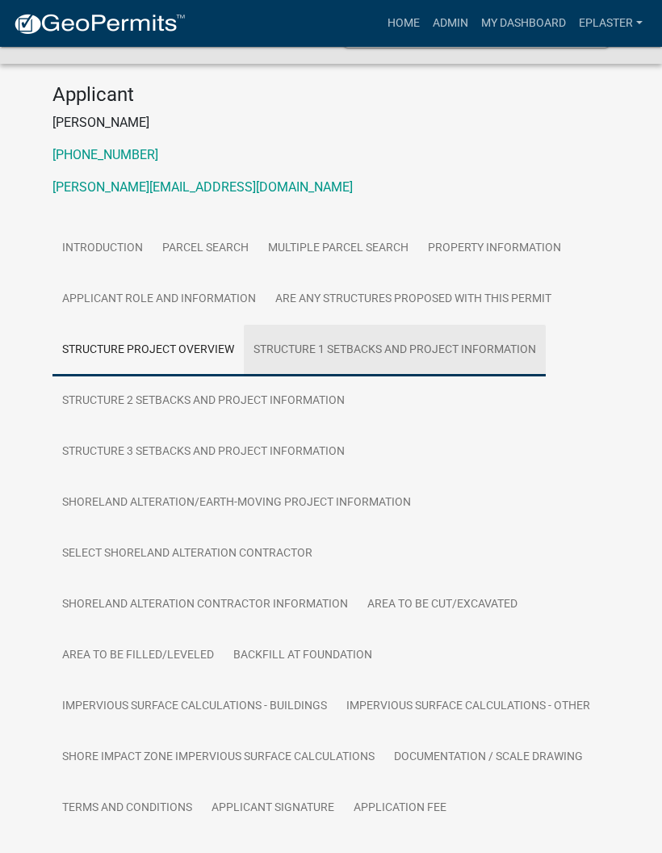
click at [523, 364] on link "Structure 1 Setbacks and project information" at bounding box center [395, 351] width 302 height 52
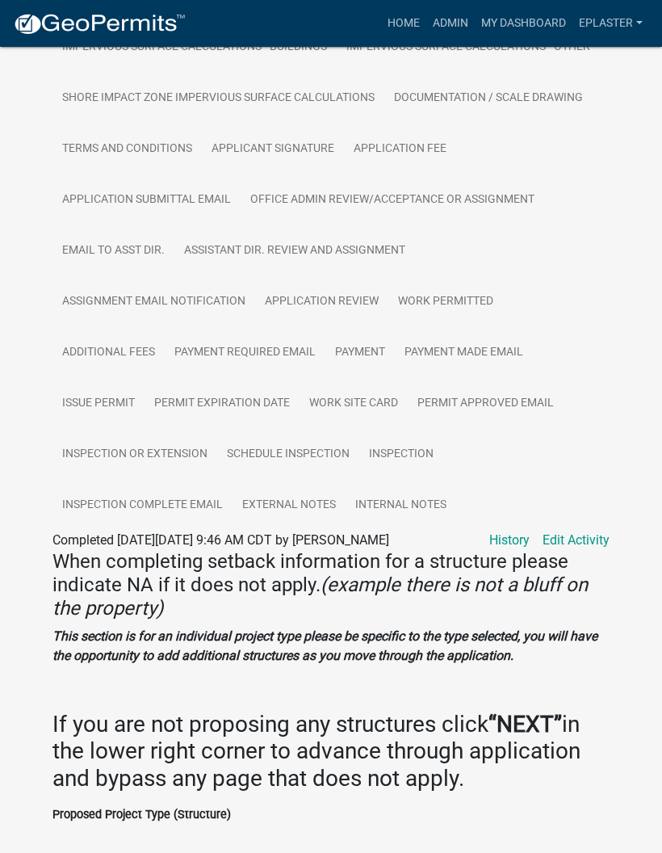
scroll to position [859, 0]
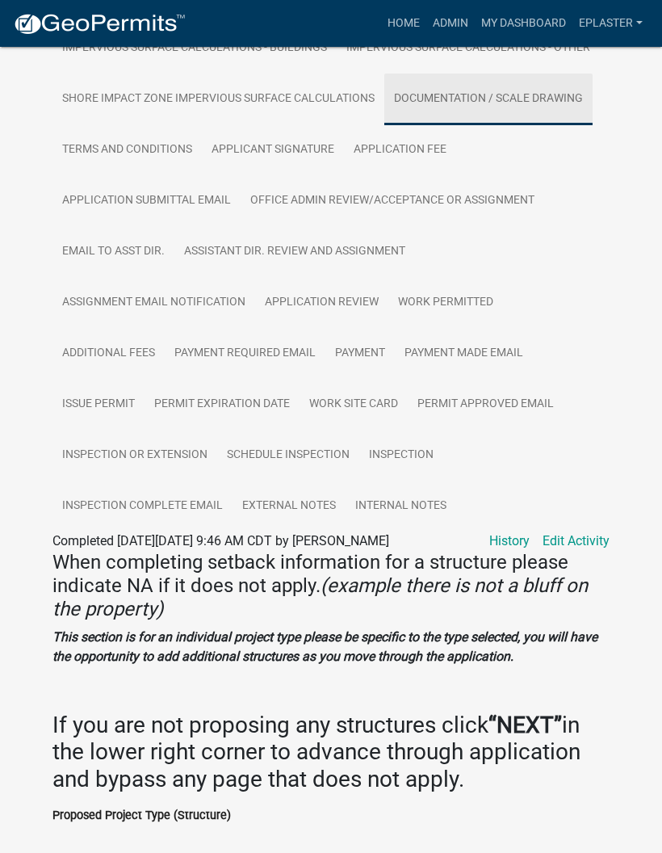
click at [522, 119] on link "Documentation / Scale Drawing" at bounding box center [489, 100] width 208 height 52
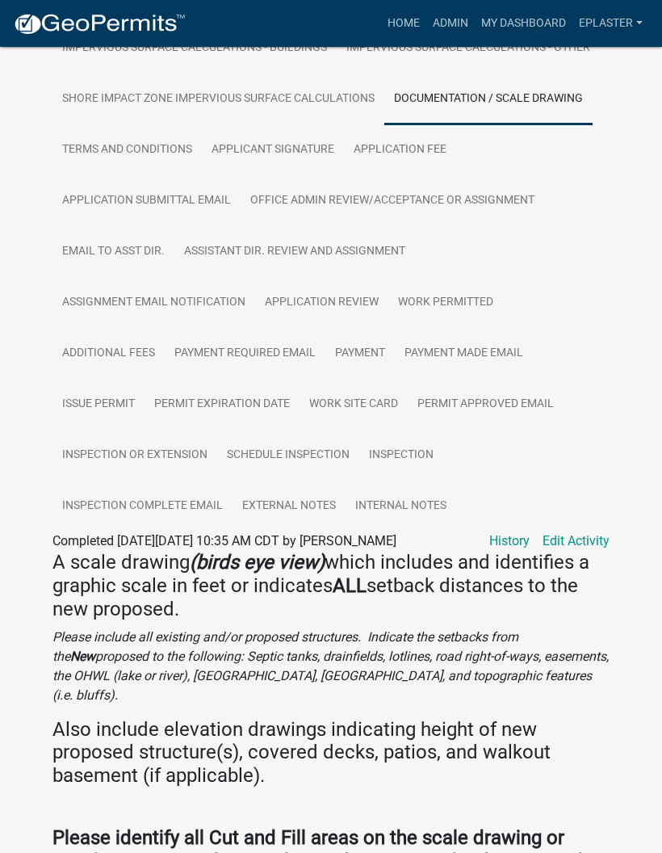
scroll to position [1016, 0]
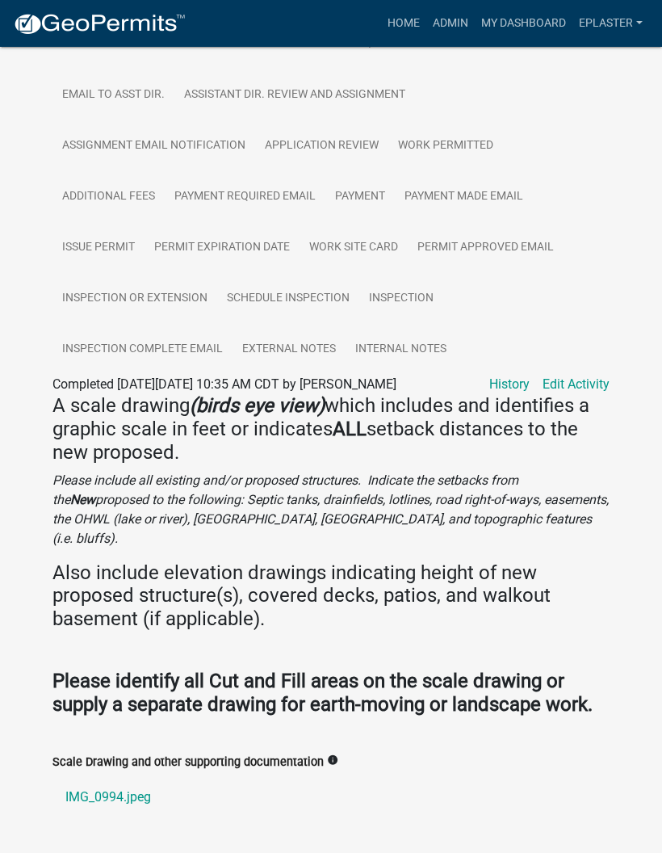
click at [123, 815] on link "IMG_0994.jpeg" at bounding box center [331, 797] width 557 height 39
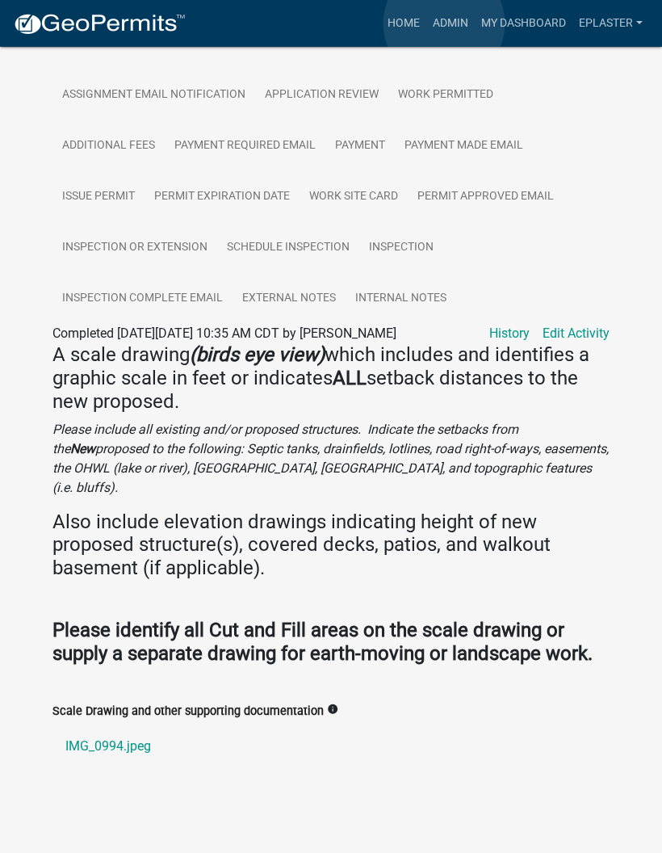
click at [445, 23] on link "Admin" at bounding box center [451, 23] width 48 height 31
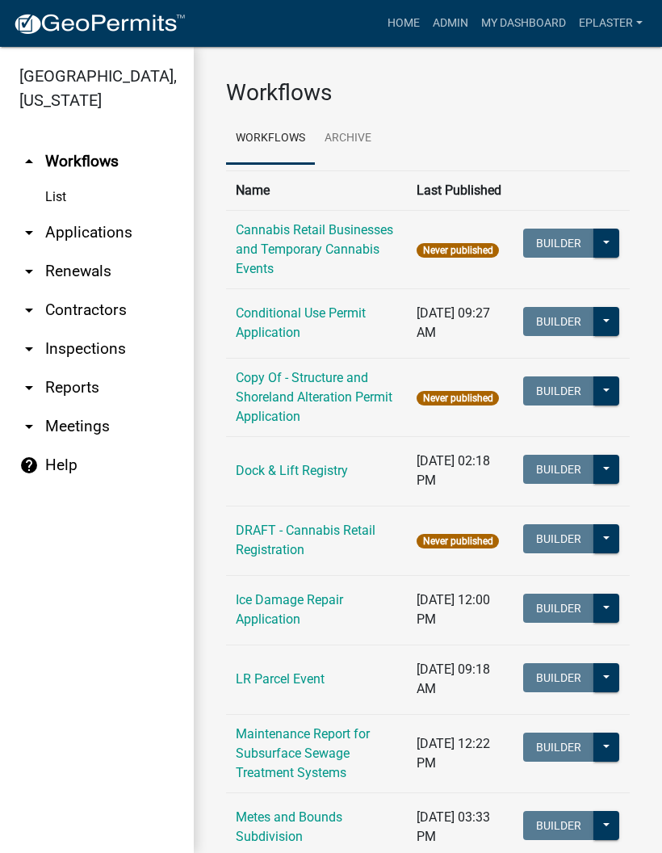
click at [106, 238] on link "arrow_drop_down Applications" at bounding box center [97, 232] width 194 height 39
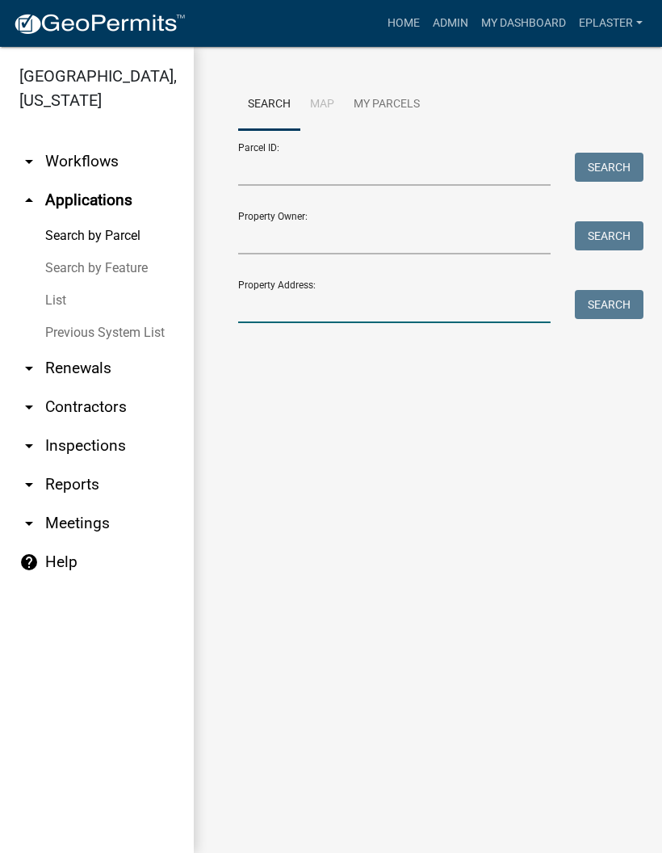
click at [371, 305] on input "Property Address:" at bounding box center [394, 306] width 313 height 33
type input "26079"
click at [603, 317] on button "Search" at bounding box center [609, 304] width 69 height 29
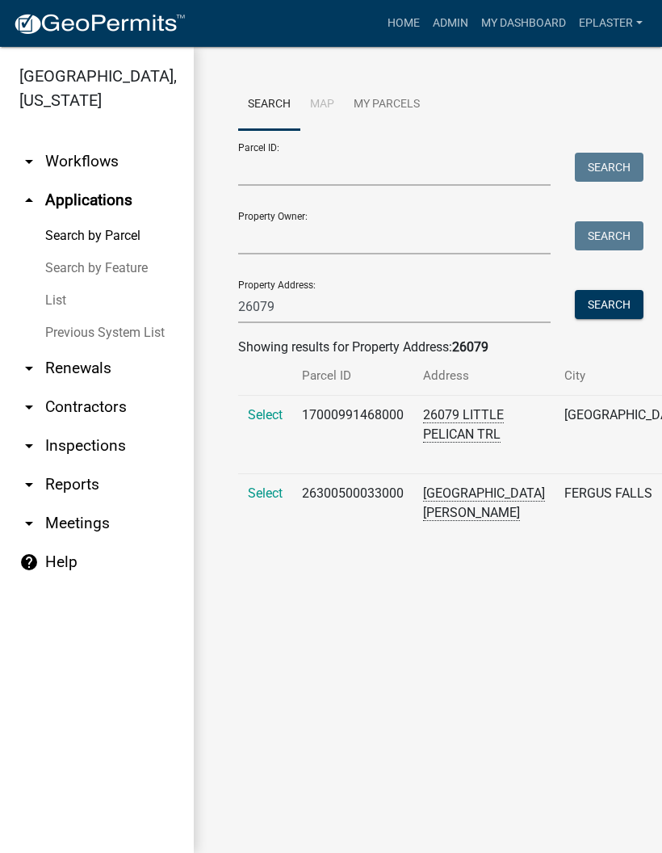
click at [256, 423] on span "Select" at bounding box center [265, 414] width 35 height 15
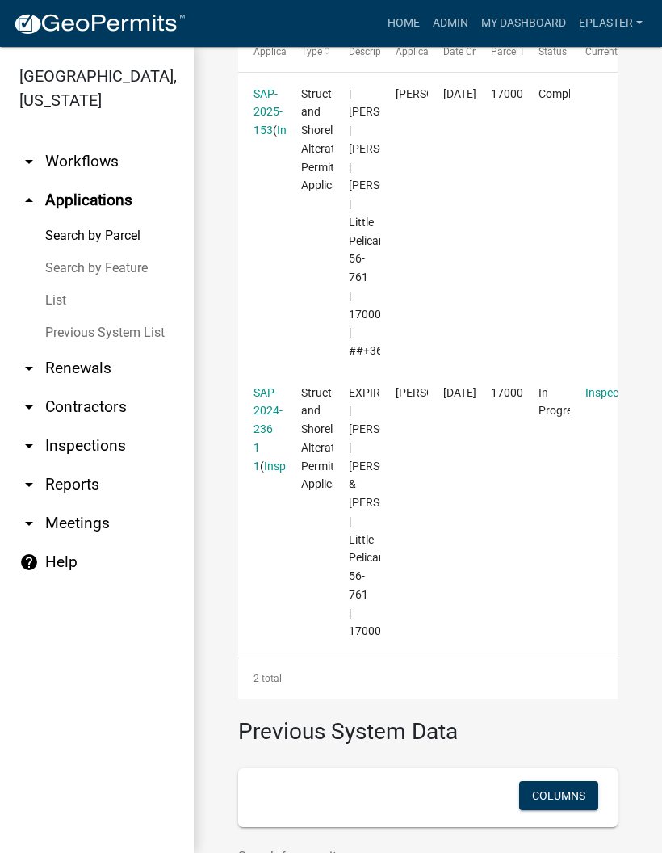
scroll to position [592, 0]
click at [273, 471] on link "SAP-2024-236 1 1" at bounding box center [268, 428] width 29 height 86
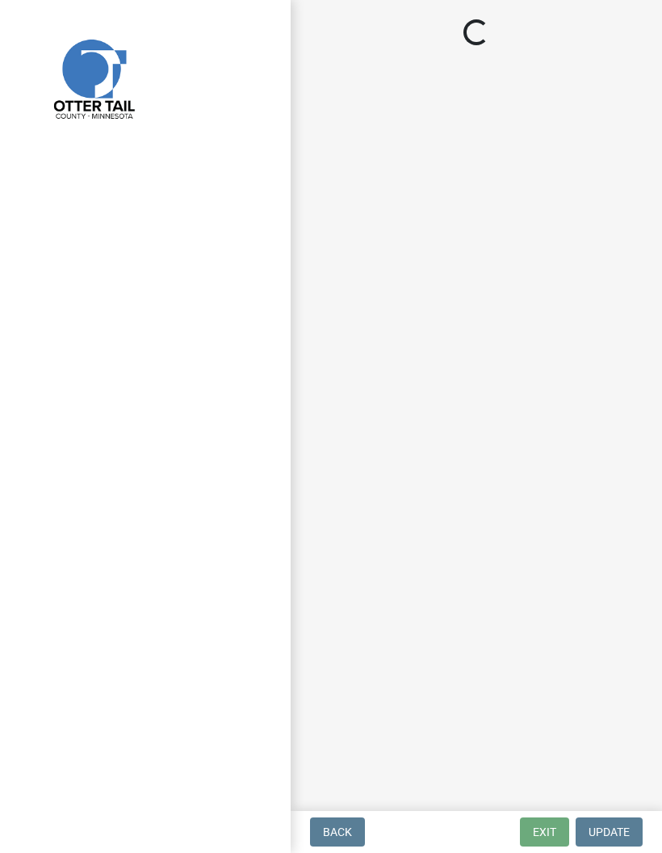
select select "710d5f49-2663-4e73-9718-d0c4e189f5ed"
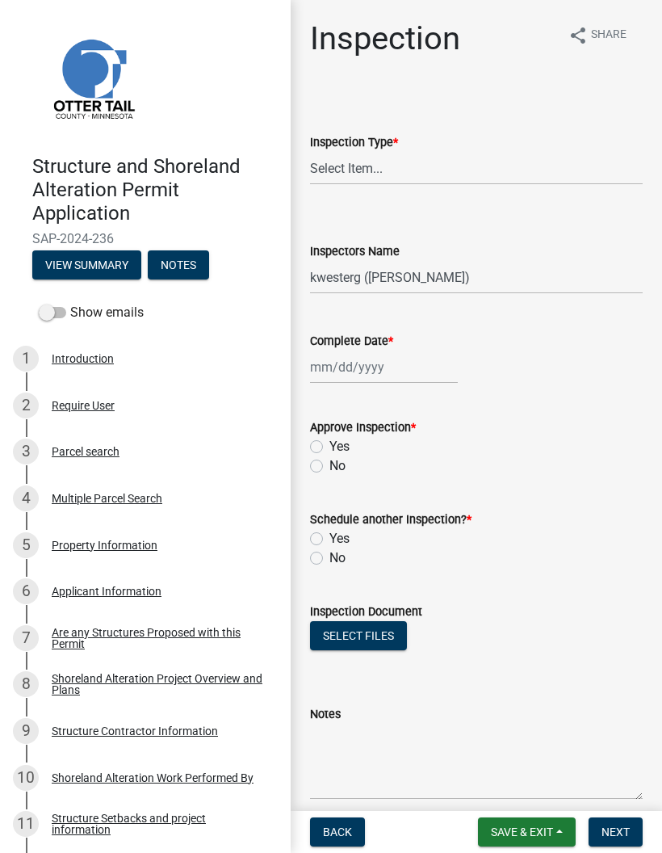
click at [533, 844] on button "Save & Exit" at bounding box center [527, 832] width 98 height 29
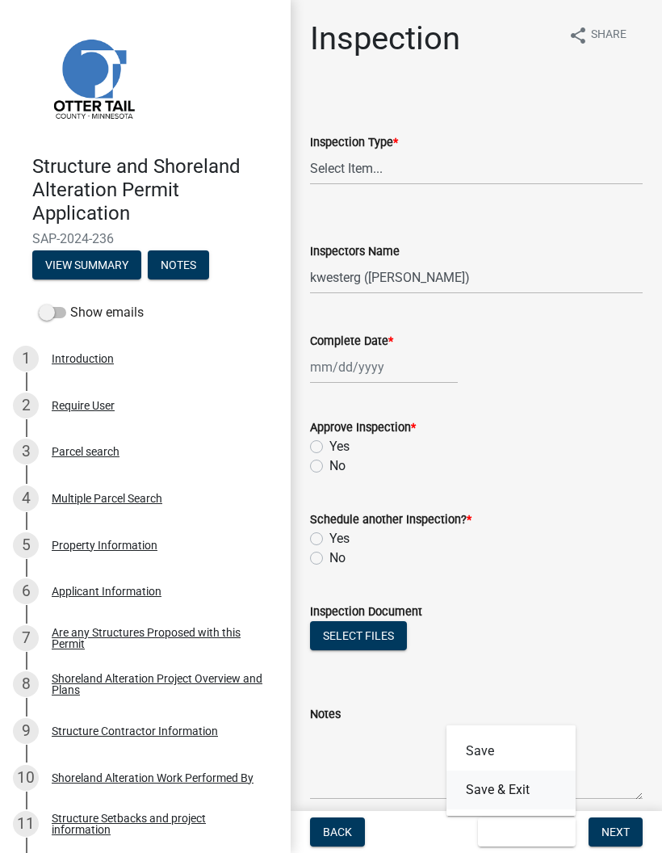
click at [515, 786] on button "Save & Exit" at bounding box center [511, 790] width 129 height 39
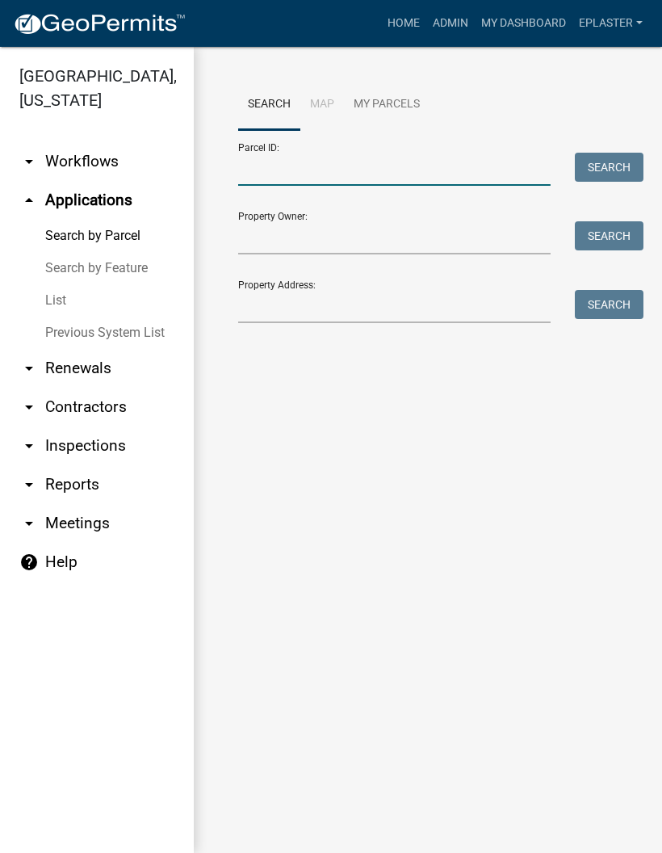
click at [421, 160] on input "Parcel ID:" at bounding box center [394, 169] width 313 height 33
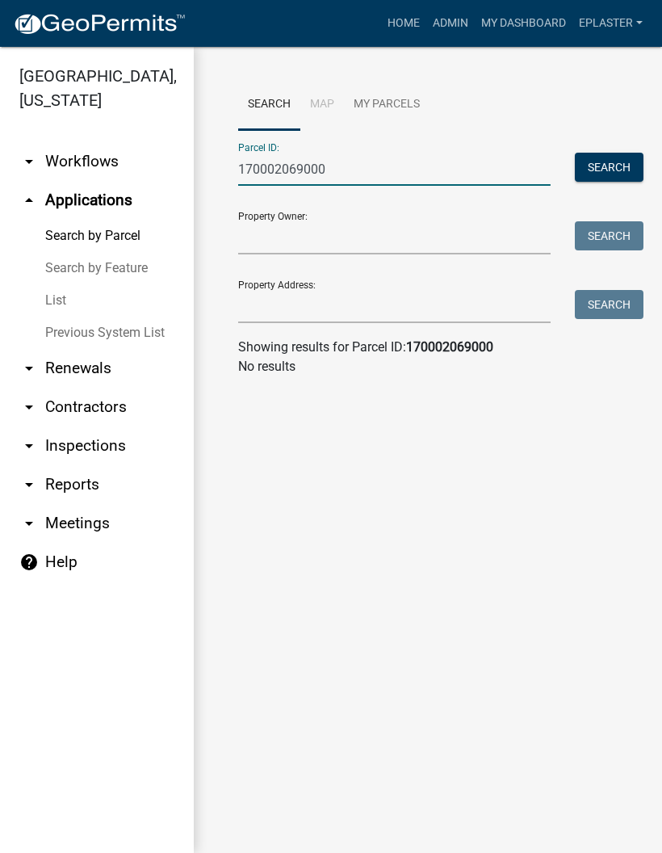
click at [275, 175] on input "170002069000" at bounding box center [394, 169] width 313 height 33
click at [267, 162] on input "170002069000" at bounding box center [394, 169] width 313 height 33
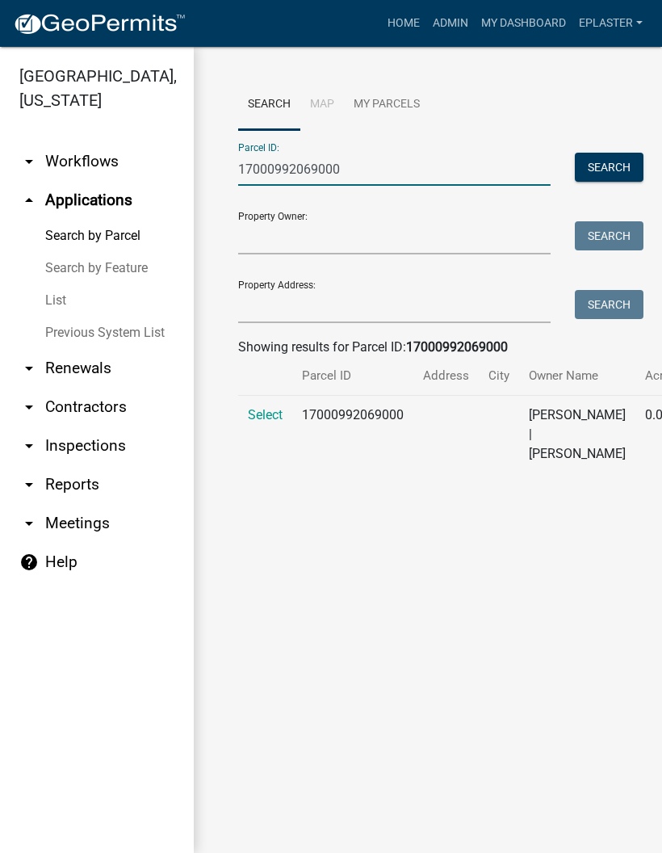
type input "17000992069000"
click at [263, 421] on td "Select" at bounding box center [265, 435] width 54 height 78
click at [283, 423] on span "Select" at bounding box center [265, 414] width 35 height 15
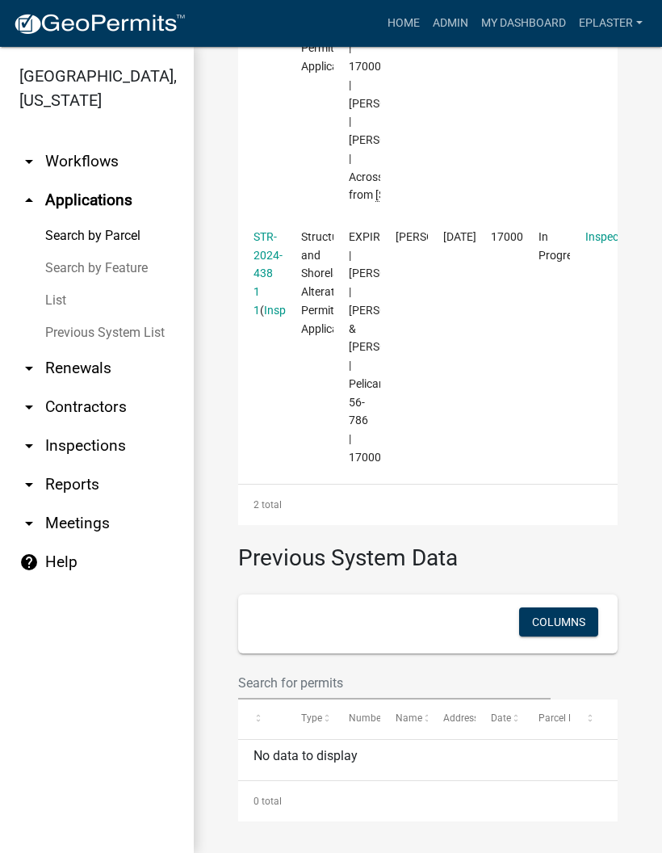
scroll to position [1017, 0]
click at [270, 242] on link "STR-2024-438 1 1" at bounding box center [268, 273] width 29 height 86
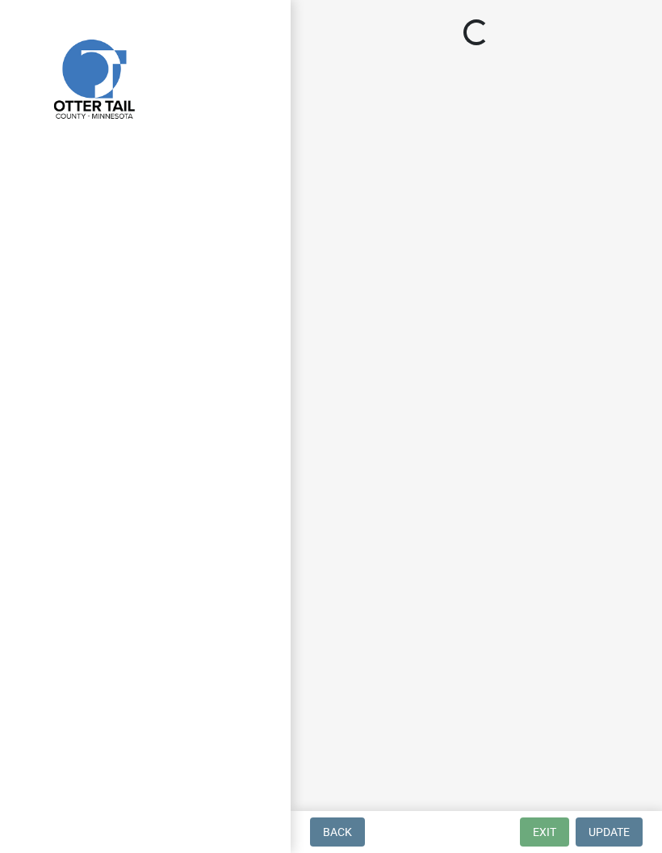
select select "710d5f49-2663-4e73-9718-d0c4e189f5ed"
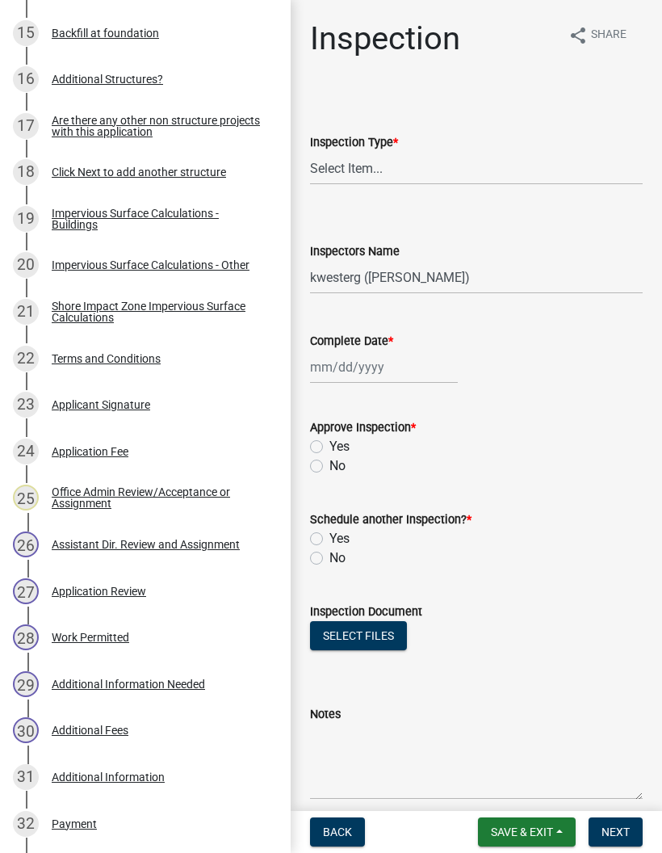
scroll to position [977, 0]
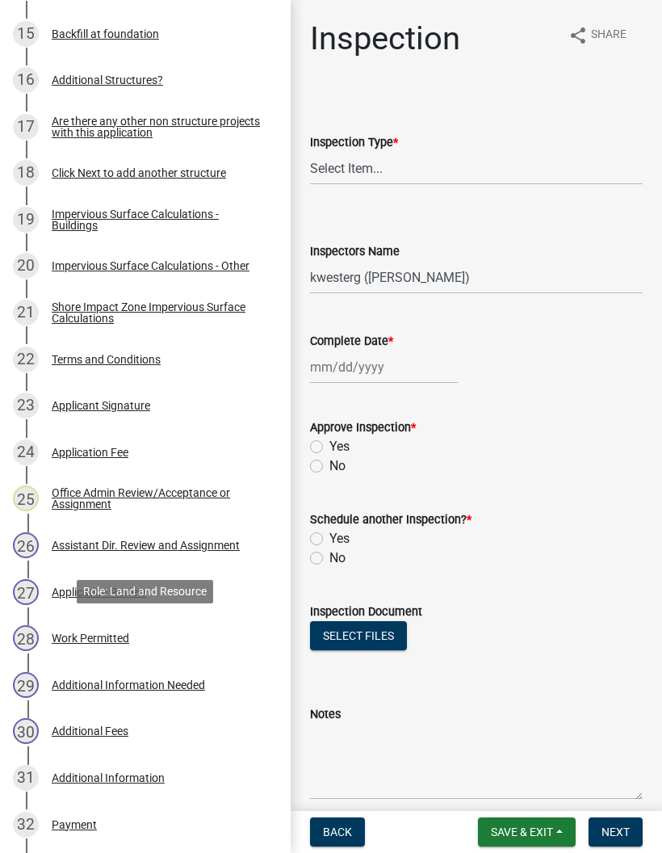
click at [195, 637] on div "28 Work Permitted" at bounding box center [139, 638] width 252 height 26
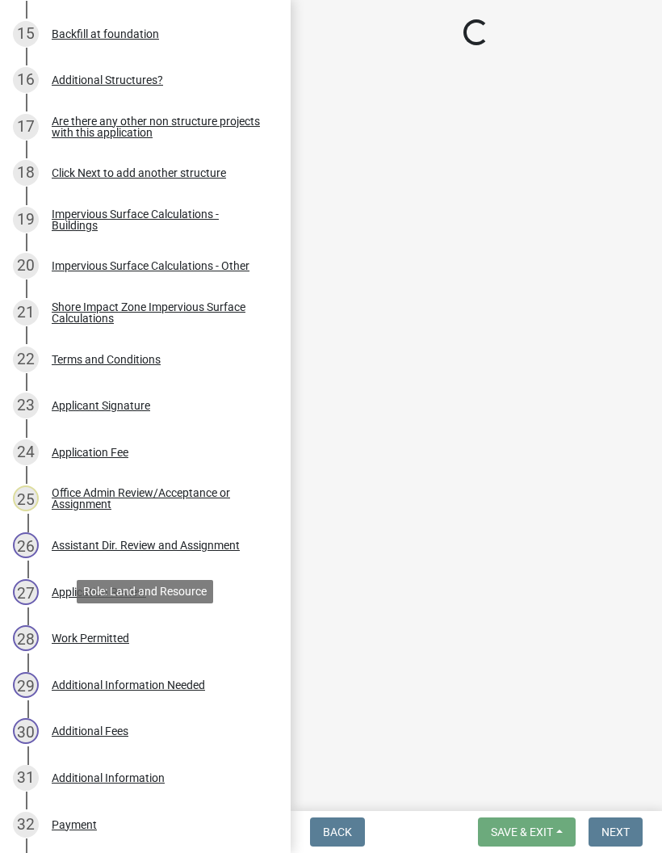
select select "190fd4c8-42ef-492b-a4a0-a0213555944c"
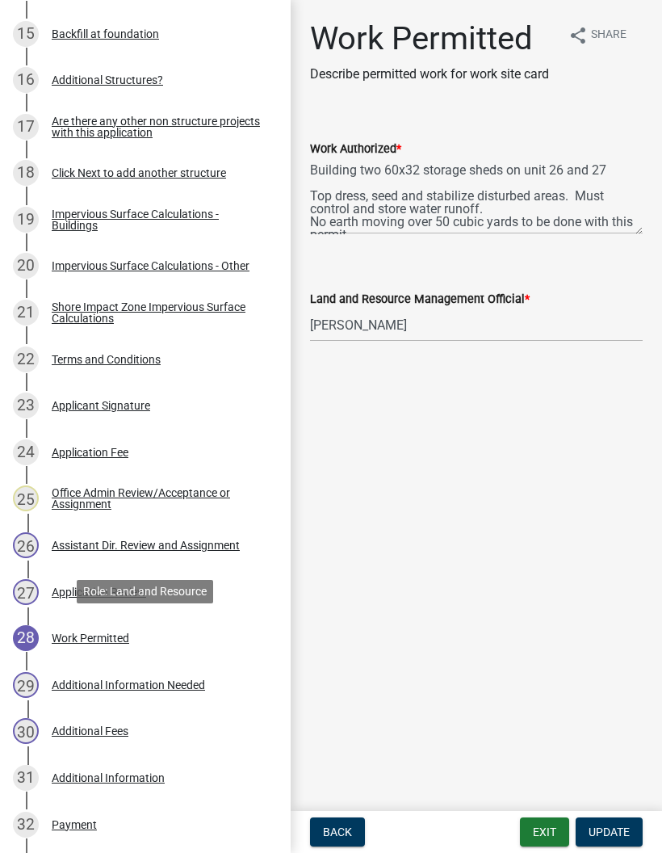
click at [545, 835] on button "Exit" at bounding box center [544, 832] width 49 height 29
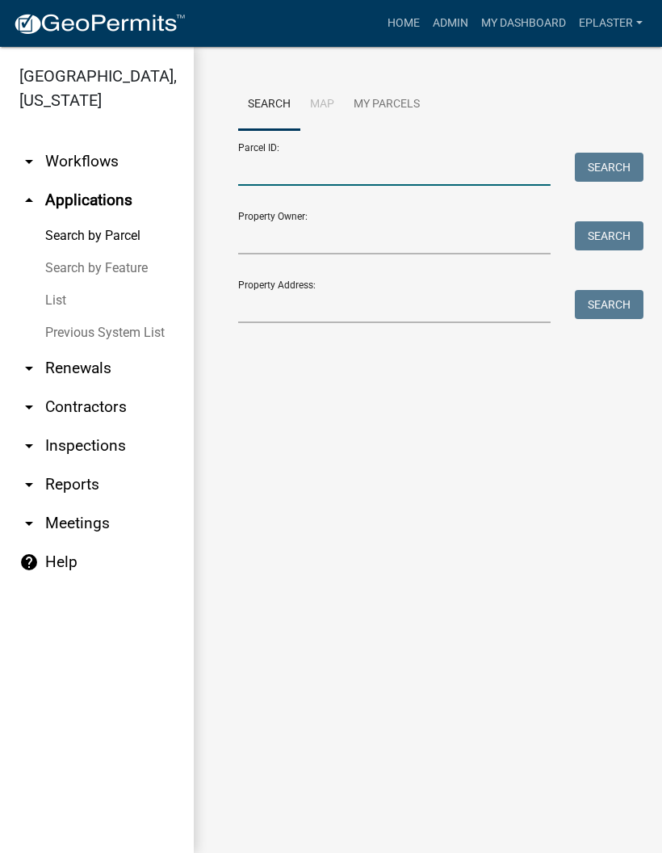
click at [393, 157] on input "Parcel ID:" at bounding box center [394, 169] width 313 height 33
click at [329, 166] on input "Parcel ID:" at bounding box center [394, 169] width 313 height 33
paste input "17000992065000"
click at [618, 166] on button "Search" at bounding box center [609, 167] width 69 height 29
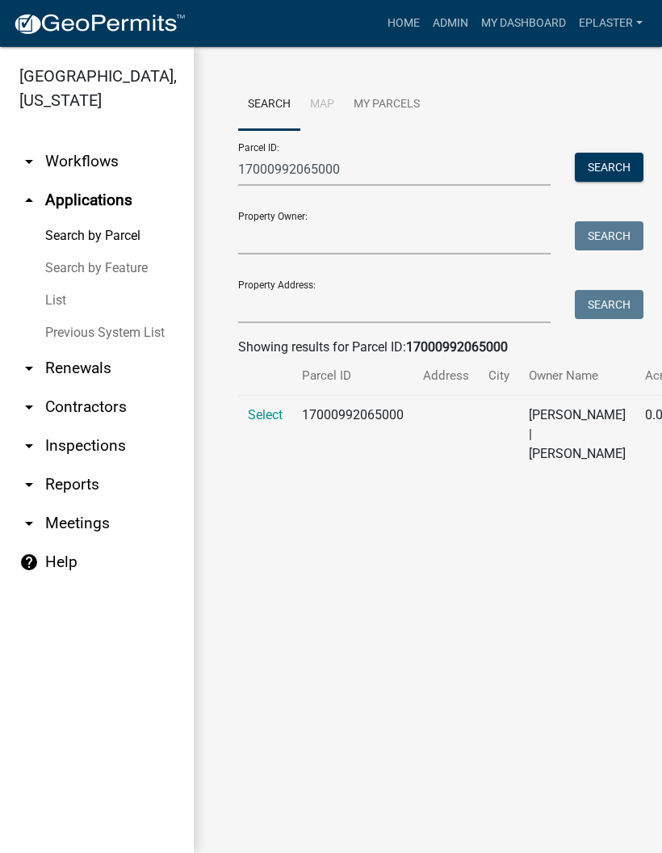
click at [255, 423] on span "Select" at bounding box center [265, 414] width 35 height 15
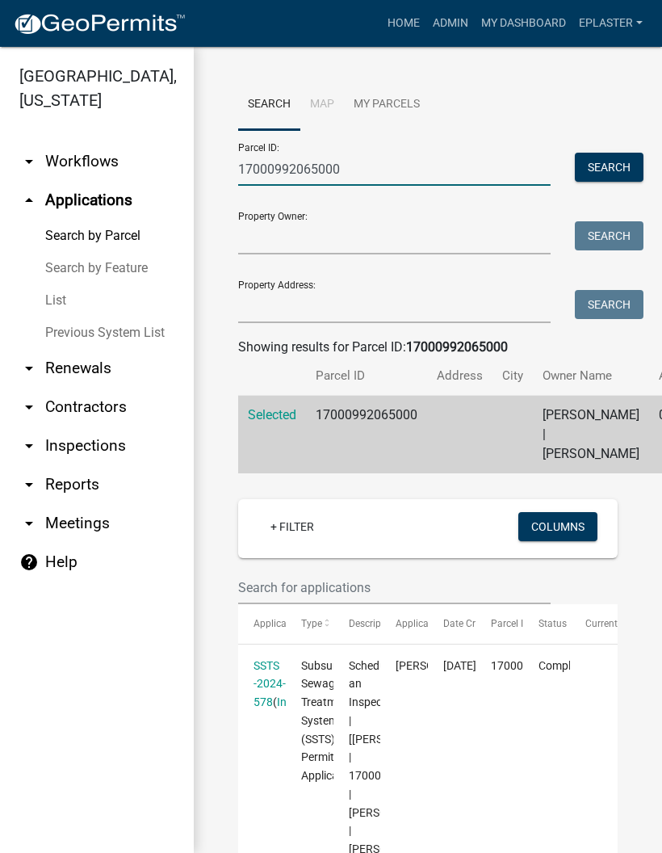
click at [372, 174] on input "17000992065000" at bounding box center [394, 169] width 313 height 33
click at [370, 177] on input "17000992065000" at bounding box center [394, 169] width 313 height 33
click at [389, 166] on input "17000992065000" at bounding box center [394, 169] width 313 height 33
click at [384, 166] on input "17000992065000" at bounding box center [394, 169] width 313 height 33
paste input "4"
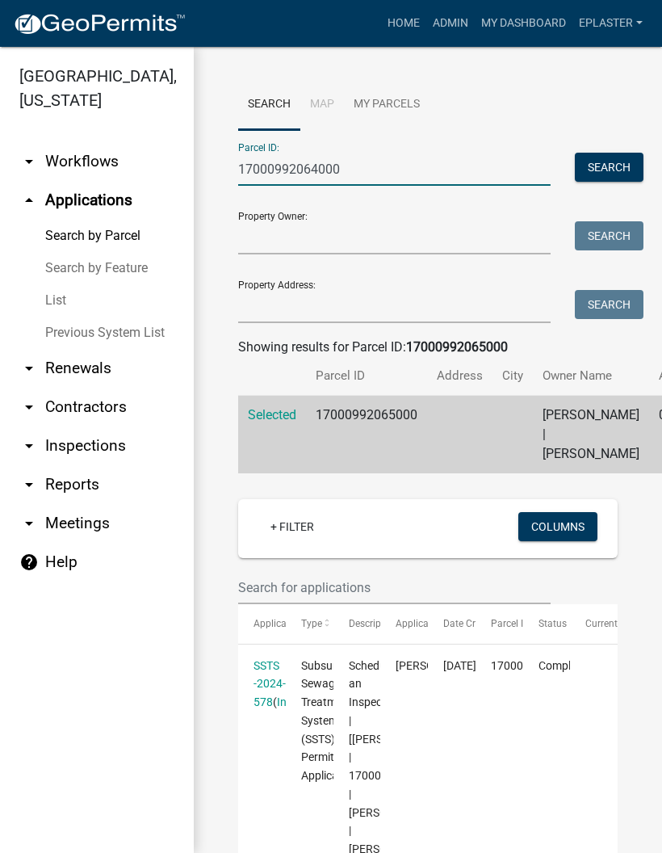
click at [617, 162] on button "Search" at bounding box center [609, 167] width 69 height 29
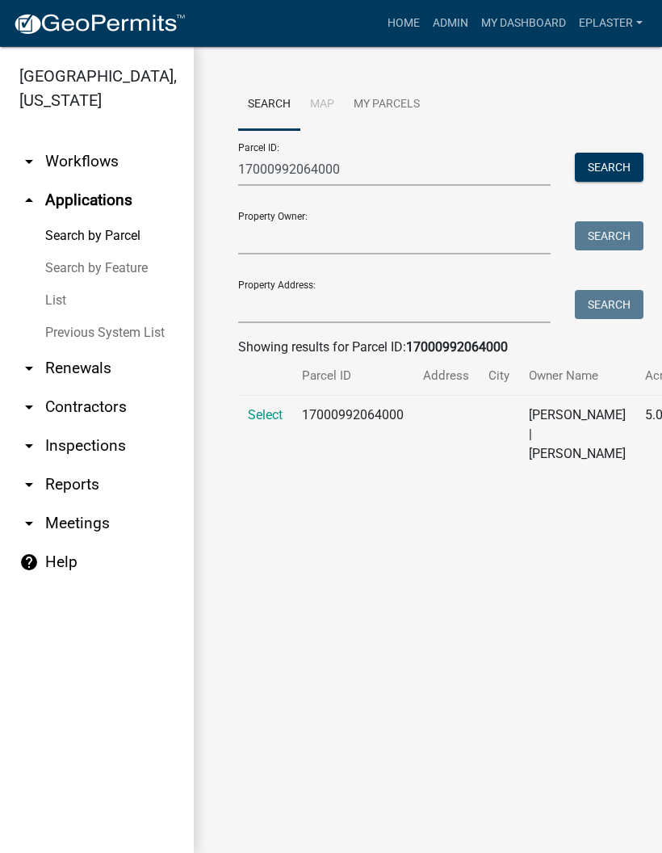
click at [263, 417] on td "Select" at bounding box center [265, 435] width 54 height 78
click at [265, 423] on span "Select" at bounding box center [265, 414] width 35 height 15
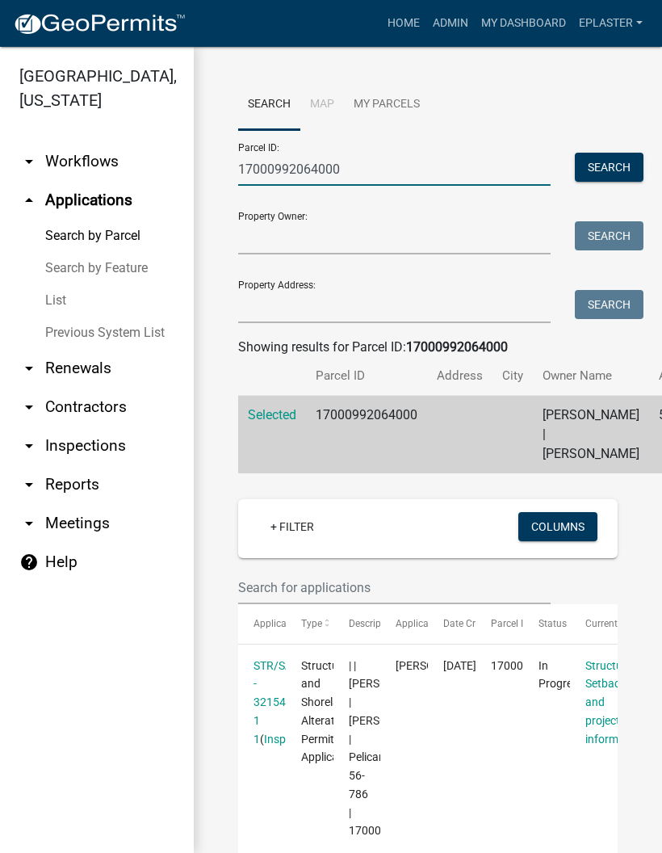
click at [377, 177] on input "17000992064000" at bounding box center [394, 169] width 313 height 33
click at [381, 177] on input "17000992064000" at bounding box center [394, 169] width 313 height 33
click at [380, 158] on input "17000992064000" at bounding box center [394, 169] width 313 height 33
click at [381, 162] on input "17000992064000" at bounding box center [394, 169] width 313 height 33
paste input "6"
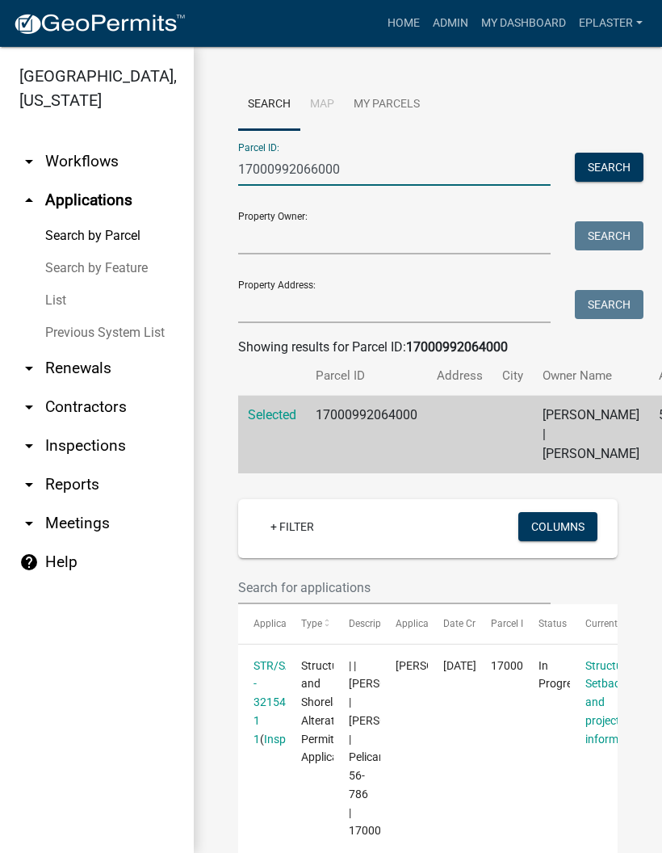
click at [618, 164] on button "Search" at bounding box center [609, 167] width 69 height 29
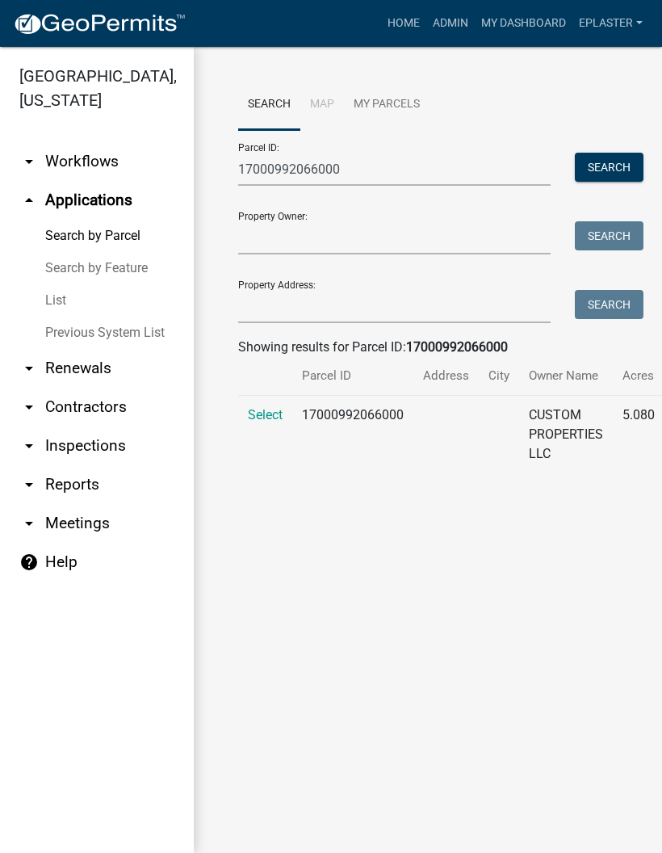
click at [271, 410] on span "Select" at bounding box center [265, 414] width 35 height 15
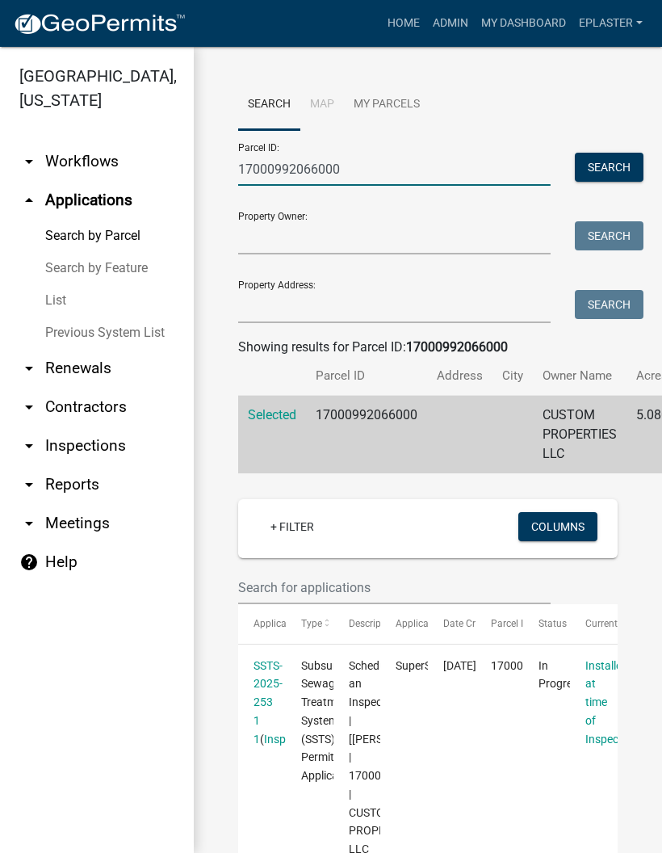
click at [362, 166] on input "17000992066000" at bounding box center [394, 169] width 313 height 33
click at [372, 166] on input "17000992066000" at bounding box center [394, 169] width 313 height 33
click at [375, 175] on input "17000992066000" at bounding box center [394, 169] width 313 height 33
paste input "9"
type input "17000992069000"
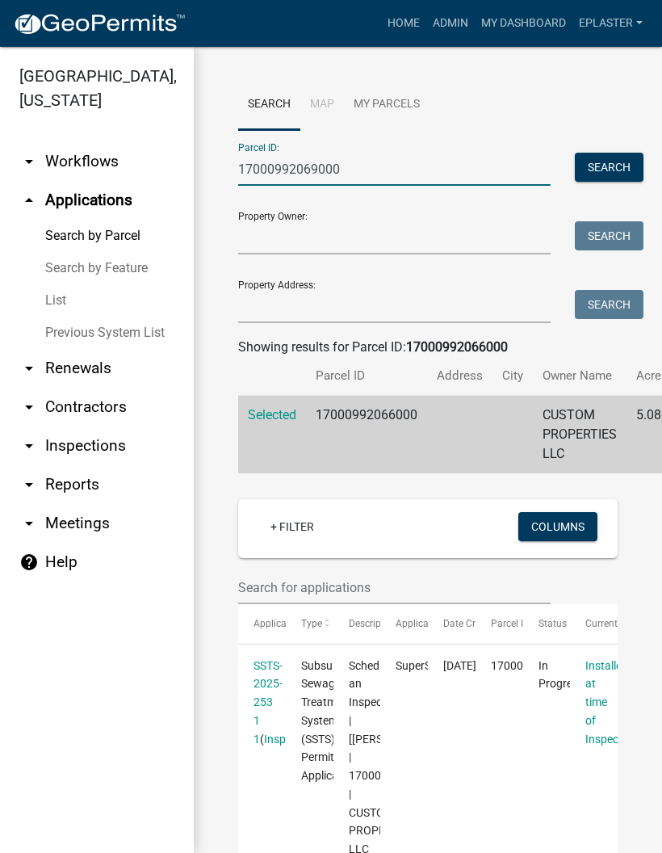
click at [616, 174] on button "Search" at bounding box center [609, 167] width 69 height 29
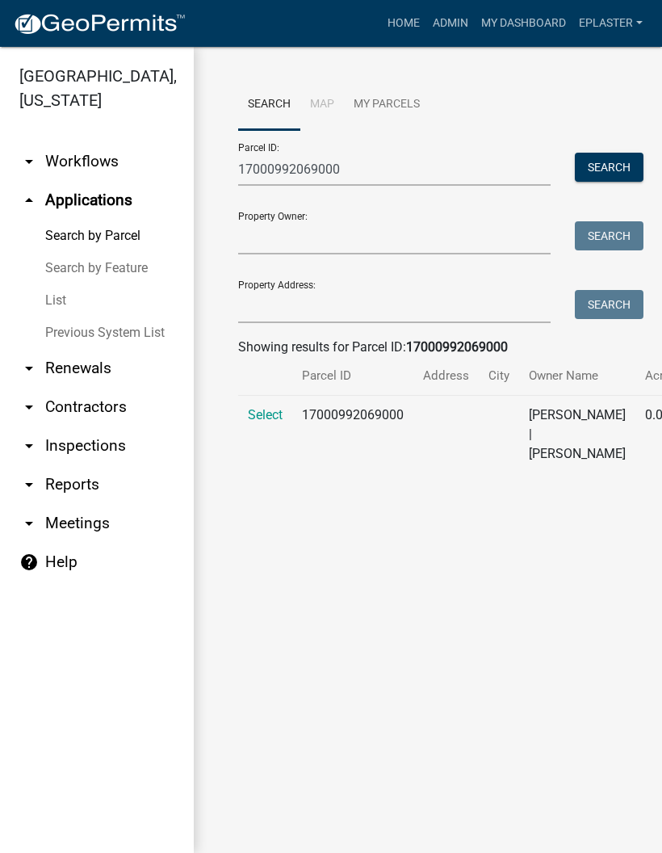
click at [258, 423] on span "Select" at bounding box center [265, 414] width 35 height 15
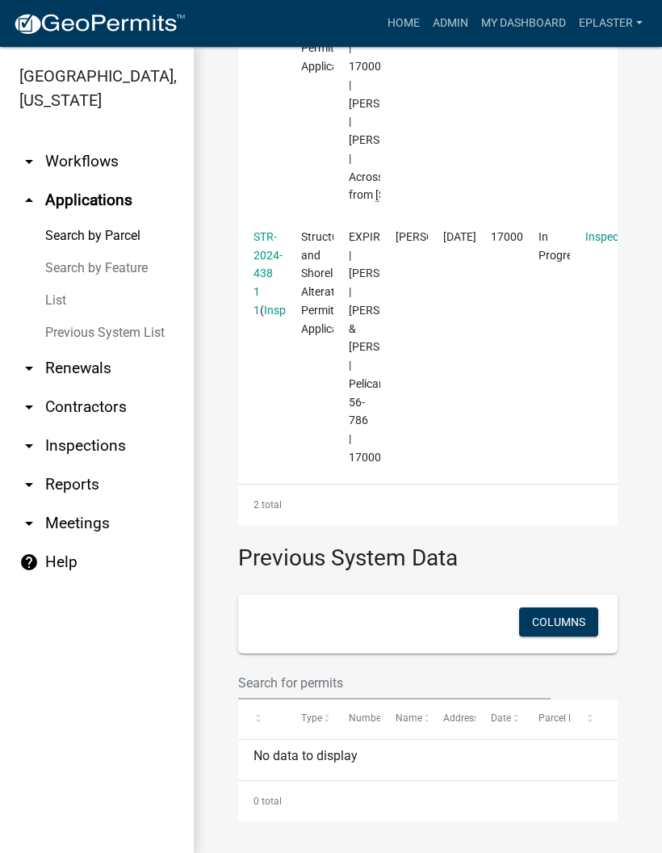
scroll to position [898, 0]
click at [271, 317] on link "STR-2024-438 1 1" at bounding box center [268, 273] width 29 height 86
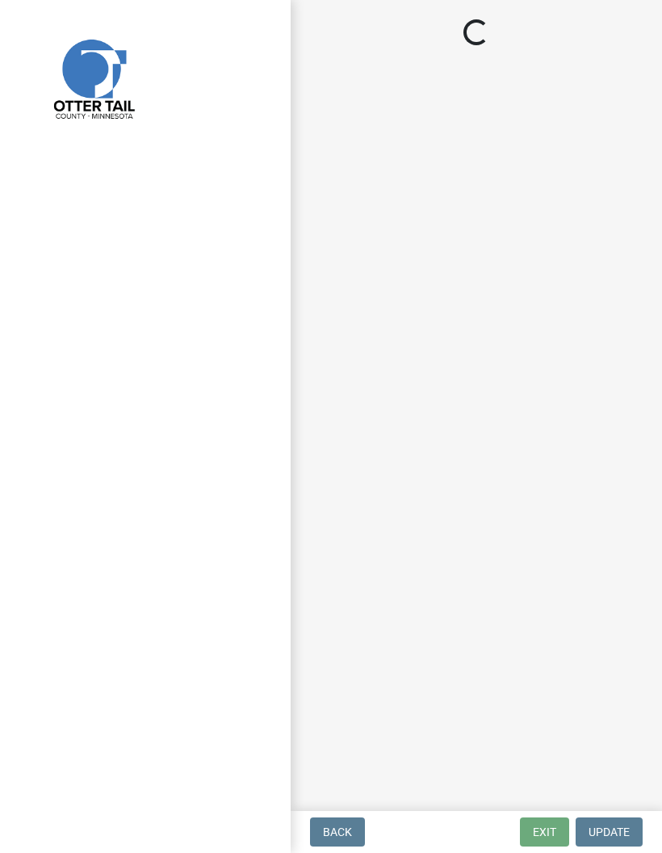
select select "710d5f49-2663-4e73-9718-d0c4e189f5ed"
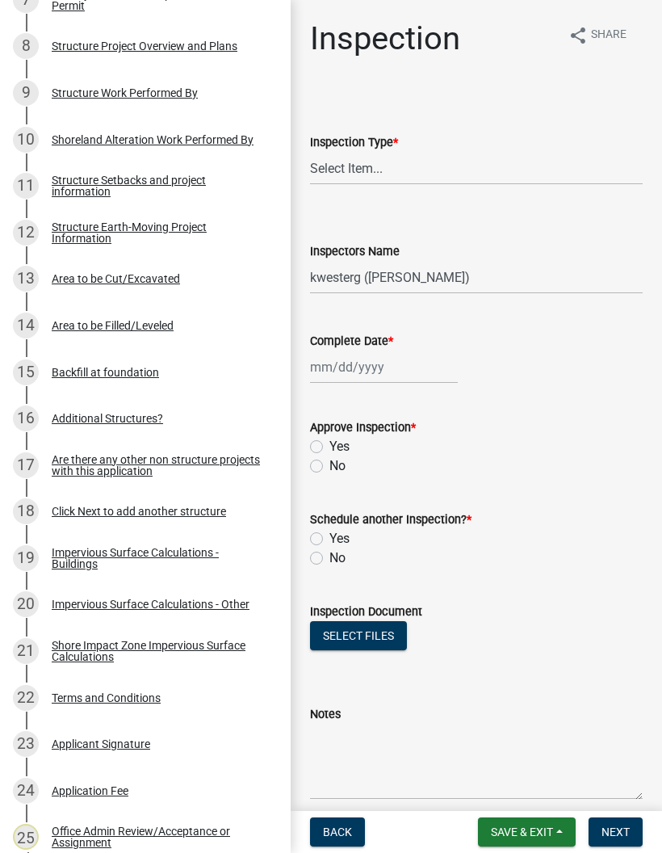
scroll to position [636, 0]
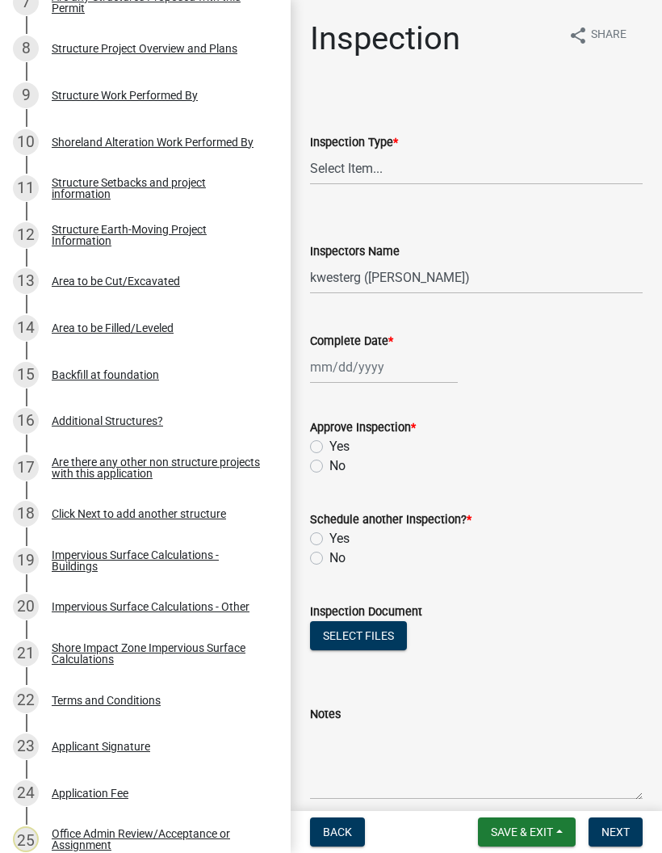
click at [230, 187] on div "Structure Setbacks and project information" at bounding box center [158, 188] width 213 height 23
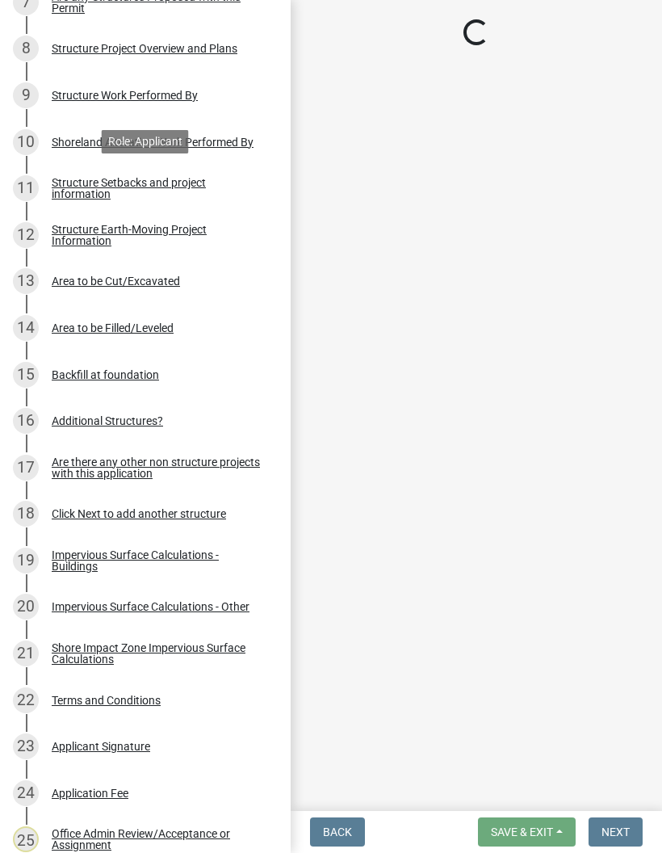
select select "25a02ecf-16f8-4dec-ac47-822d39ad9576"
select select "c185e313-3403-4239-bd61-bb563c58a77a"
select select "c7270083-09ab-45a0-8e99-c599348f4627"
select select "bb8806a8-36bb-4f40-a458-41a17cad55ac"
select select "6dc278b5-2802-4c25-b4bb-ae59f5ac2011"
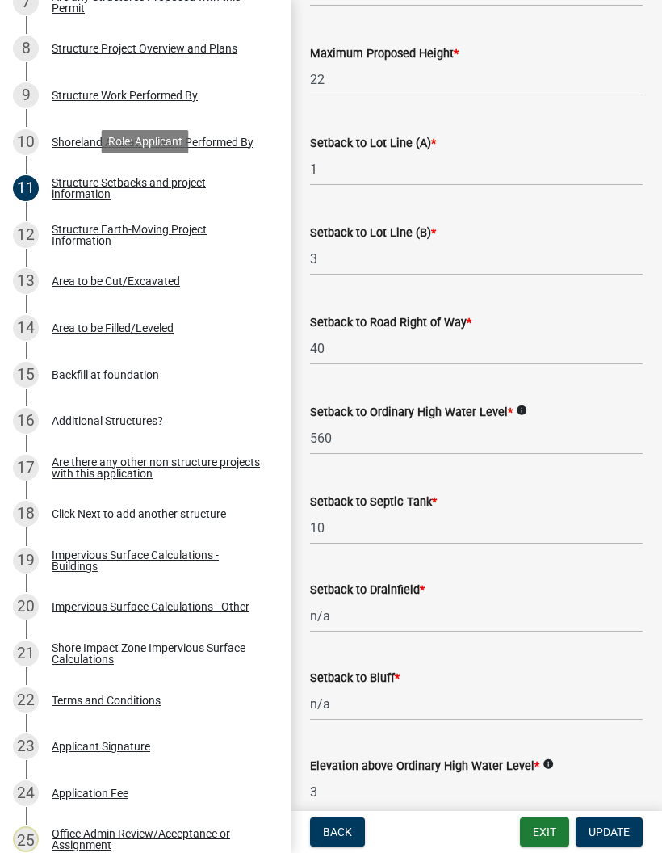
scroll to position [1109, 0]
